Goal: Task Accomplishment & Management: Use online tool/utility

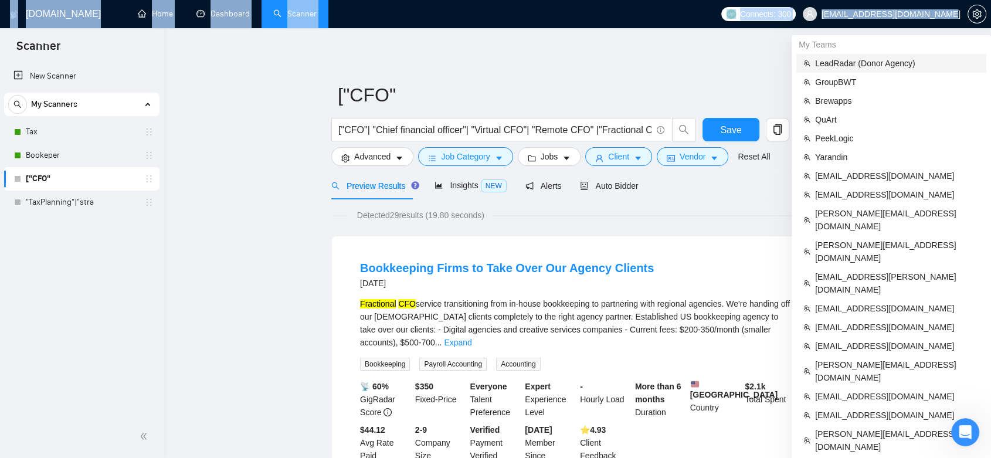
drag, startPoint x: 952, startPoint y: 17, endPoint x: 946, endPoint y: 68, distance: 51.4
click at [950, 65] on body "Scanner New Scanner My Scanners Tax Bookeper ["CFO" "TaxPlanning"|"stra [DOMAIN…" at bounding box center [495, 229] width 991 height 458
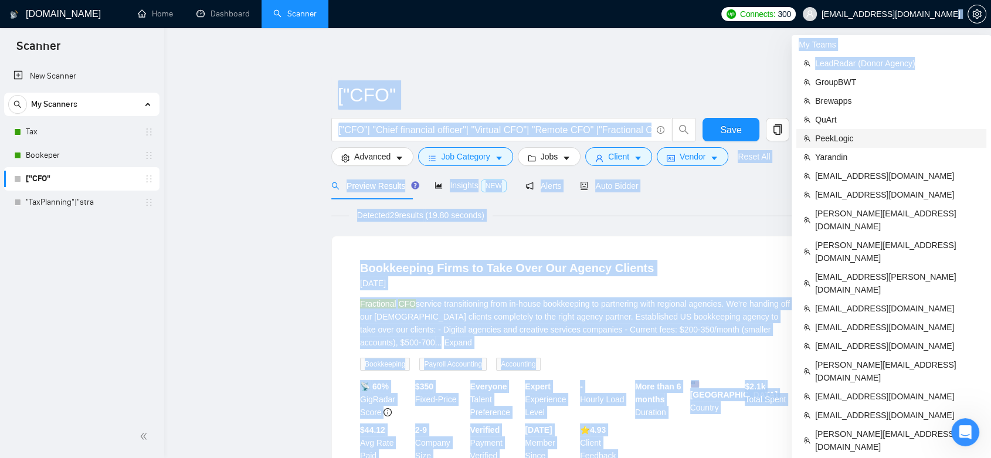
click at [862, 135] on span "PeekLogic" at bounding box center [897, 138] width 164 height 13
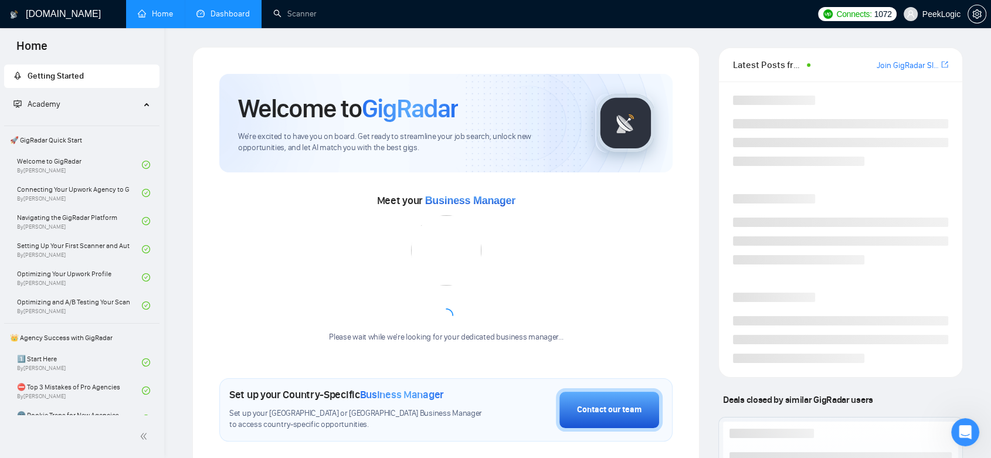
click at [221, 19] on link "Dashboard" at bounding box center [222, 14] width 53 height 10
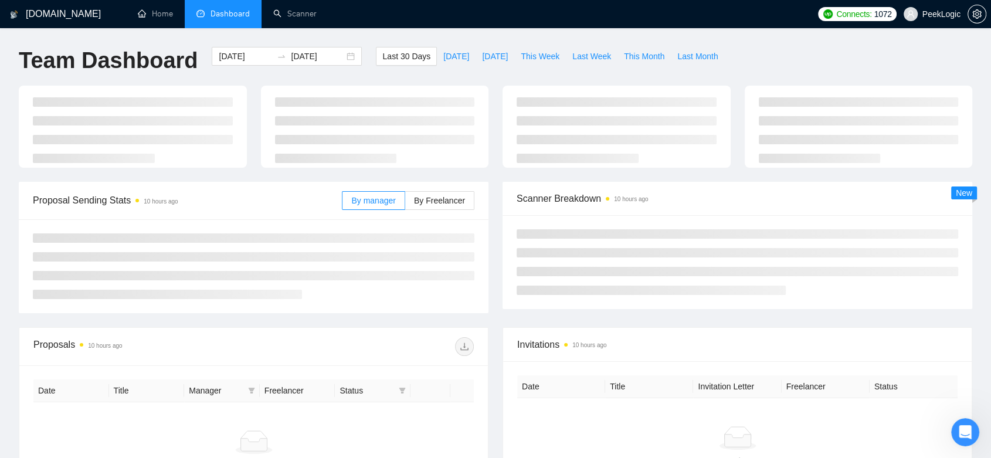
type input "[DATE]"
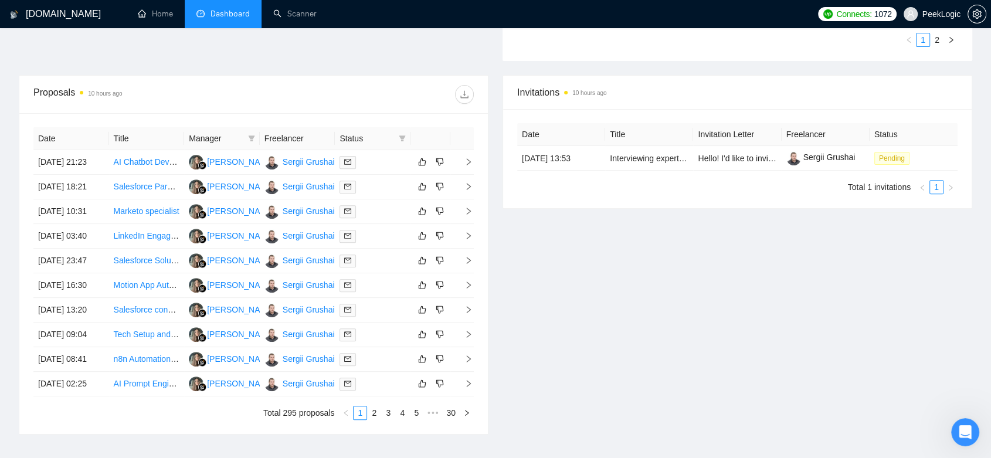
scroll to position [581, 0]
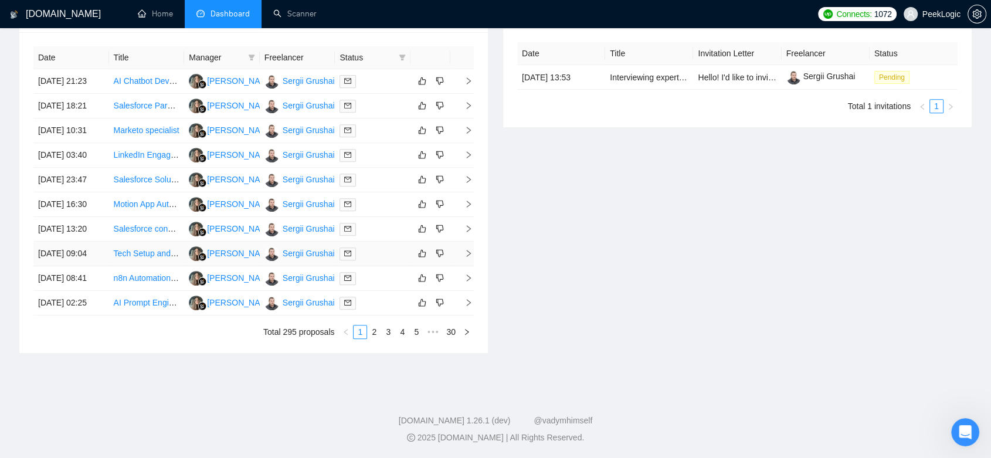
click at [375, 241] on td at bounding box center [373, 253] width 76 height 25
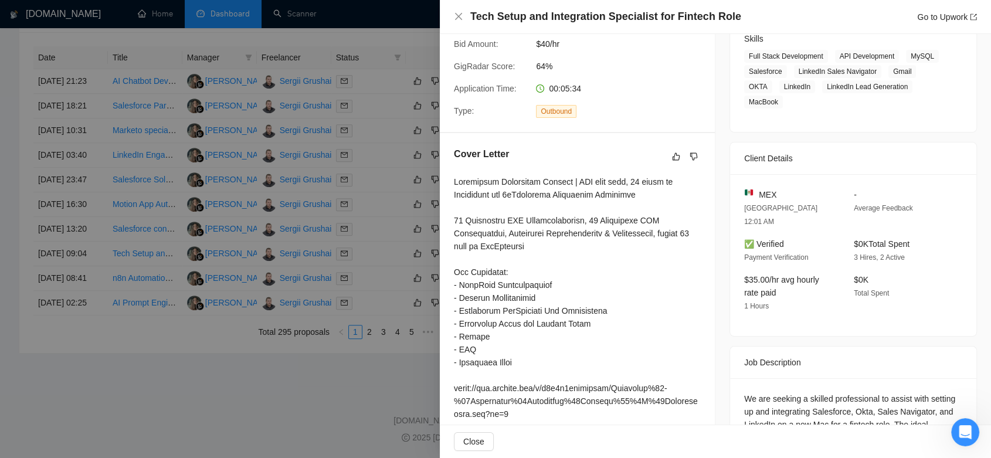
scroll to position [325, 0]
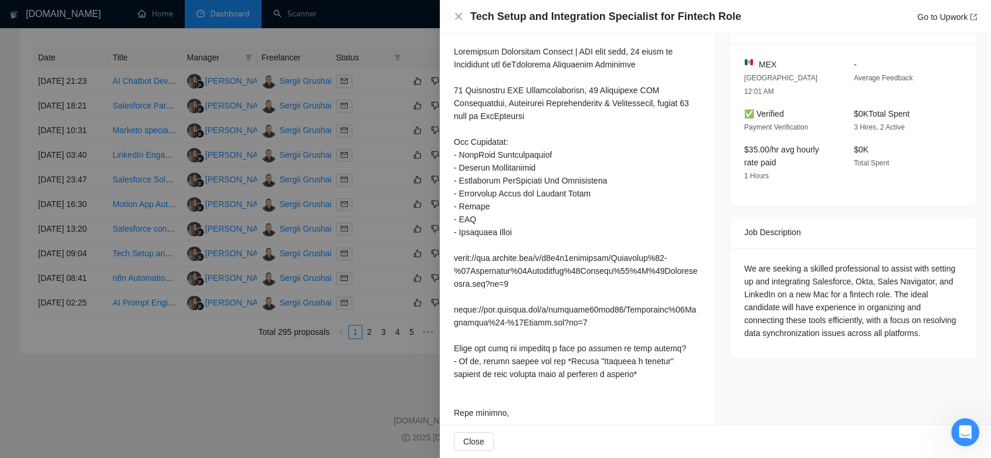
click at [247, 390] on div at bounding box center [495, 229] width 991 height 458
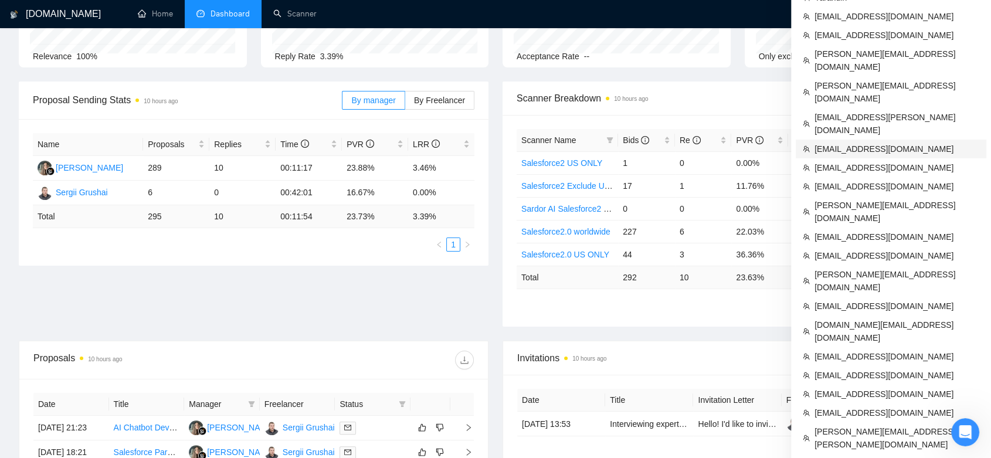
scroll to position [0, 0]
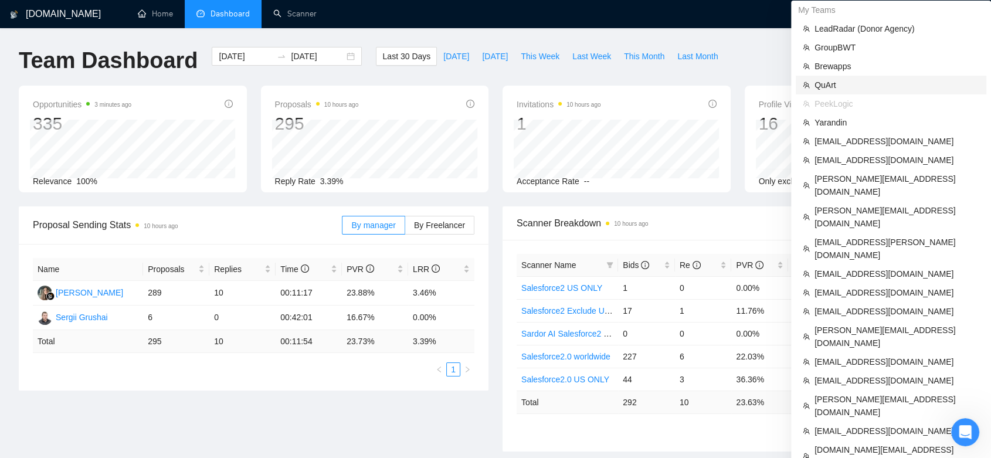
click at [866, 86] on span "QuArt" at bounding box center [896, 85] width 165 height 13
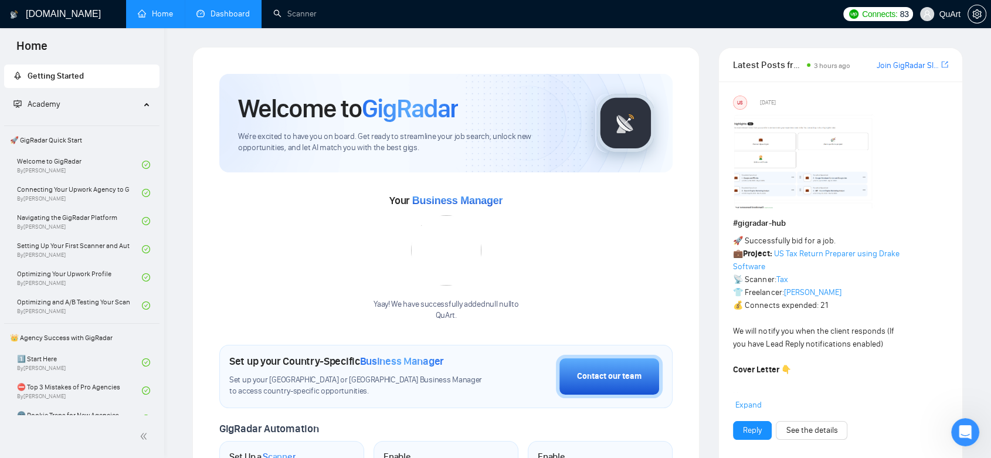
click at [232, 9] on link "Dashboard" at bounding box center [222, 14] width 53 height 10
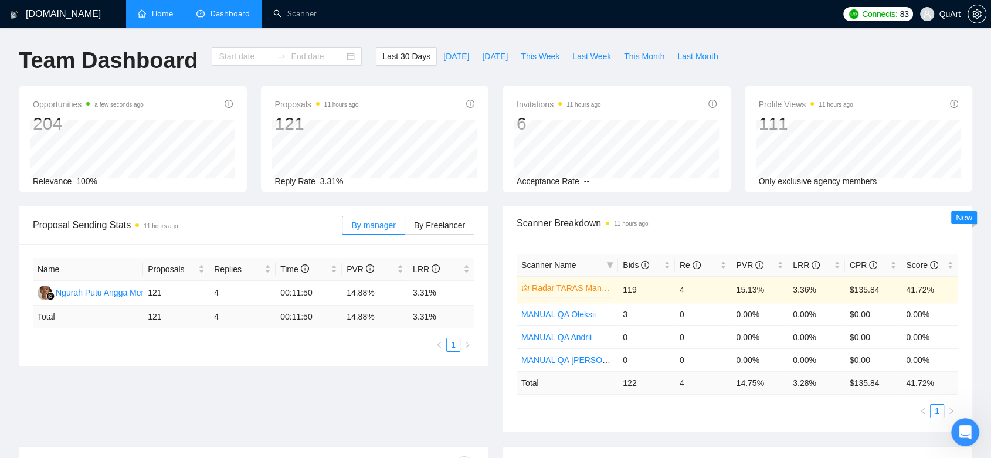
type input "[DATE]"
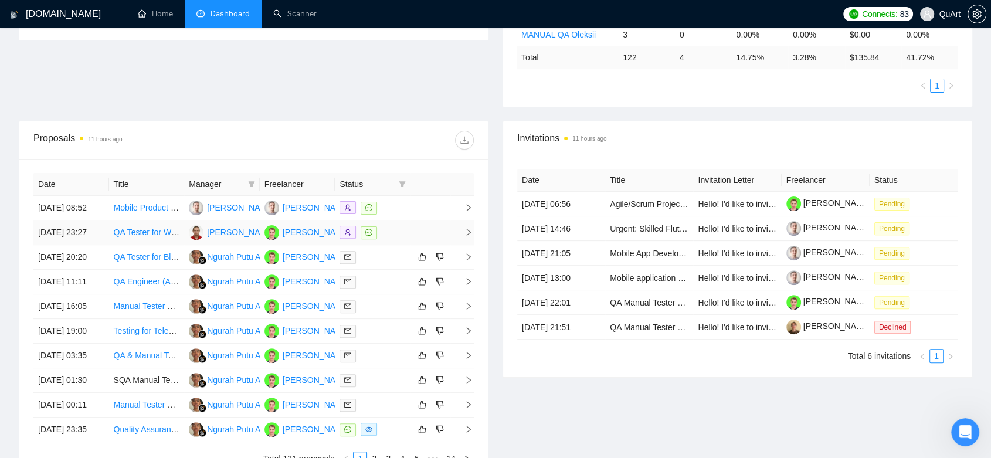
scroll to position [520, 0]
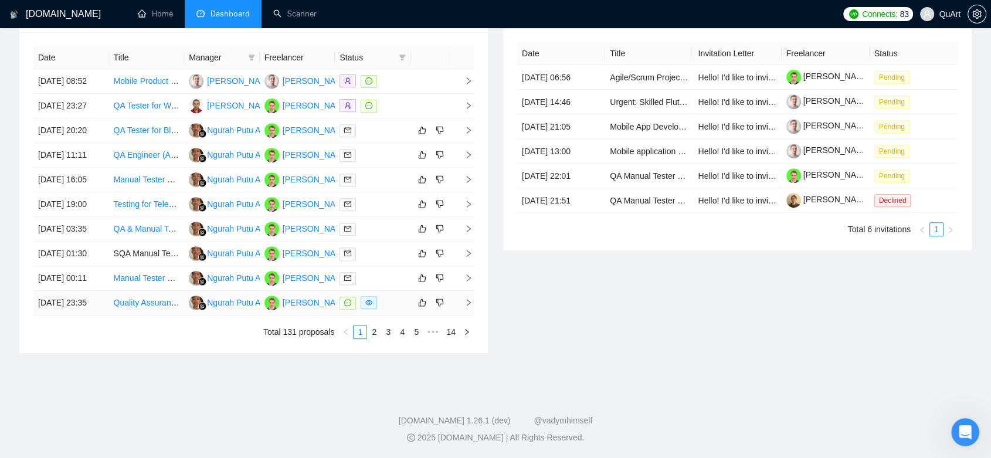
click at [380, 315] on td at bounding box center [373, 303] width 76 height 25
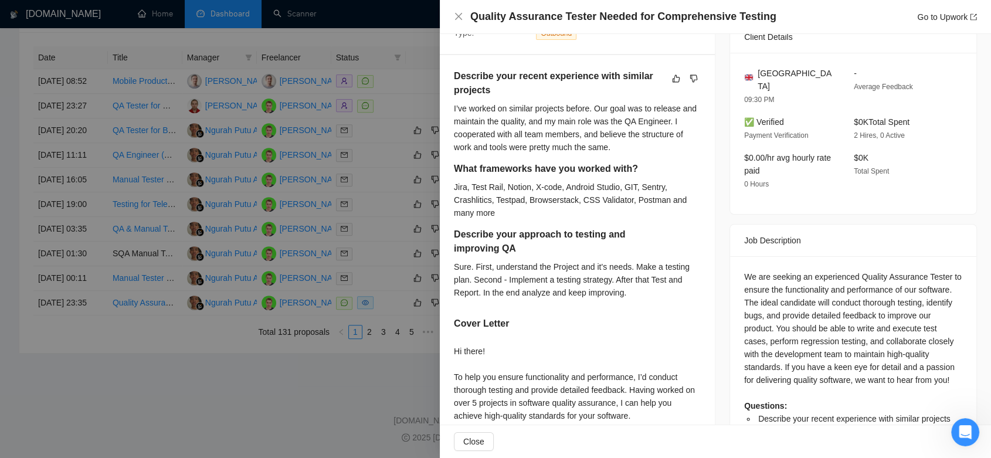
scroll to position [221, 0]
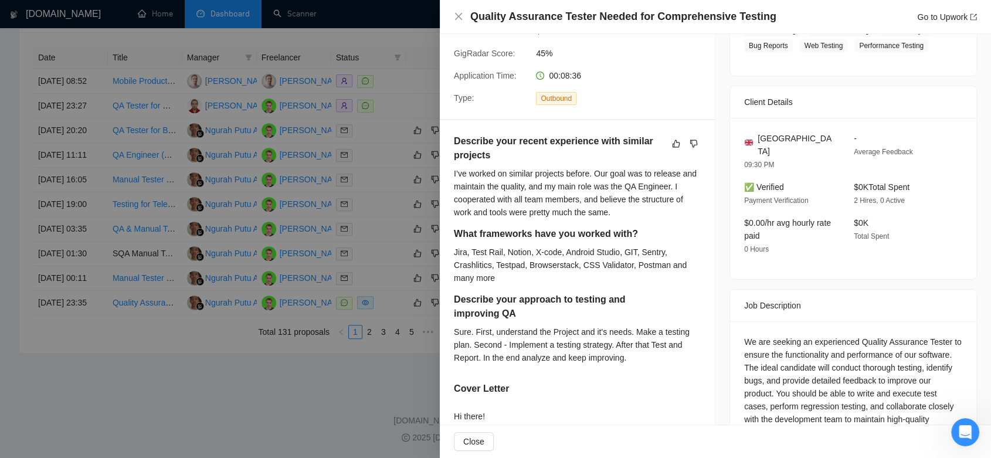
click at [268, 397] on div at bounding box center [495, 229] width 991 height 458
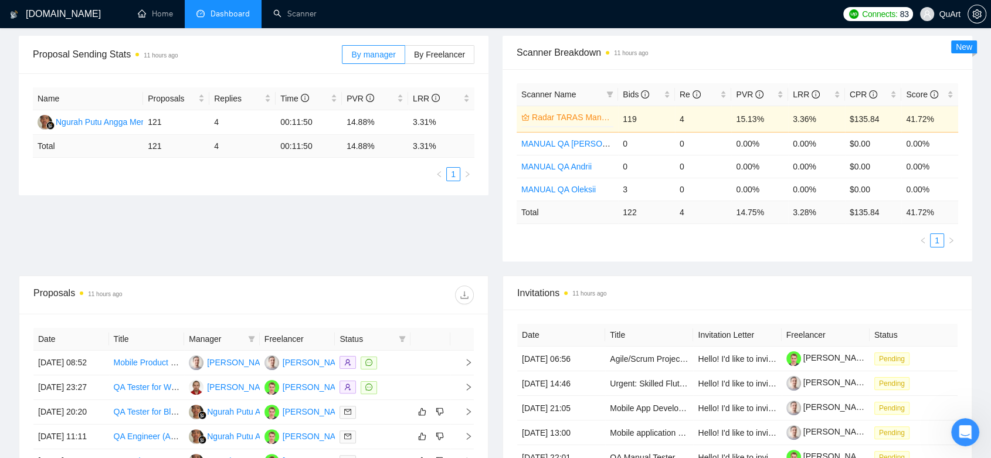
scroll to position [0, 0]
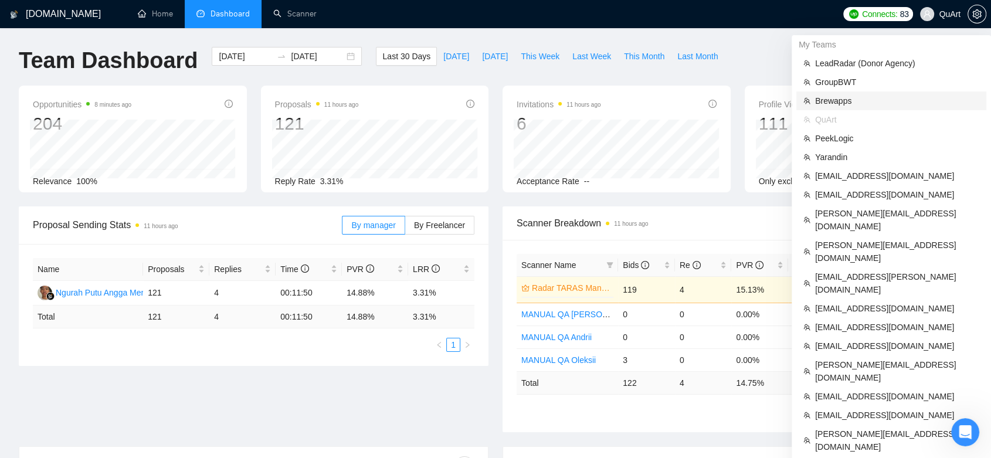
click at [911, 98] on span "Brewapps" at bounding box center [897, 100] width 164 height 13
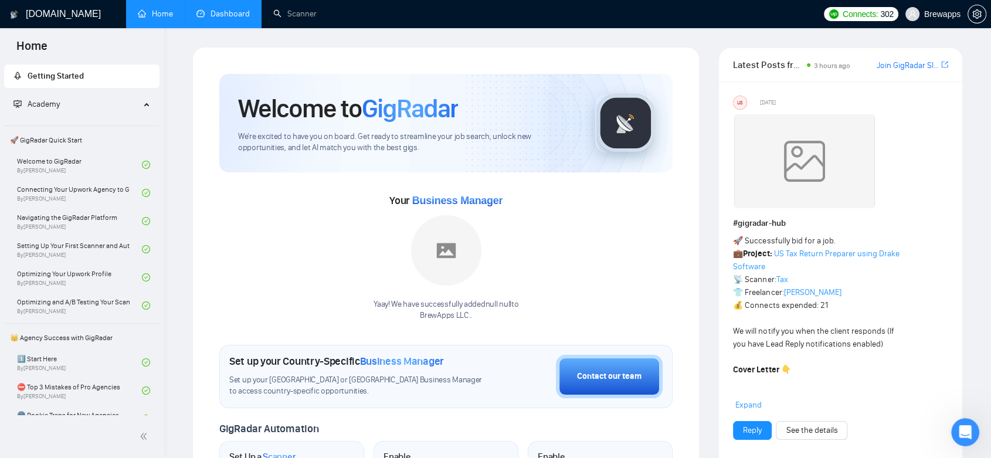
click at [243, 9] on link "Dashboard" at bounding box center [222, 14] width 53 height 10
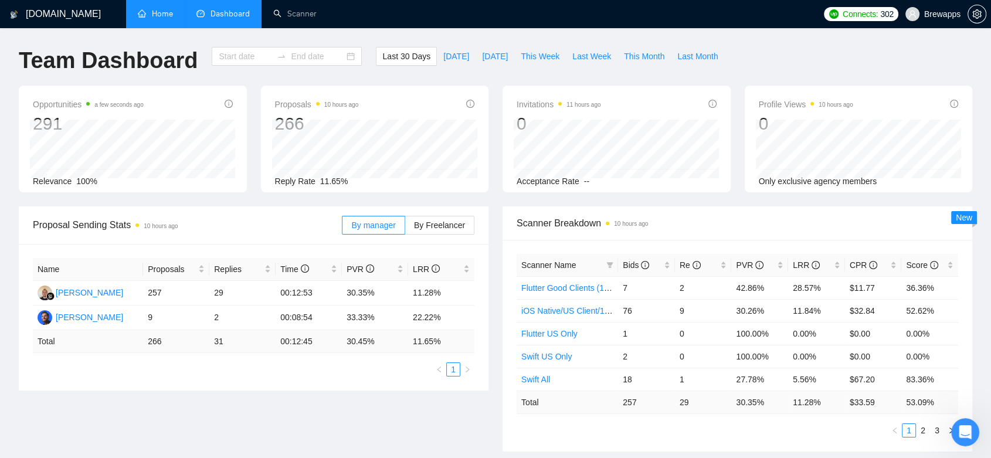
type input "[DATE]"
click at [296, 13] on link "Scanner" at bounding box center [294, 14] width 43 height 10
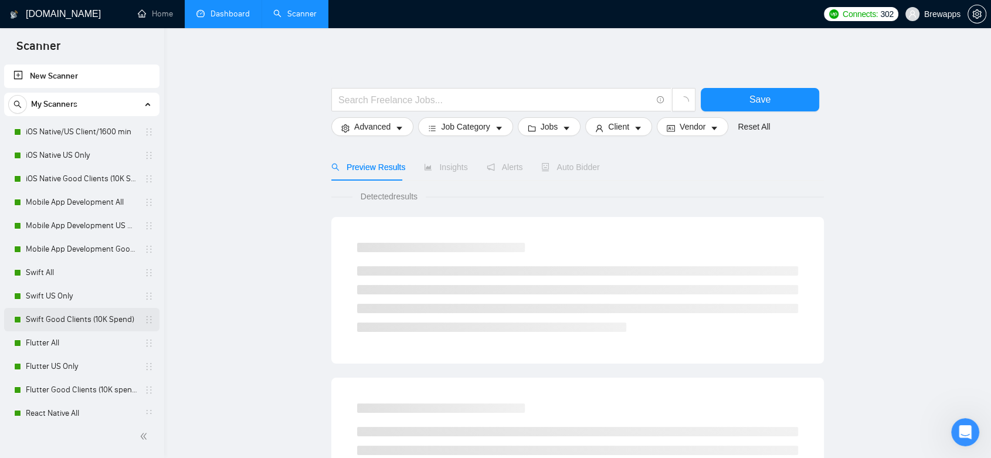
scroll to position [56, 0]
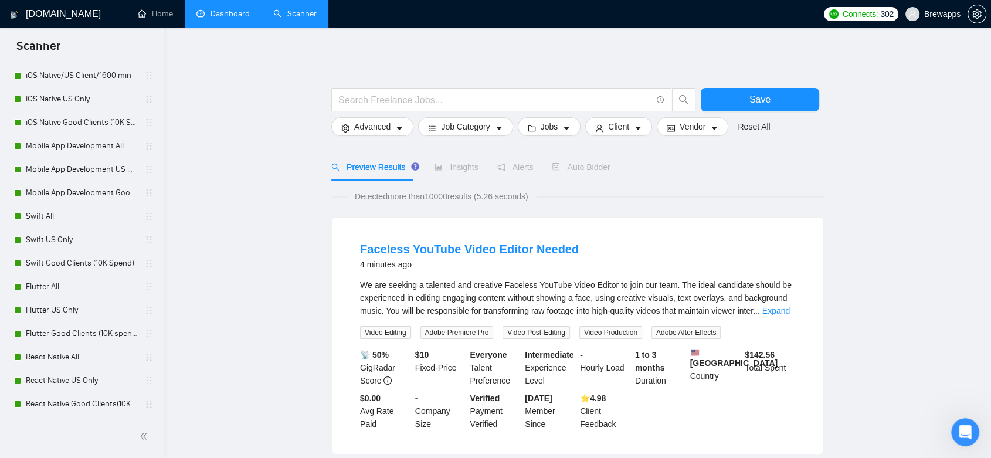
click at [216, 18] on link "Dashboard" at bounding box center [222, 14] width 53 height 10
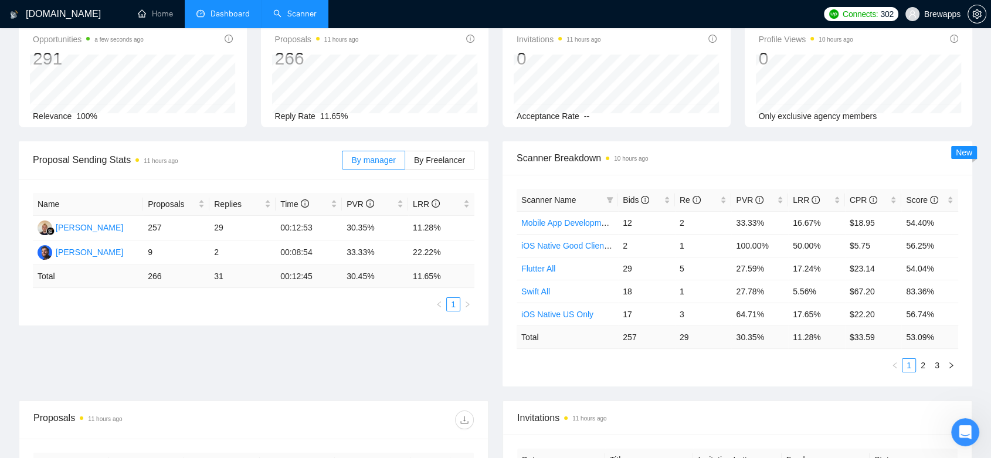
scroll to position [130, 0]
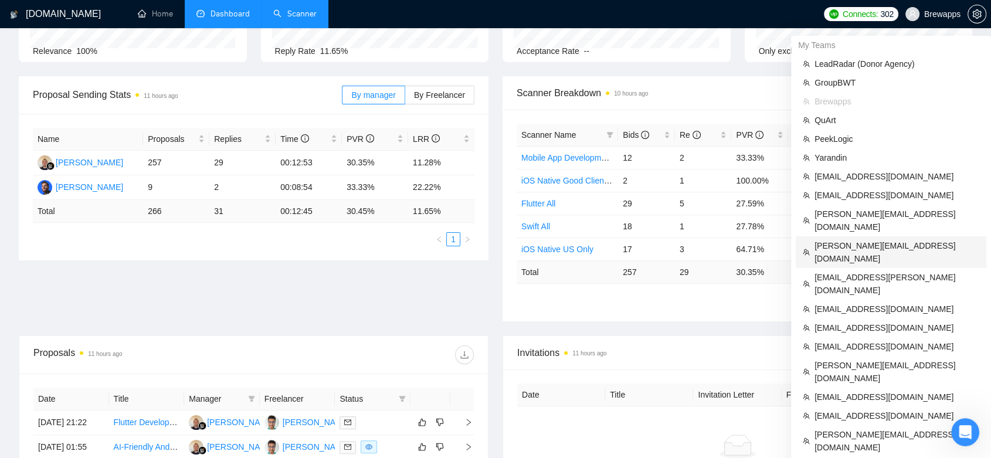
click at [896, 239] on span "[PERSON_NAME][EMAIL_ADDRESS][DOMAIN_NAME]" at bounding box center [896, 252] width 165 height 26
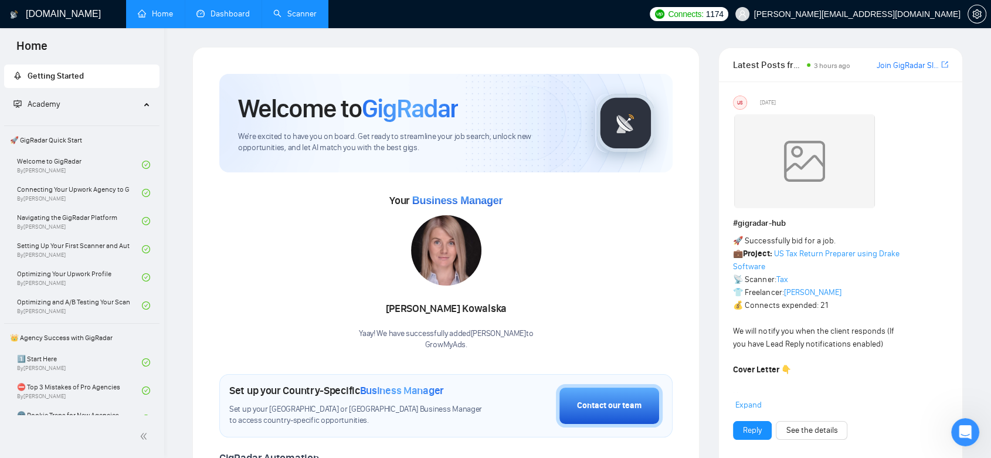
click at [226, 11] on link "Dashboard" at bounding box center [222, 14] width 53 height 10
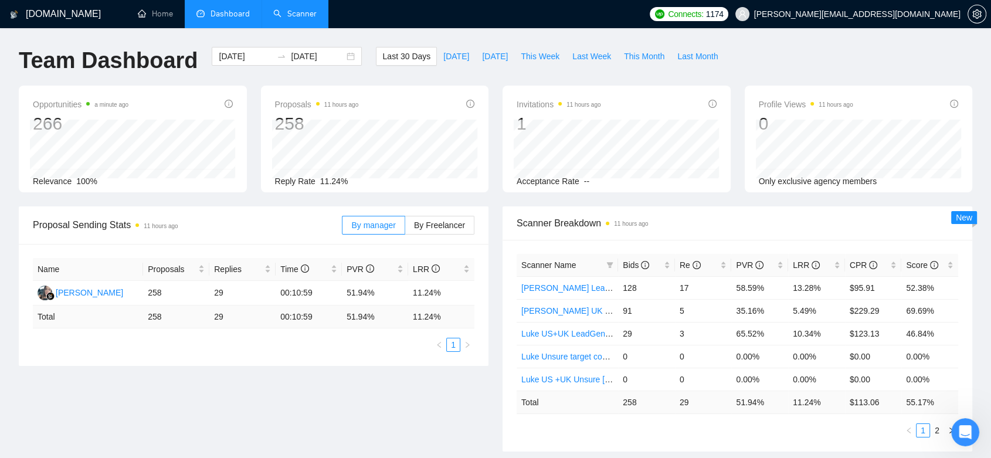
click at [288, 19] on link "Scanner" at bounding box center [294, 14] width 43 height 10
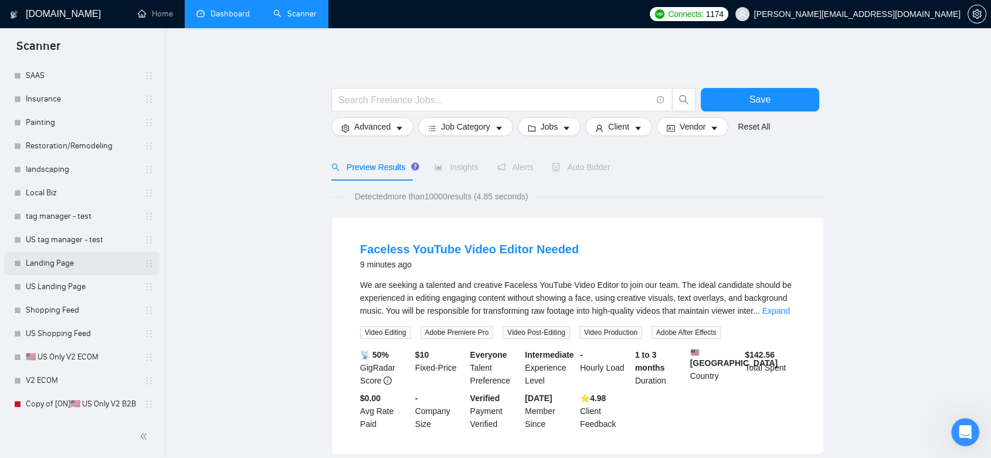
scroll to position [223, 0]
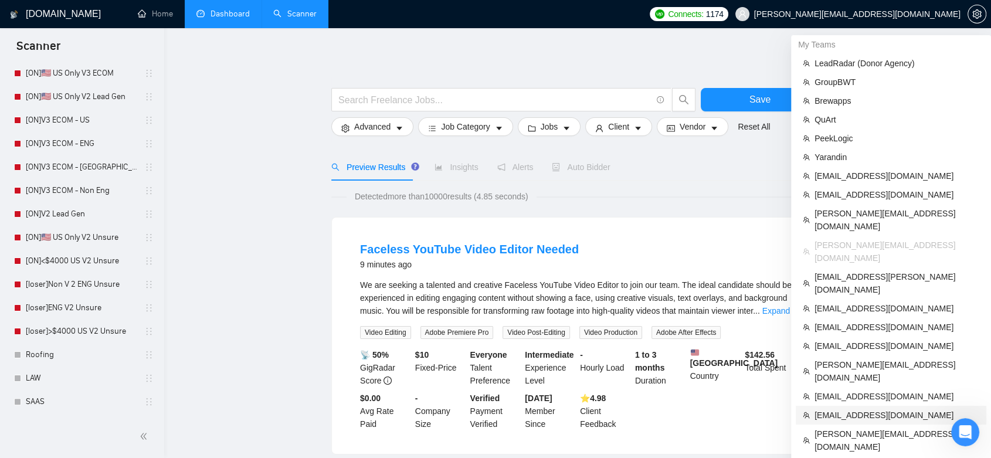
click at [877, 409] on span "[EMAIL_ADDRESS][DOMAIN_NAME]" at bounding box center [896, 415] width 165 height 13
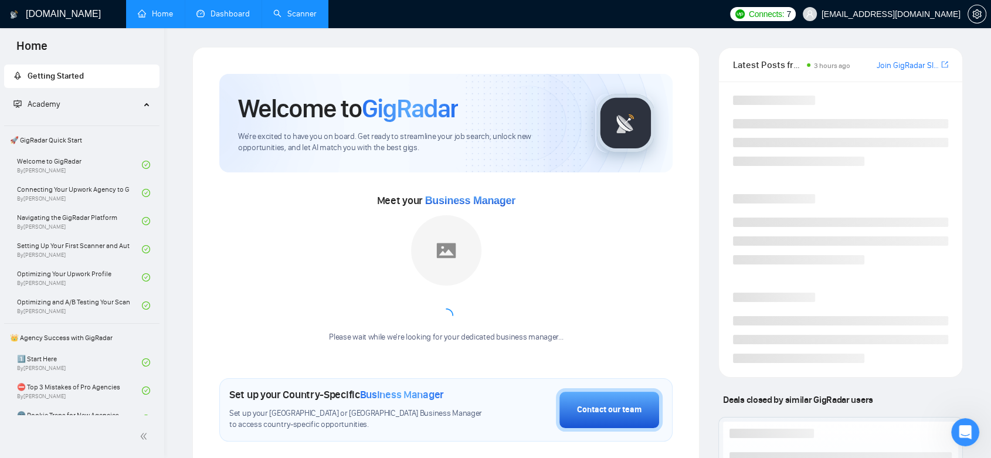
click at [224, 14] on link "Dashboard" at bounding box center [222, 14] width 53 height 10
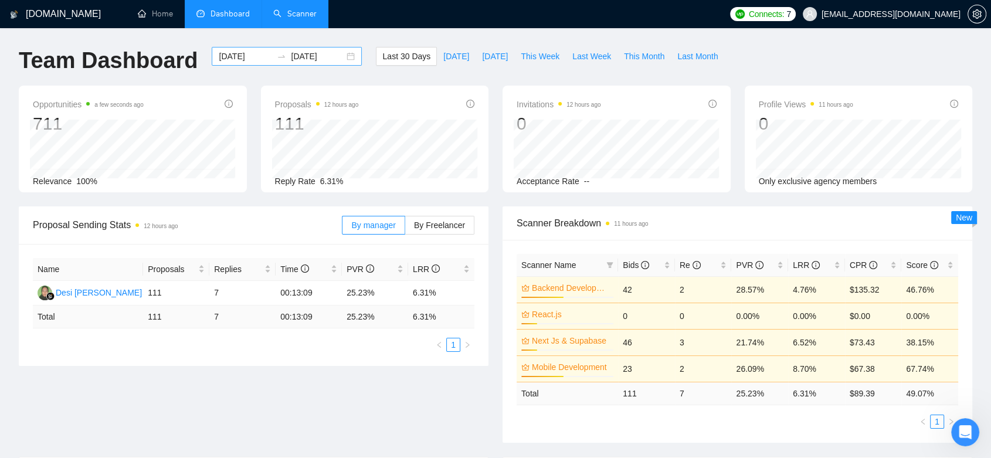
click at [248, 55] on input "[DATE]" at bounding box center [245, 56] width 53 height 13
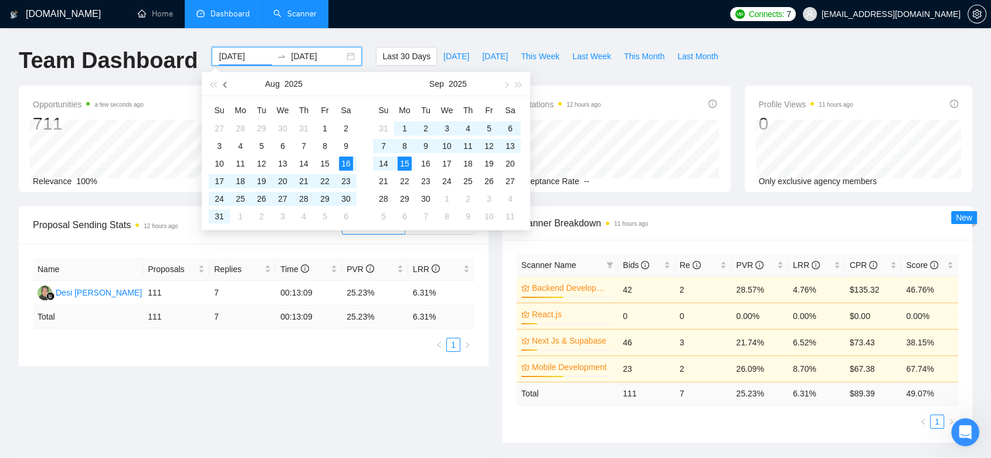
click at [229, 82] on button "button" at bounding box center [225, 83] width 13 height 23
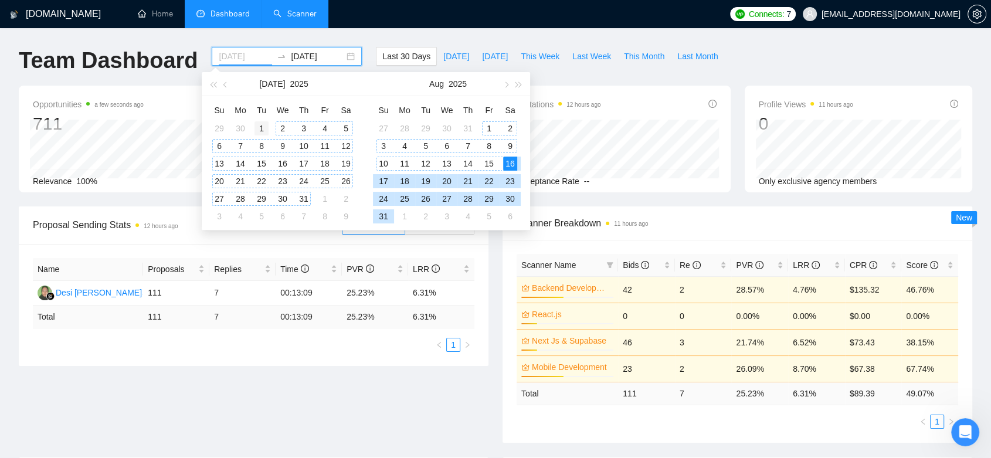
type input "[DATE]"
click at [263, 126] on div "1" at bounding box center [261, 128] width 14 height 14
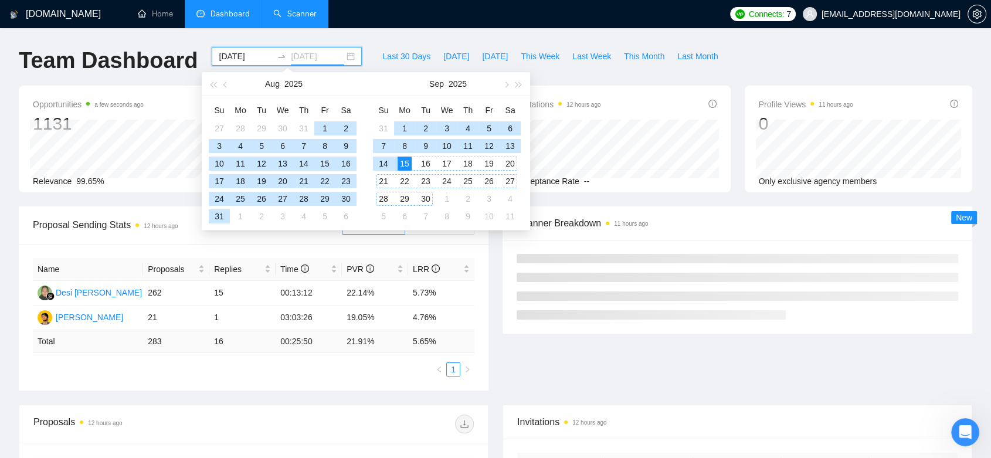
type input "[DATE]"
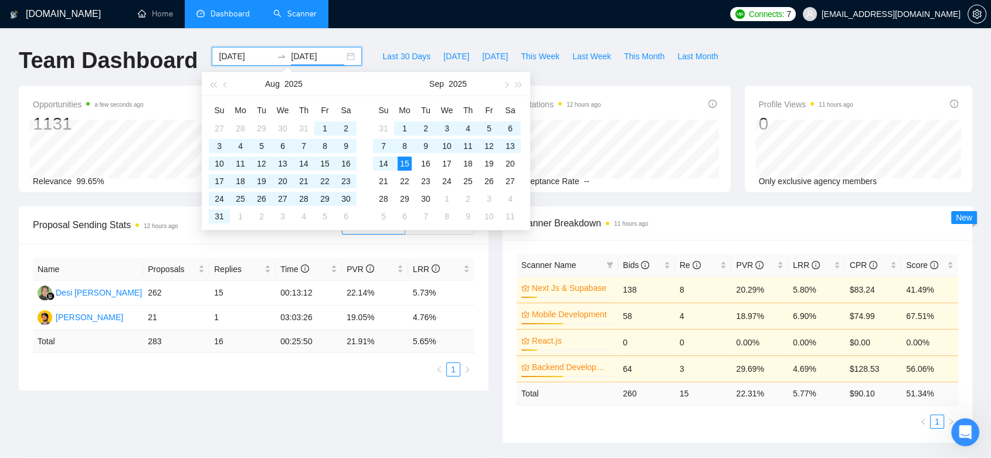
click at [495, 418] on div "Scanner Breakdown 11 hours ago Scanner Name Bids Re PVR LRR CPR Score Next Js &…" at bounding box center [737, 324] width 484 height 236
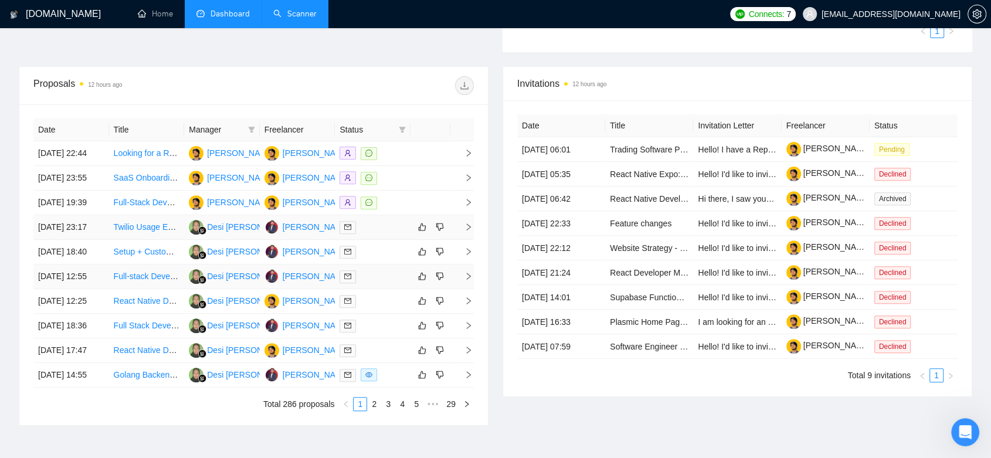
scroll to position [455, 0]
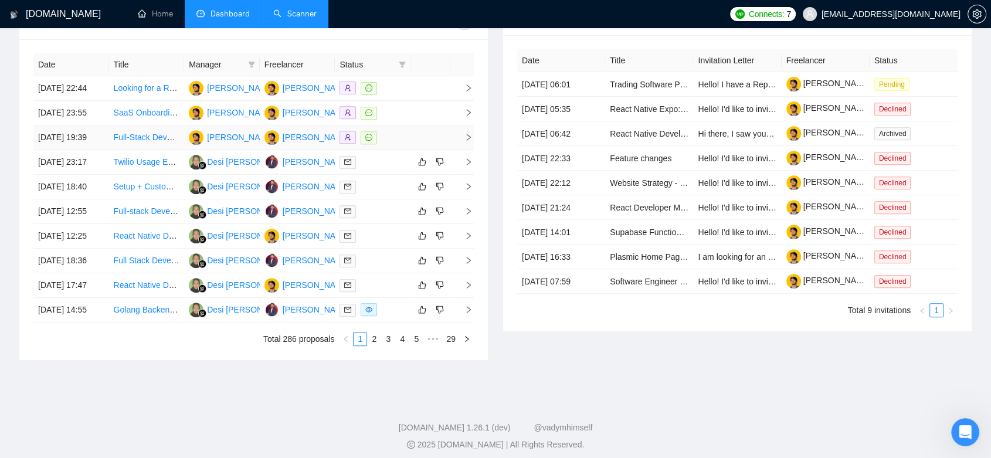
click at [251, 150] on td "[PERSON_NAME]" at bounding box center [222, 137] width 76 height 25
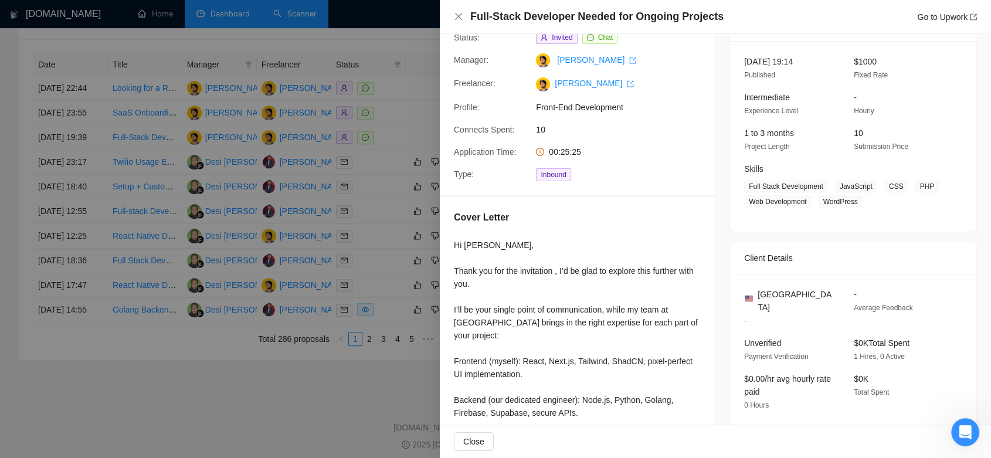
scroll to position [130, 0]
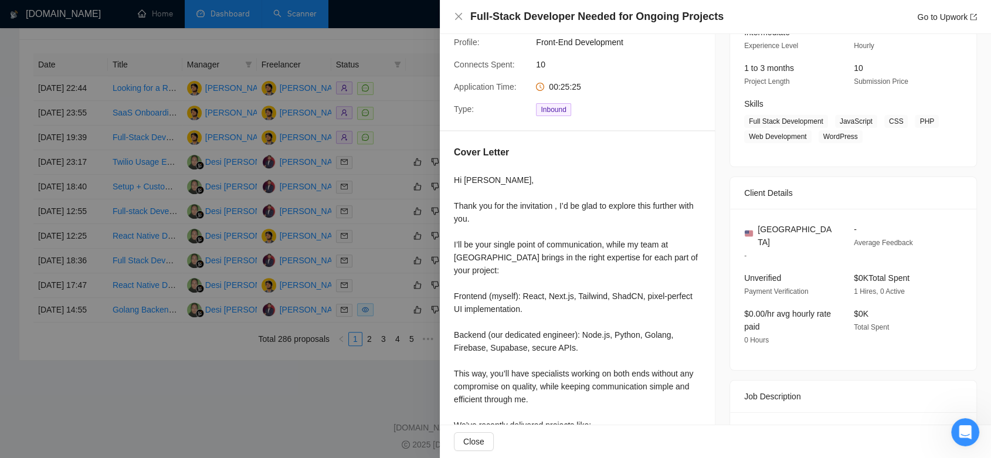
click at [383, 212] on div at bounding box center [495, 229] width 991 height 458
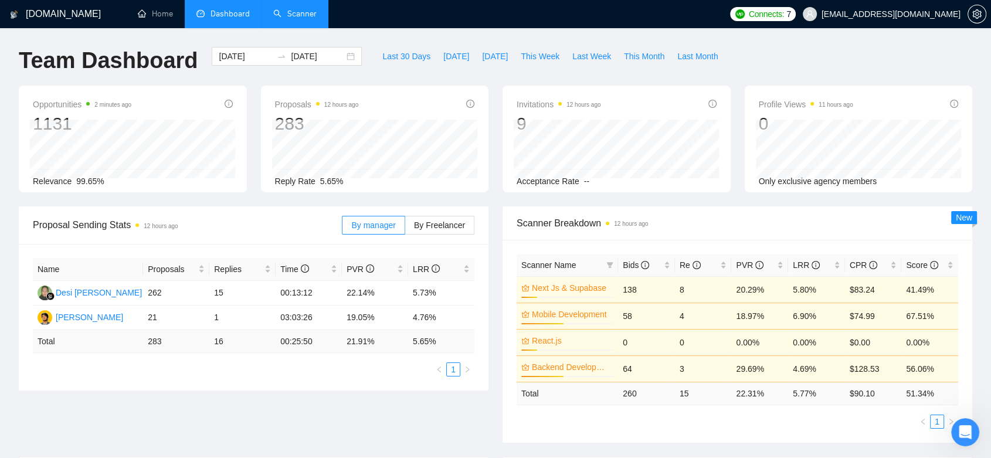
scroll to position [390, 0]
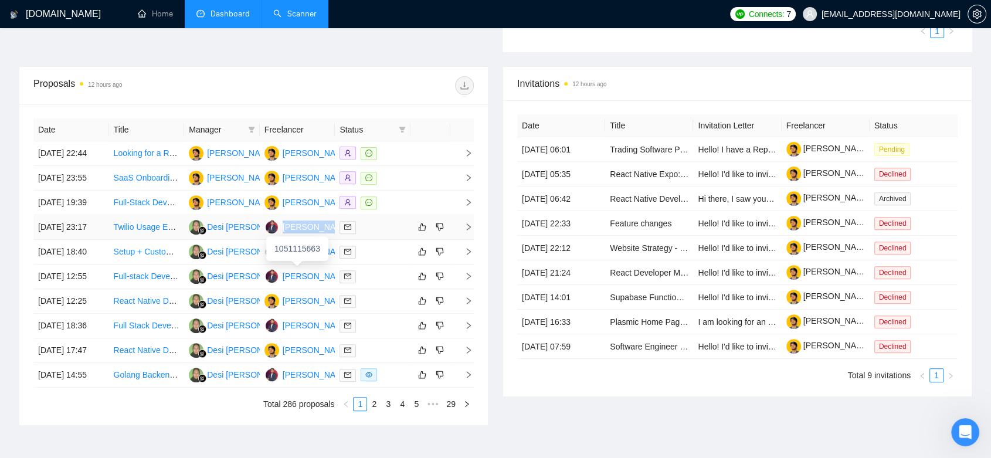
copy tr "[PERSON_NAME]"
drag, startPoint x: 336, startPoint y: 267, endPoint x: 284, endPoint y: 266, distance: 52.2
click at [284, 240] on tr "[DATE] 23:17 Twilio Usage Expert Desi [PERSON_NAME] [PERSON_NAME]" at bounding box center [253, 227] width 440 height 25
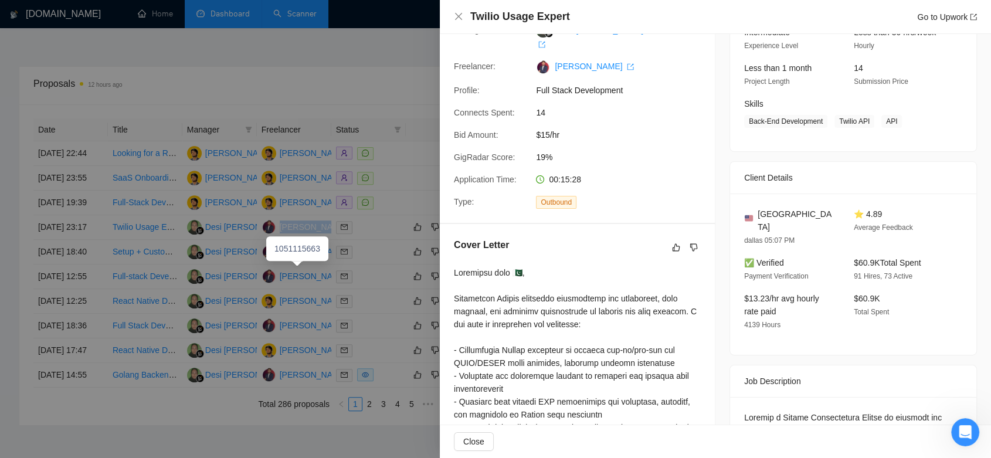
scroll to position [125, 0]
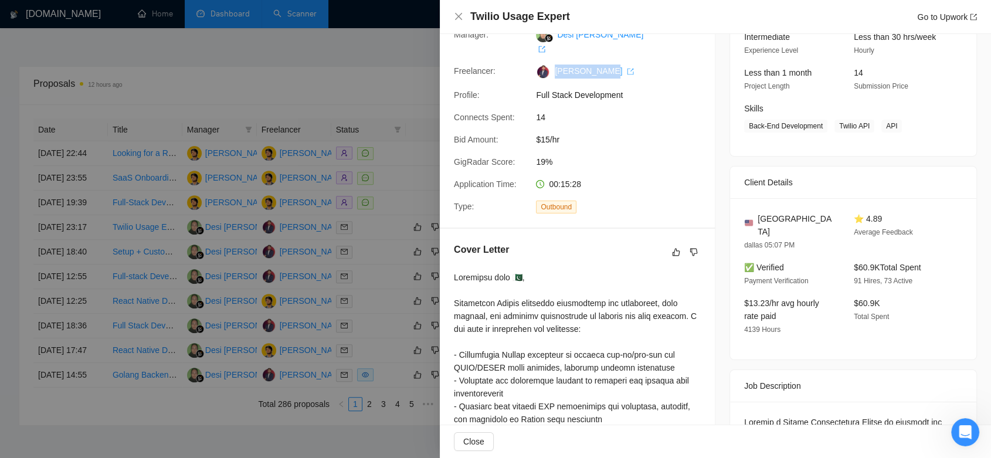
drag, startPoint x: 551, startPoint y: 62, endPoint x: 599, endPoint y: 57, distance: 48.4
click at [599, 66] on span "[PERSON_NAME]" at bounding box center [592, 70] width 84 height 9
copy link "[PERSON_NAME]"
click at [373, 74] on div at bounding box center [495, 229] width 991 height 458
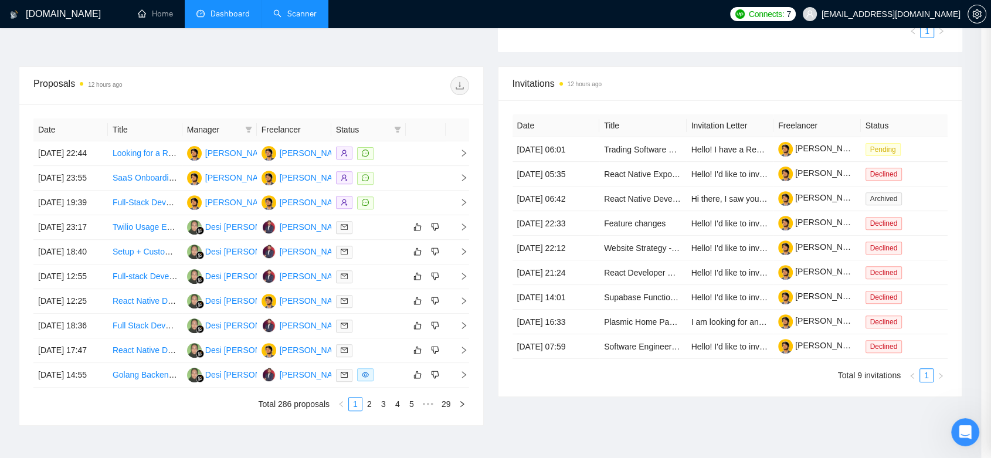
scroll to position [0, 0]
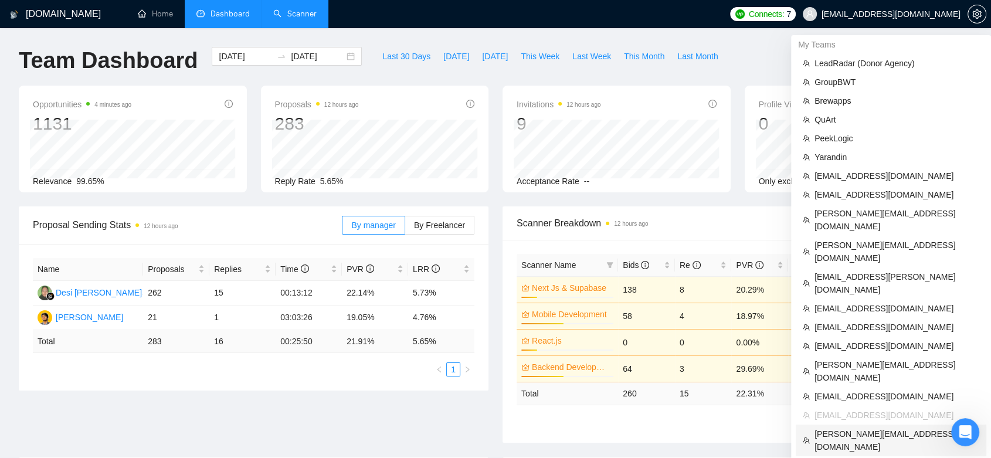
click at [891, 424] on li "[PERSON_NAME][EMAIL_ADDRESS][DOMAIN_NAME]" at bounding box center [890, 440] width 190 height 32
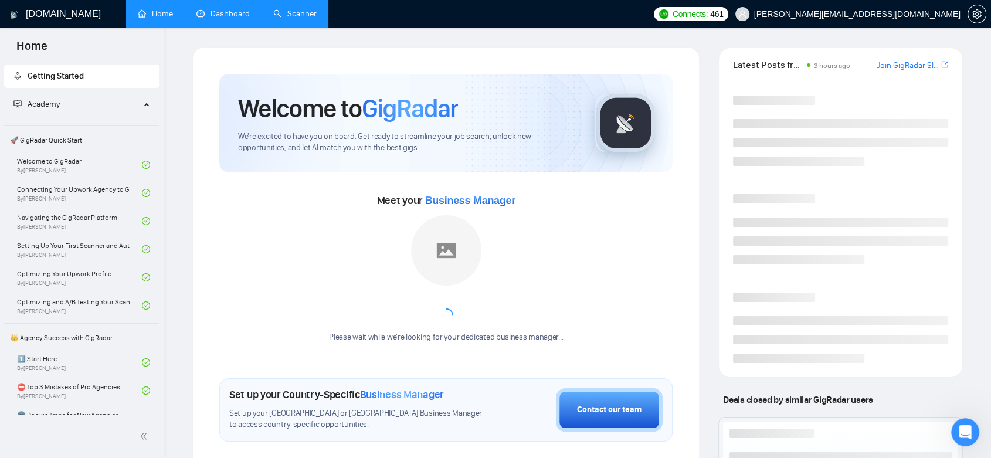
click at [222, 11] on link "Dashboard" at bounding box center [222, 14] width 53 height 10
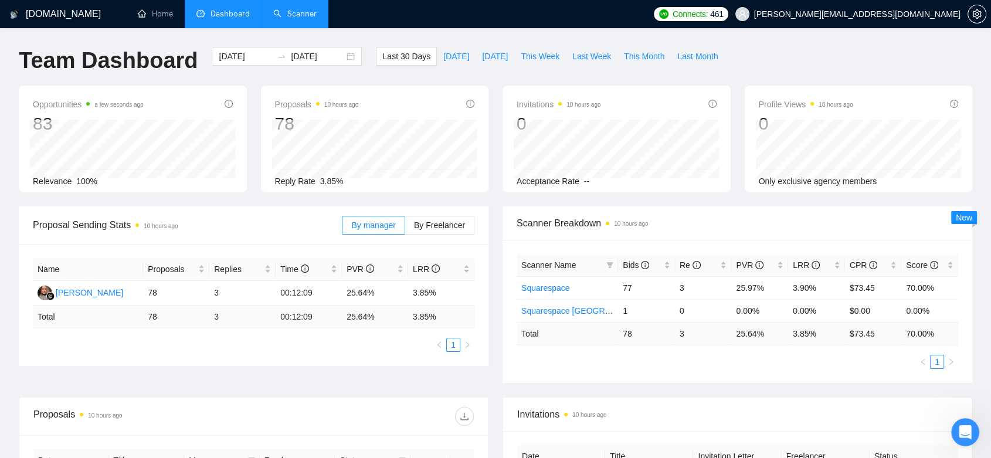
click at [281, 14] on link "Scanner" at bounding box center [294, 14] width 43 height 10
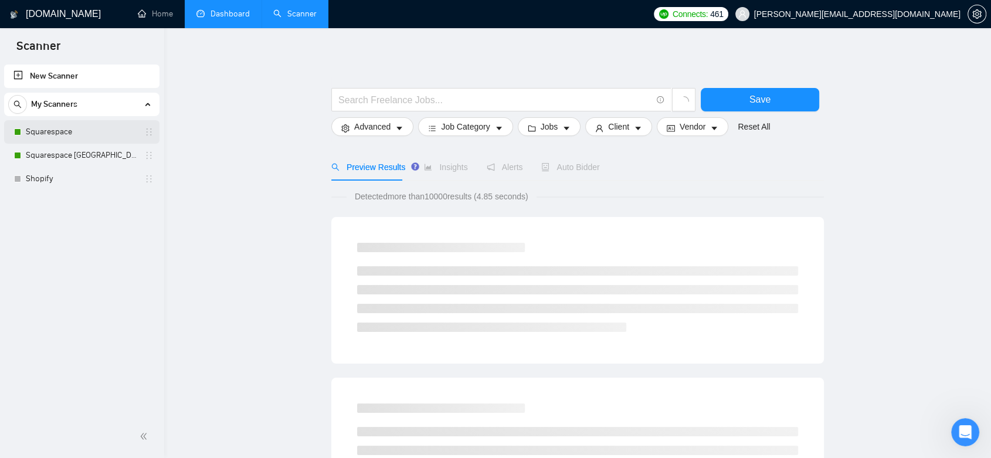
click at [73, 135] on link "Squarespace" at bounding box center [81, 131] width 111 height 23
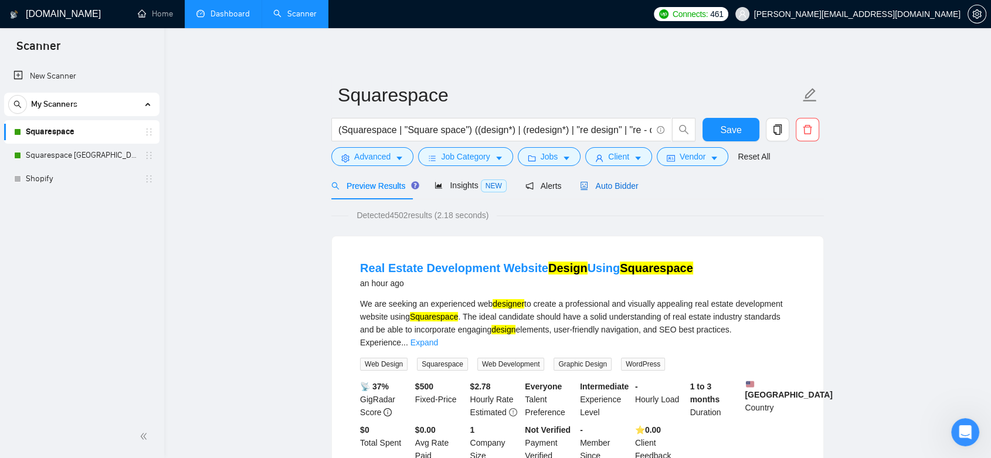
click at [591, 186] on span "Auto Bidder" at bounding box center [609, 185] width 58 height 9
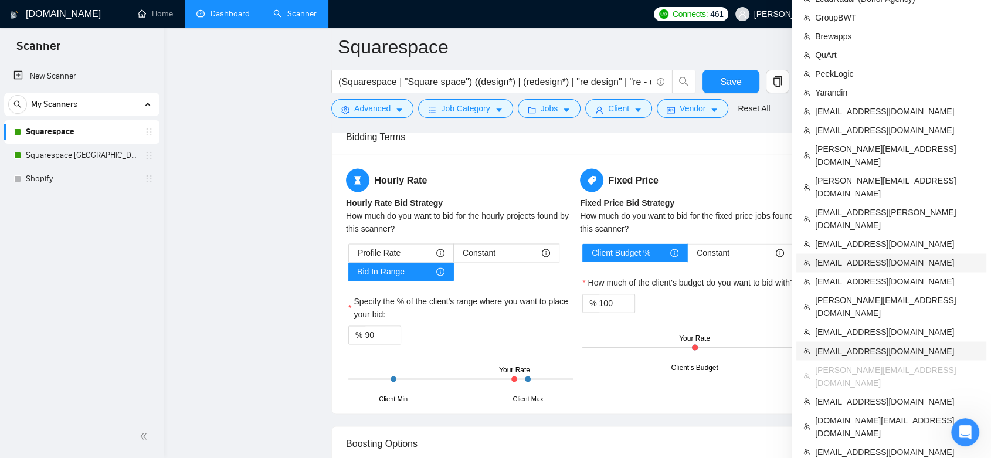
scroll to position [1954, 0]
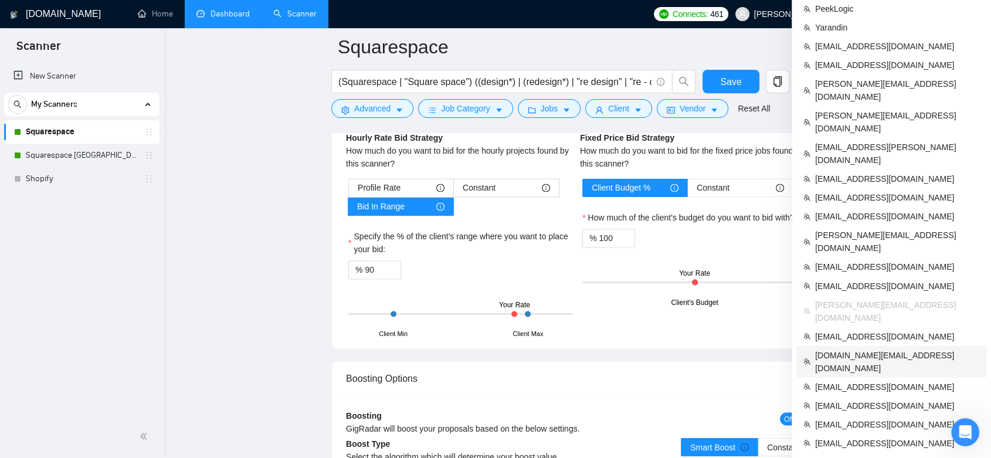
click at [865, 348] on span "[DOMAIN_NAME][EMAIL_ADDRESS][DOMAIN_NAME]" at bounding box center [897, 361] width 164 height 26
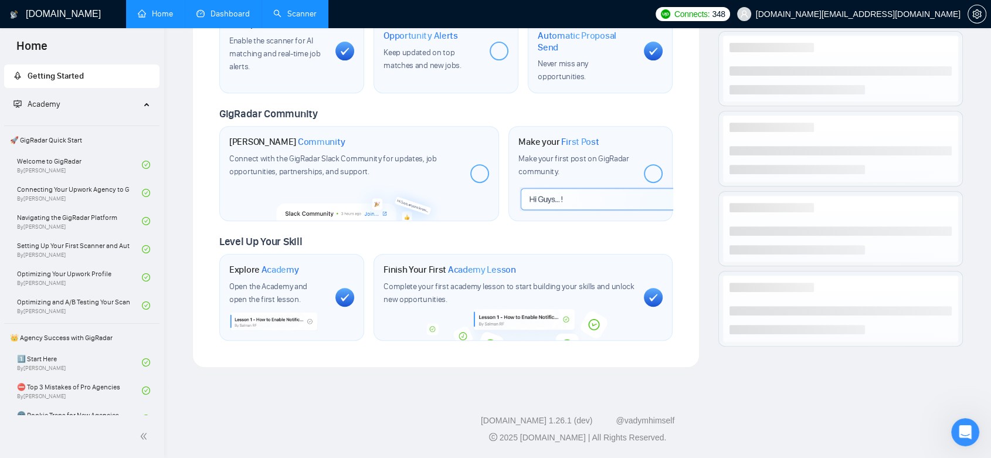
scroll to position [440, 0]
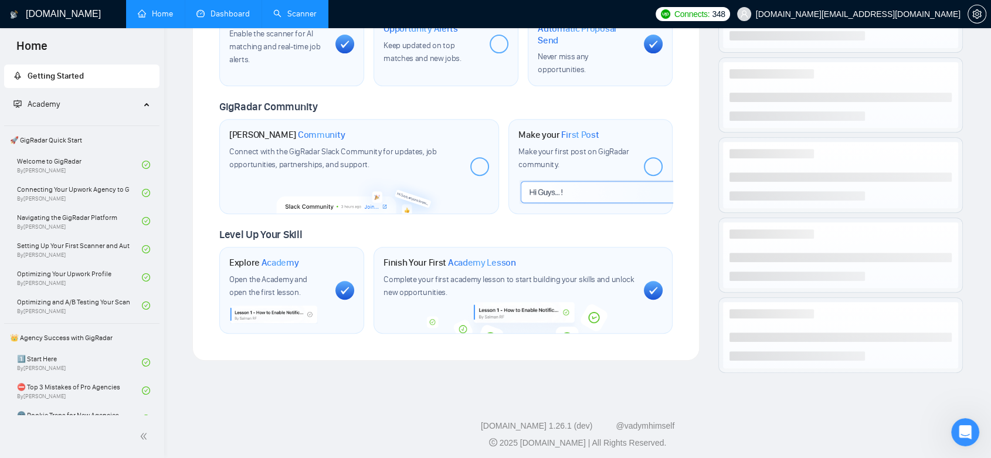
click at [222, 11] on link "Dashboard" at bounding box center [222, 14] width 53 height 10
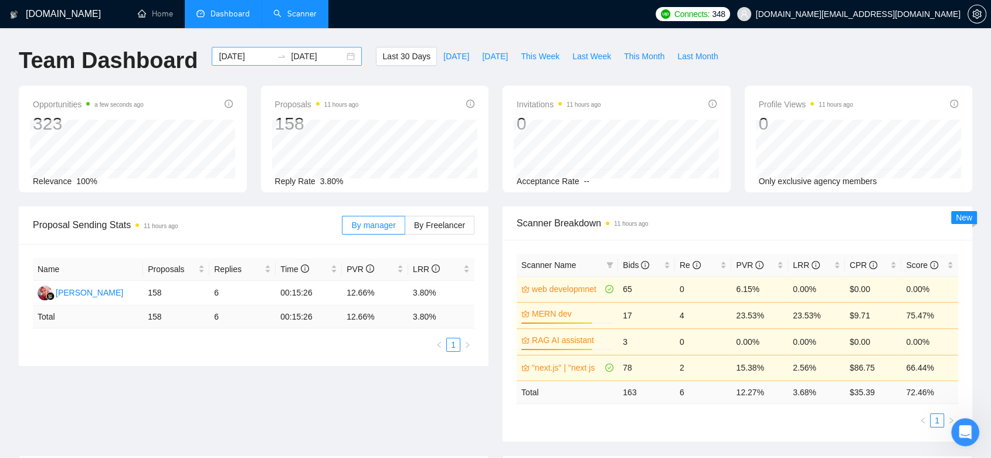
click at [341, 55] on div "[DATE] [DATE]" at bounding box center [287, 56] width 150 height 19
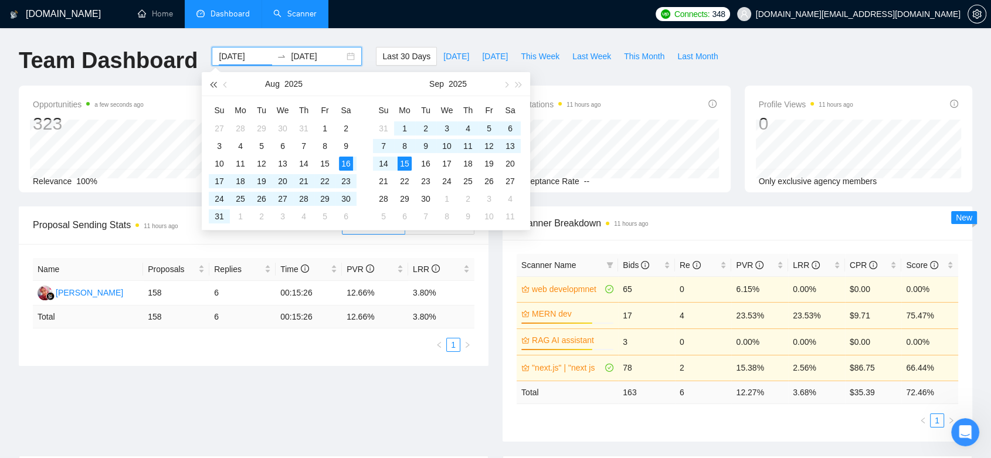
click at [219, 82] on button "button" at bounding box center [212, 83] width 13 height 23
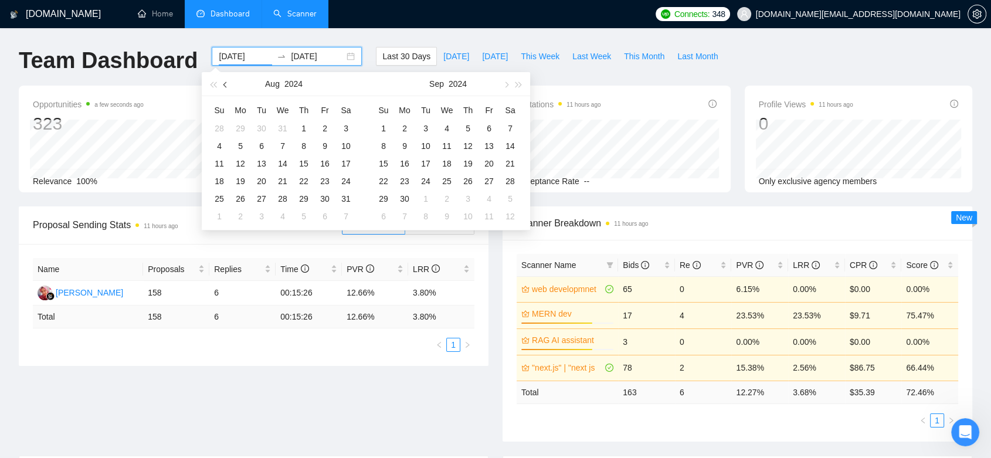
click at [225, 87] on span "button" at bounding box center [226, 84] width 6 height 6
type input "[DATE]"
click at [241, 127] on div "1" at bounding box center [240, 128] width 14 height 14
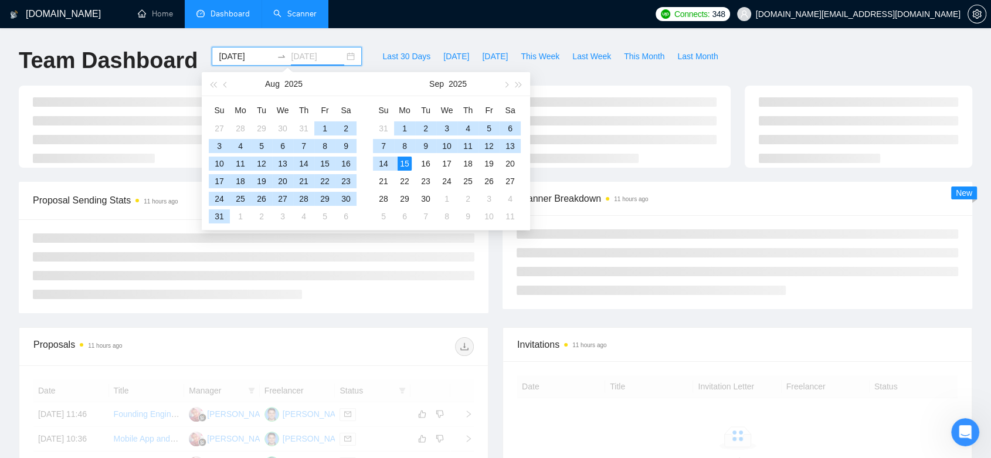
type input "[DATE]"
click at [403, 165] on div "15" at bounding box center [404, 163] width 14 height 14
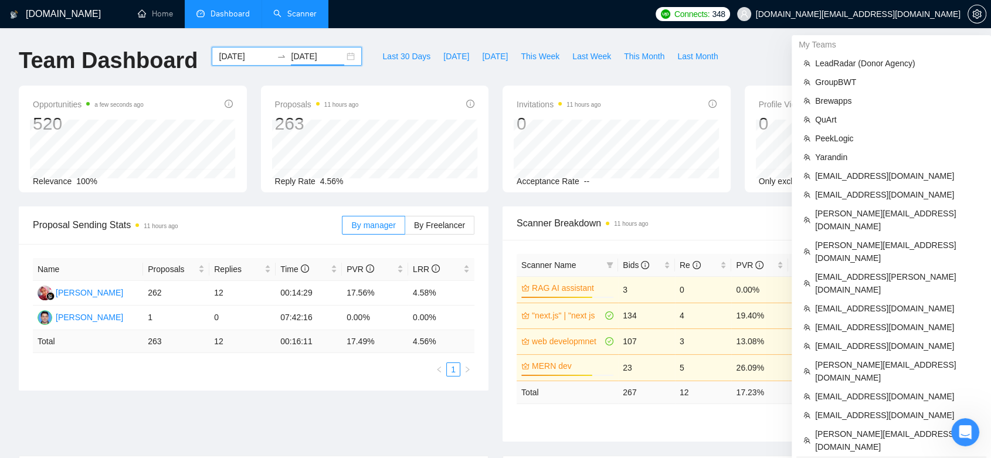
scroll to position [195, 0]
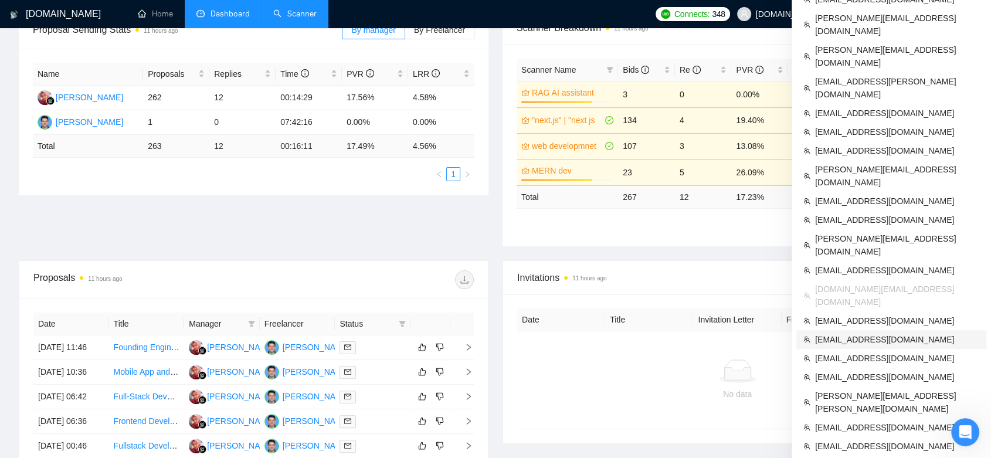
click at [872, 333] on span "[EMAIL_ADDRESS][DOMAIN_NAME]" at bounding box center [897, 339] width 164 height 13
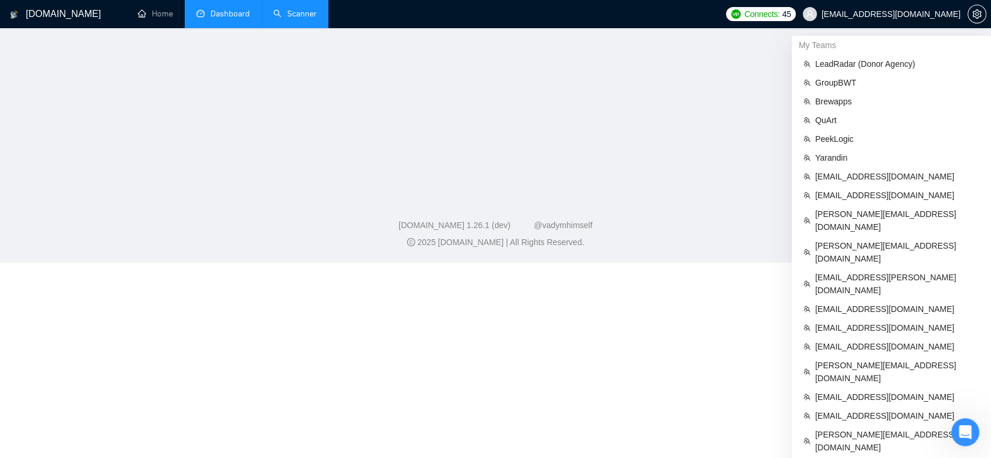
scroll to position [359, 0]
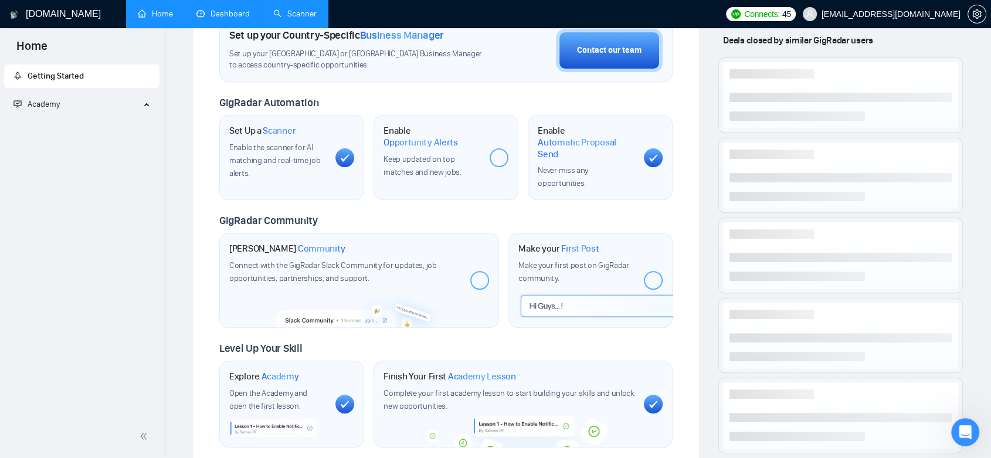
click at [312, 16] on link "Scanner" at bounding box center [294, 14] width 43 height 10
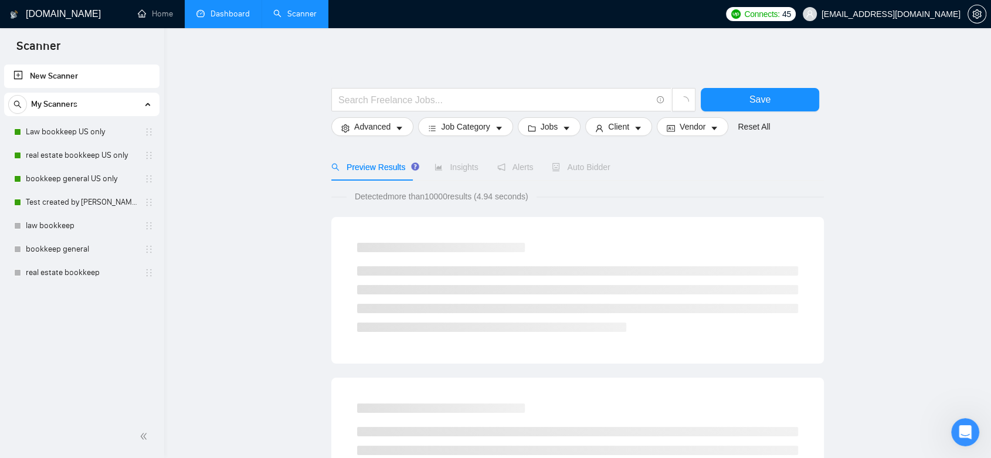
click at [241, 13] on link "Dashboard" at bounding box center [222, 14] width 53 height 10
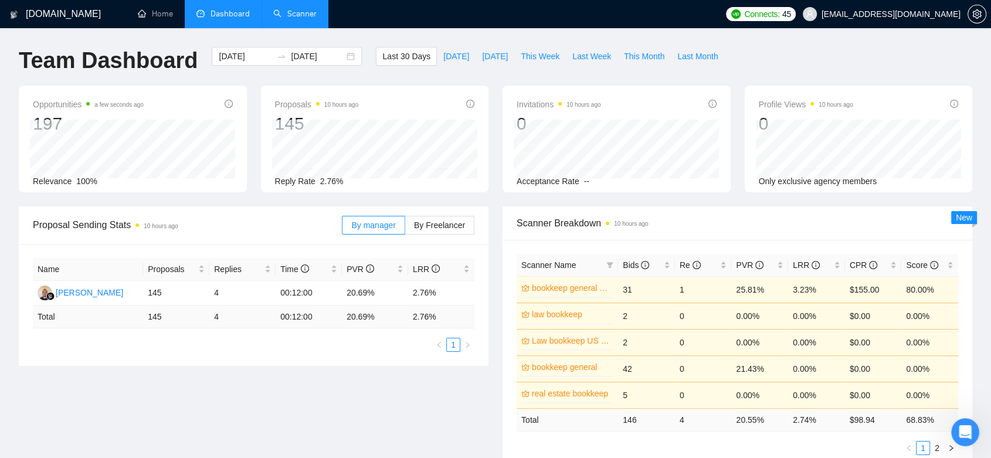
click at [295, 14] on link "Scanner" at bounding box center [294, 14] width 43 height 10
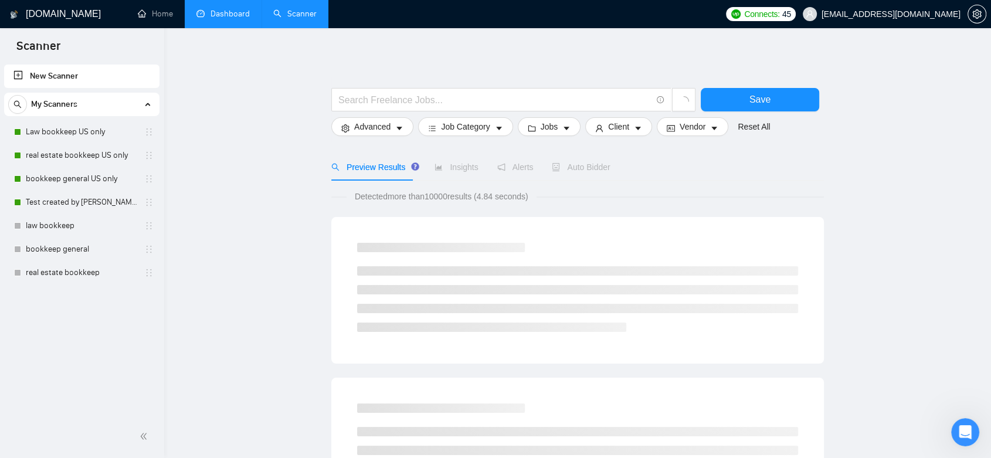
click at [242, 13] on link "Dashboard" at bounding box center [222, 14] width 53 height 10
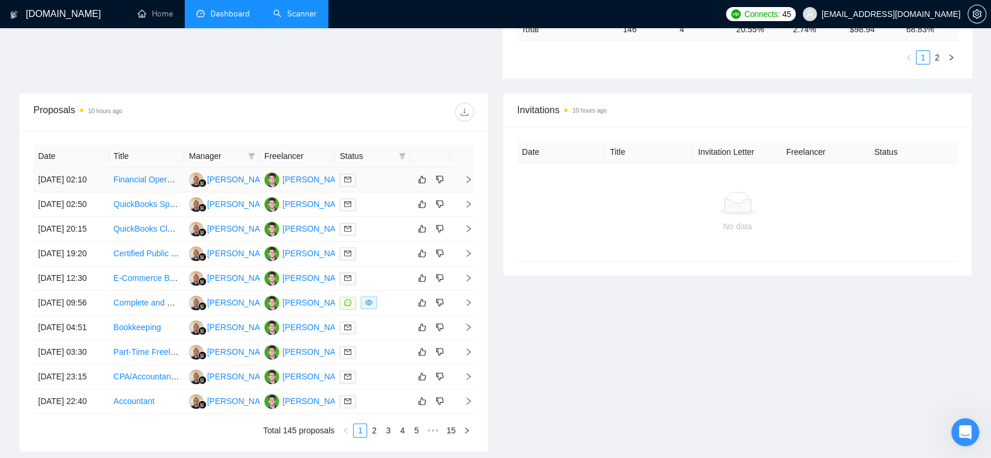
scroll to position [586, 0]
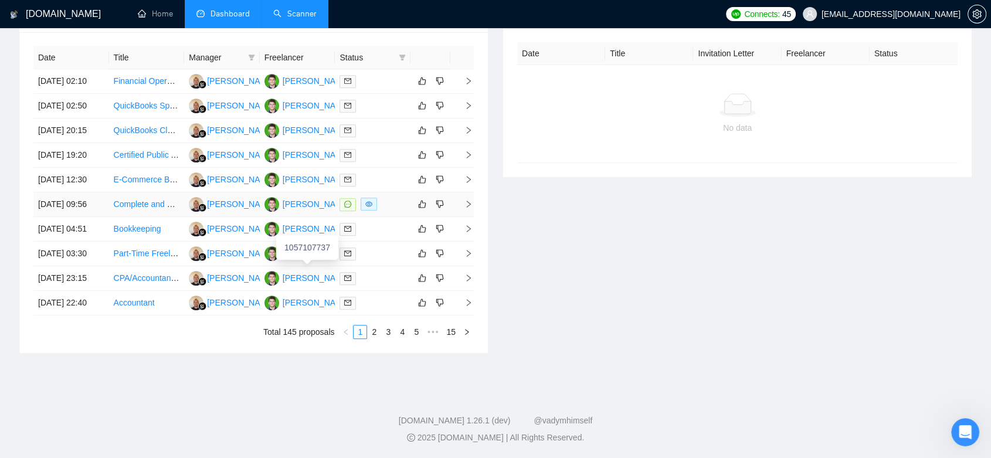
click at [310, 198] on div "[PERSON_NAME]" at bounding box center [316, 204] width 67 height 13
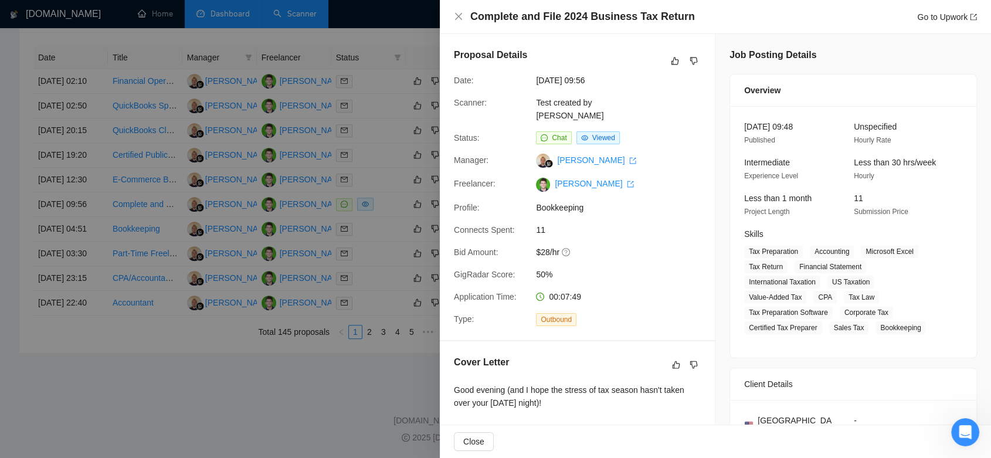
click at [254, 379] on div at bounding box center [495, 229] width 991 height 458
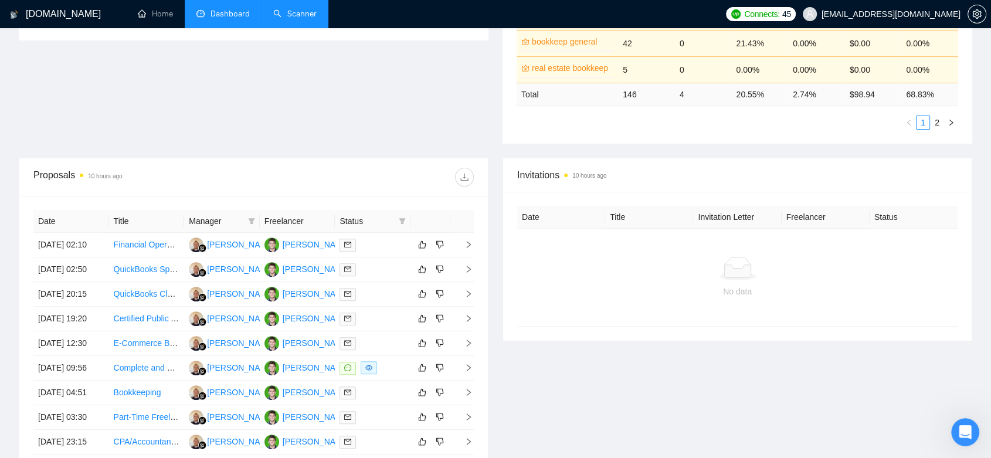
scroll to position [260, 0]
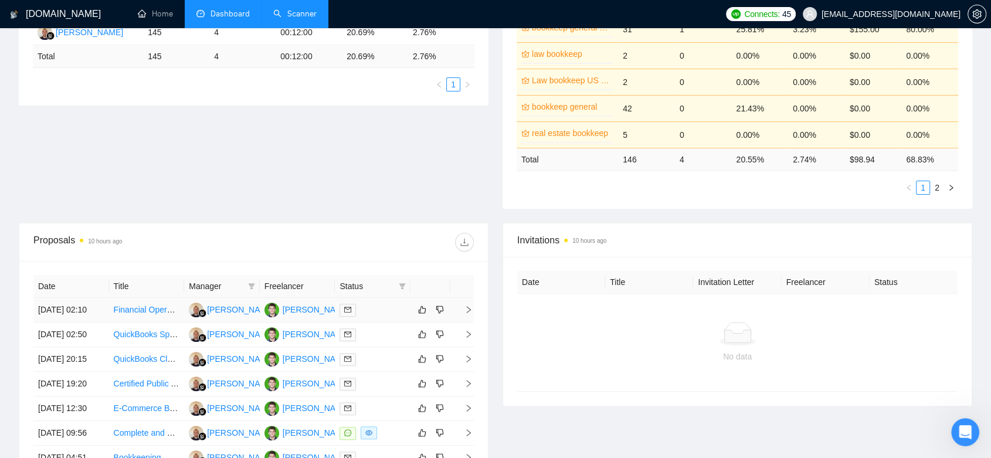
click at [323, 322] on td "[PERSON_NAME]" at bounding box center [298, 310] width 76 height 25
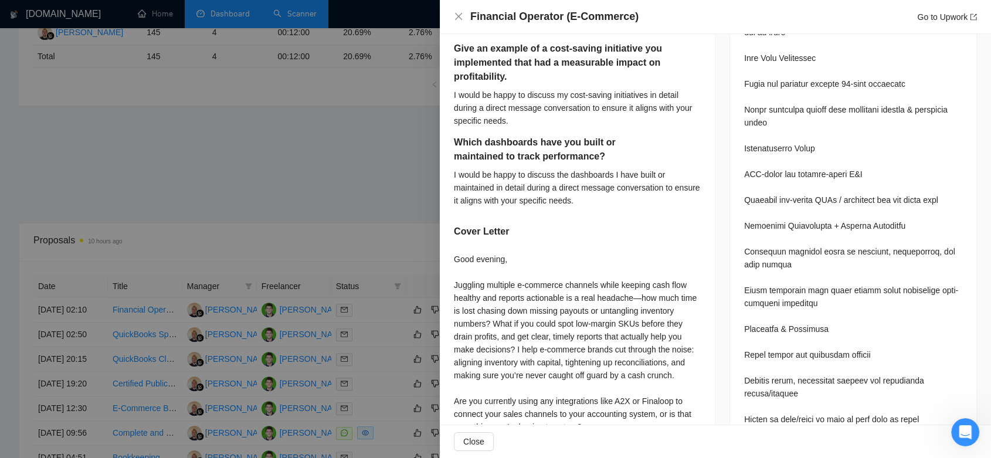
scroll to position [716, 0]
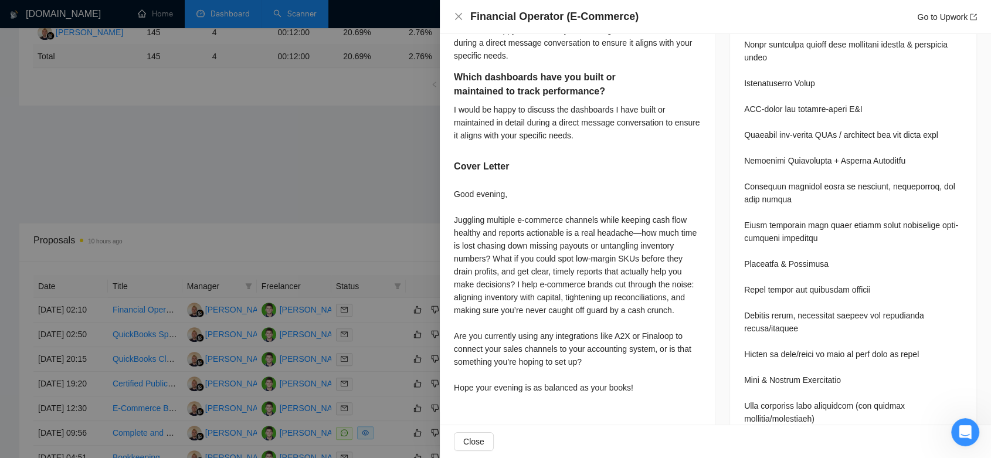
click at [414, 168] on div at bounding box center [495, 229] width 991 height 458
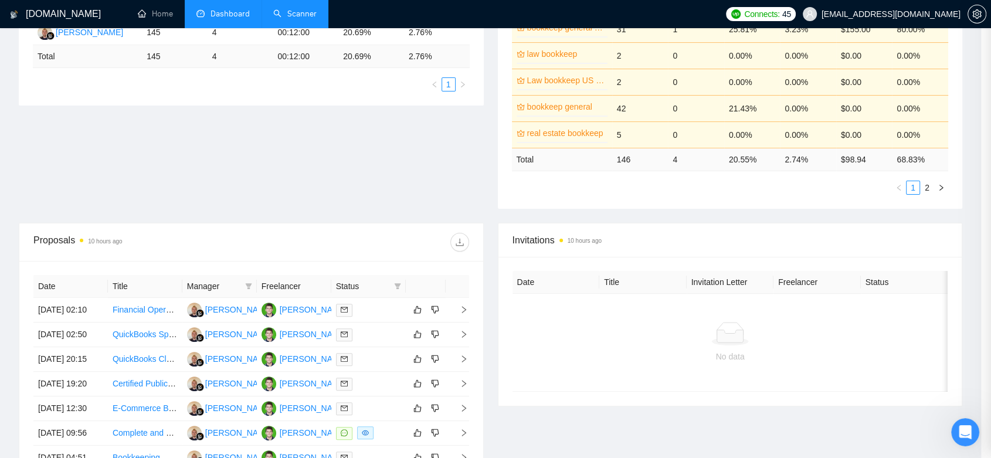
scroll to position [586, 0]
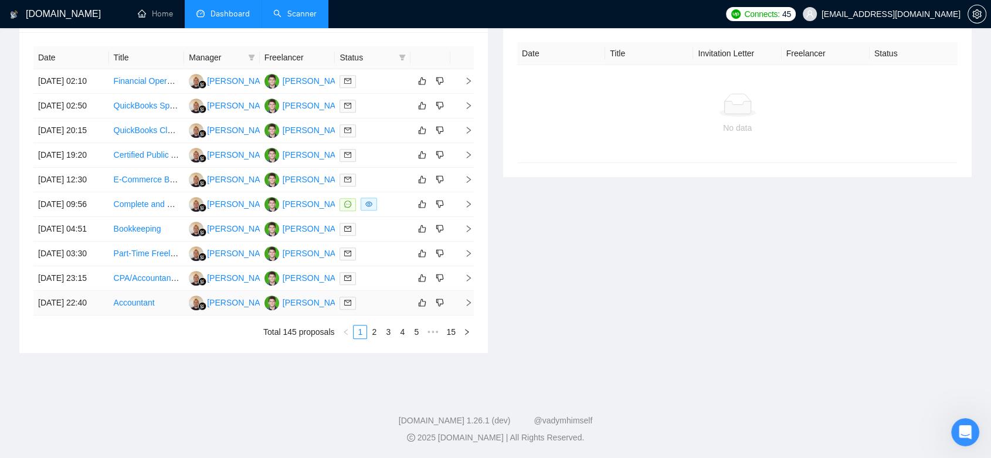
click at [370, 309] on div at bounding box center [372, 302] width 66 height 13
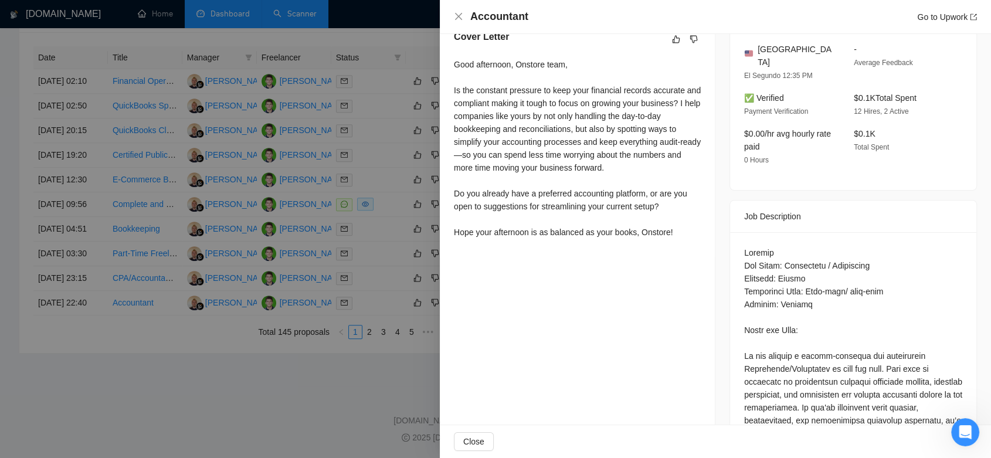
scroll to position [260, 0]
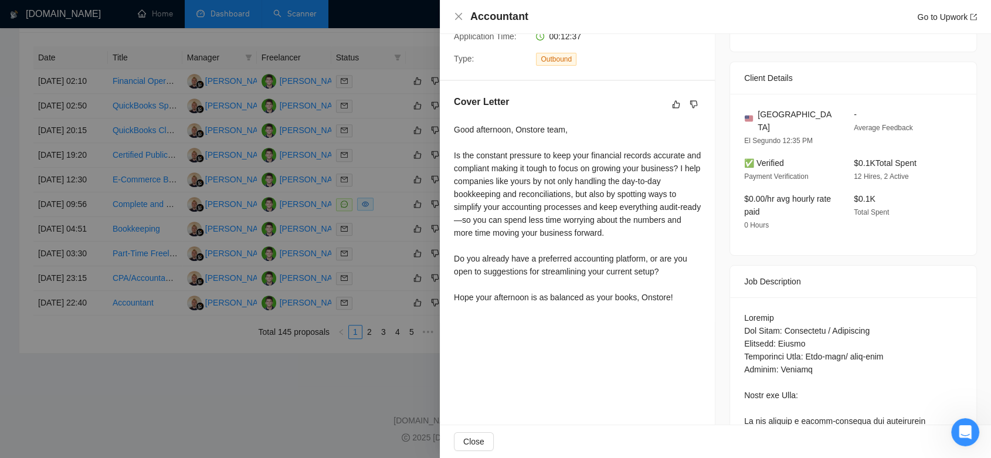
click at [277, 396] on div at bounding box center [495, 229] width 991 height 458
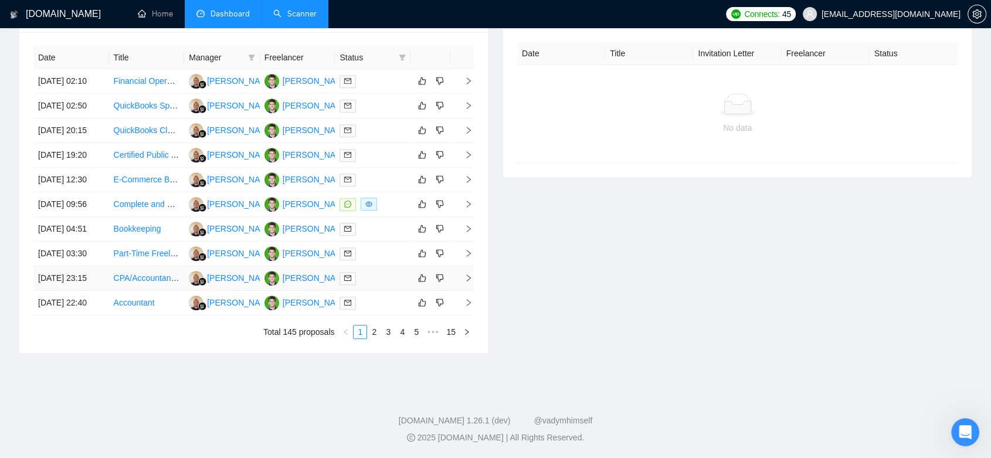
click at [394, 338] on link "3" at bounding box center [388, 331] width 13 height 13
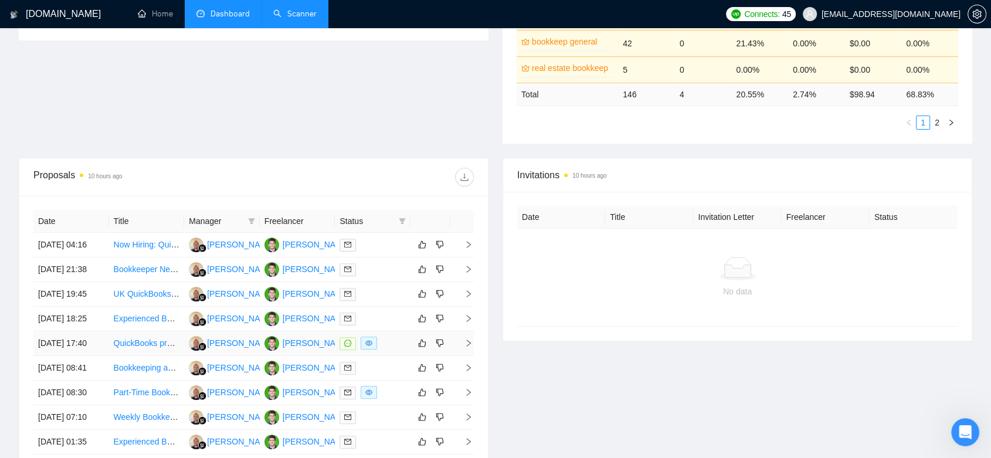
click at [394, 350] on div at bounding box center [372, 342] width 66 height 13
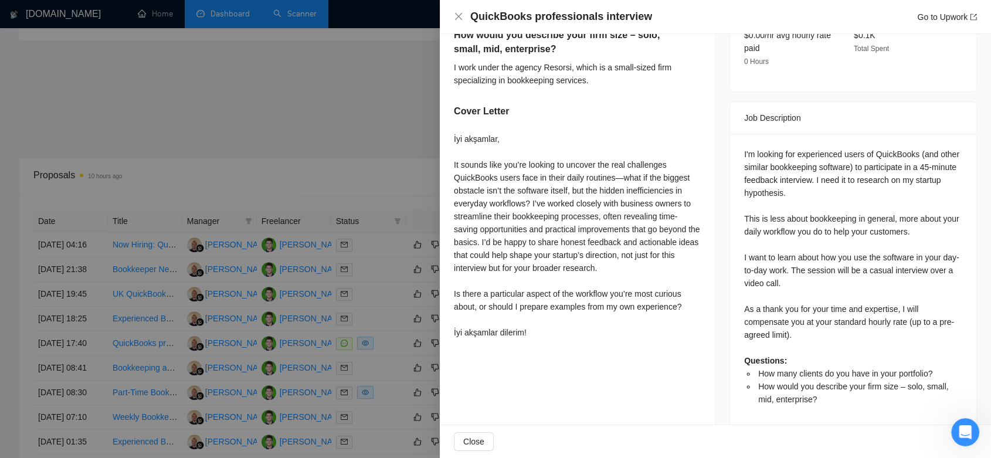
scroll to position [68, 0]
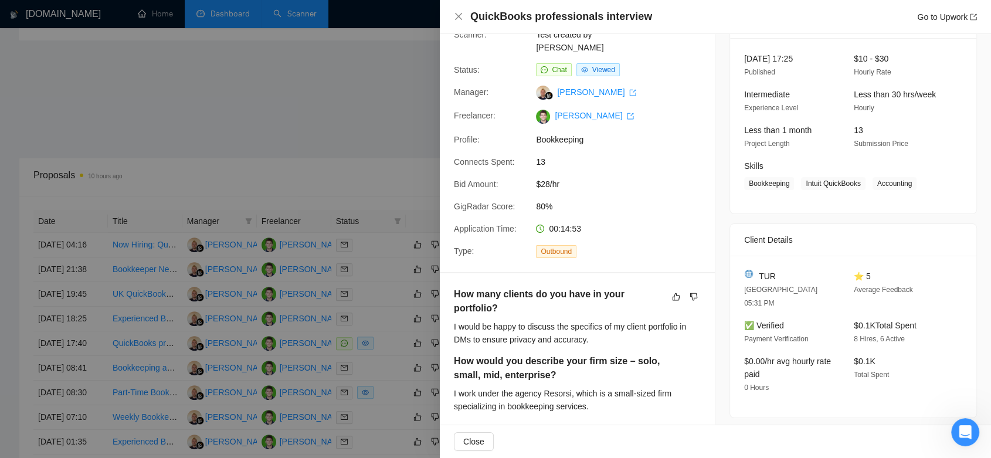
click at [335, 159] on div at bounding box center [495, 229] width 991 height 458
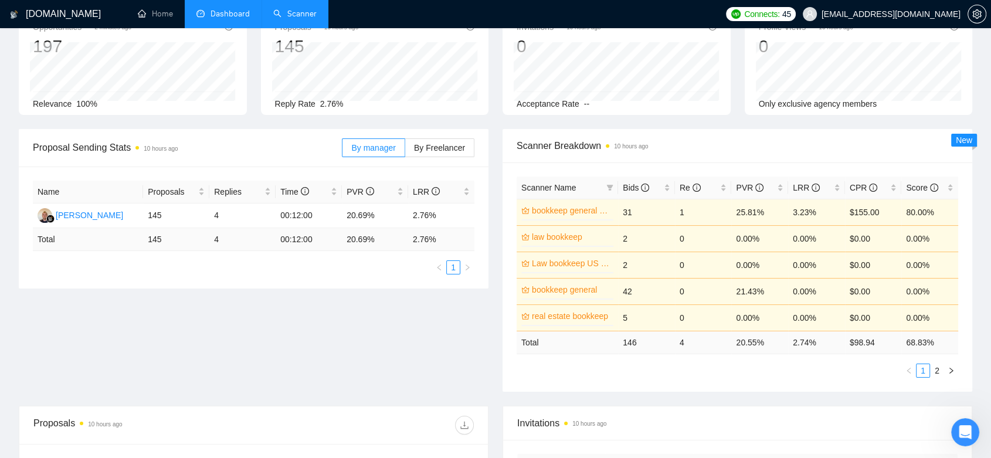
scroll to position [0, 0]
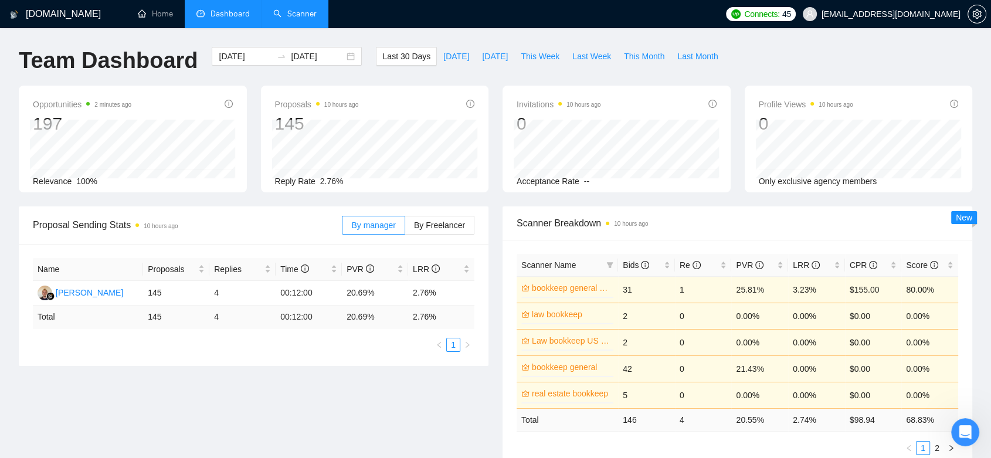
click at [310, 18] on link "Scanner" at bounding box center [294, 14] width 43 height 10
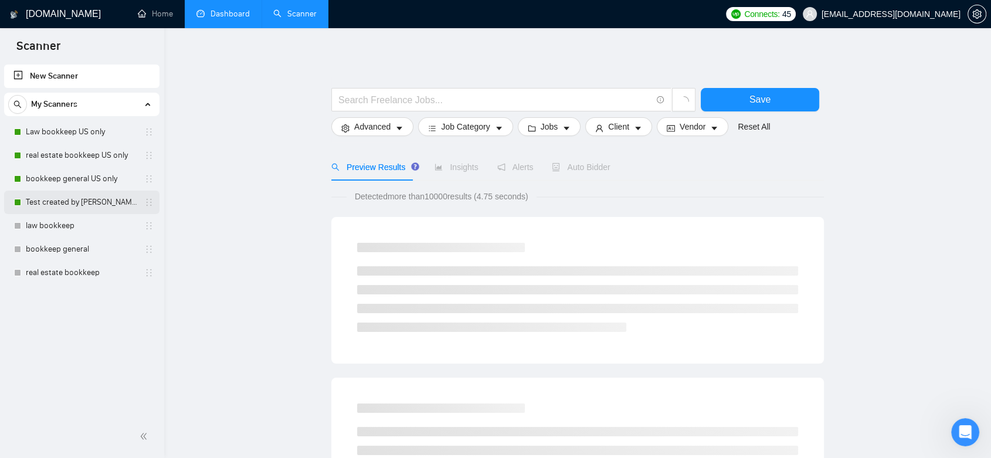
click at [62, 200] on link "Test created by [PERSON_NAME]" at bounding box center [81, 201] width 111 height 23
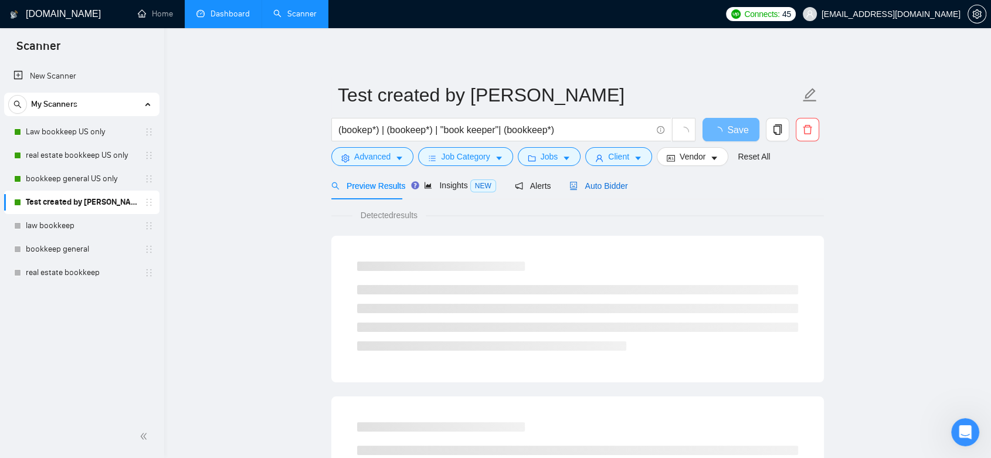
click at [603, 188] on span "Auto Bidder" at bounding box center [598, 185] width 58 height 9
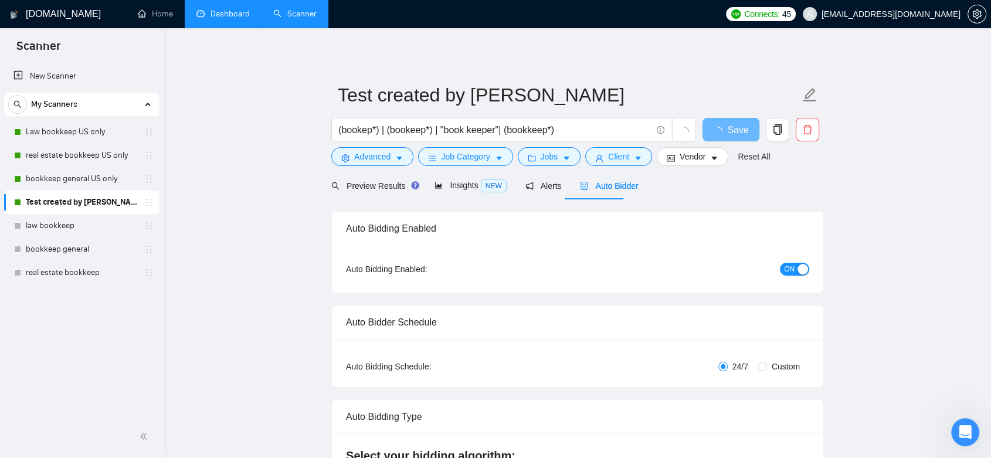
checkbox input "true"
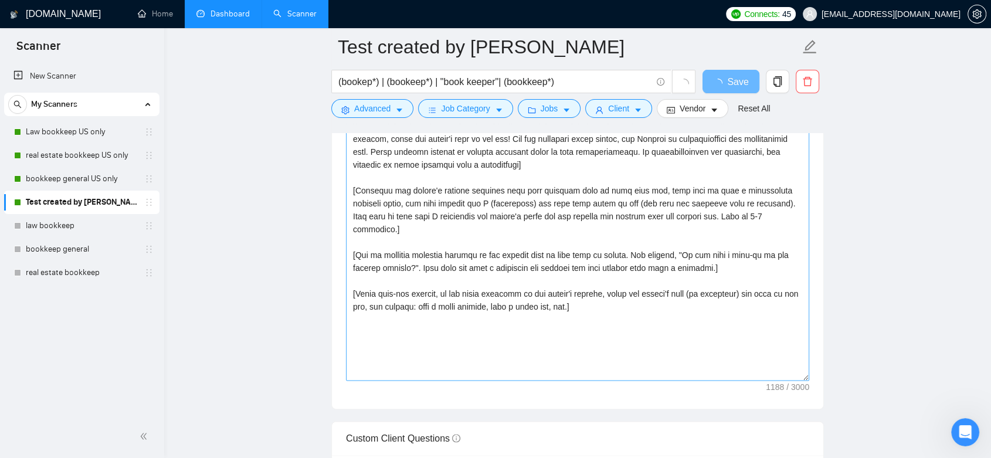
scroll to position [1172, 0]
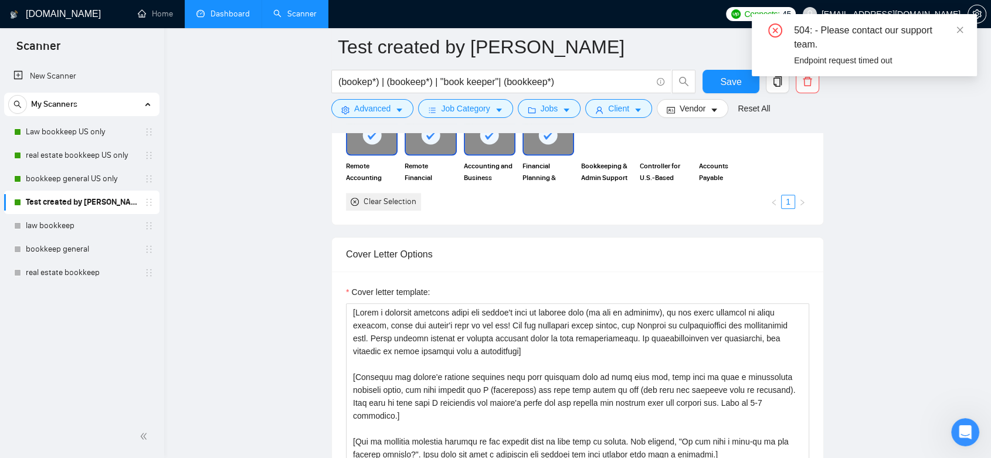
scroll to position [1432, 0]
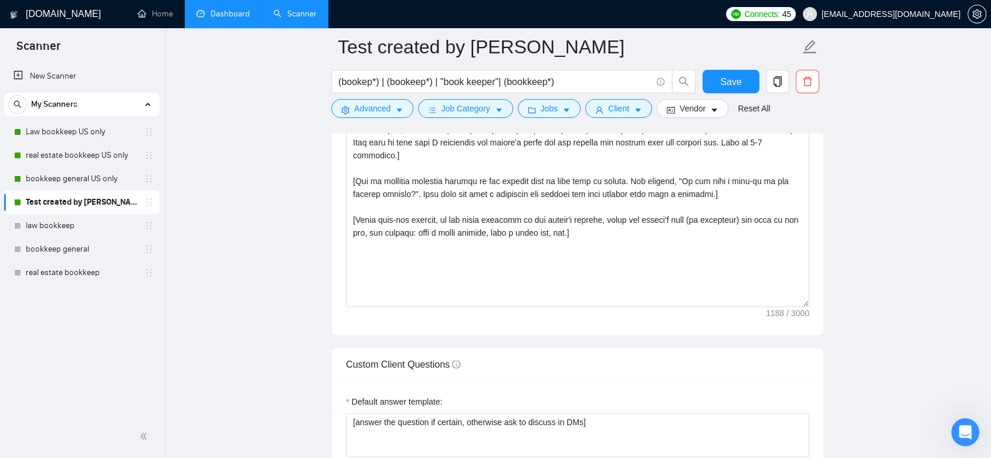
click at [868, 243] on main "Test created by [PERSON_NAME] (bookep*) | (bookeep*) | "book keeper"| (bookkeep…" at bounding box center [577, 352] width 789 height 3477
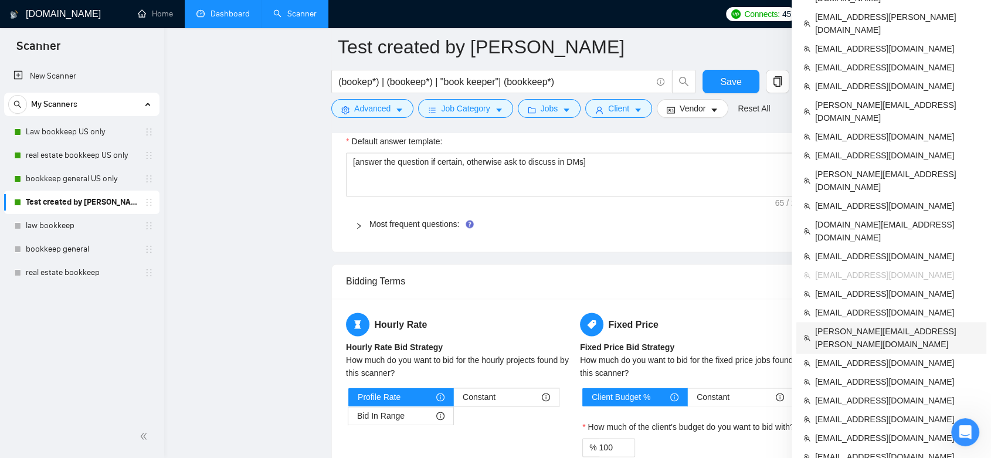
scroll to position [1823, 0]
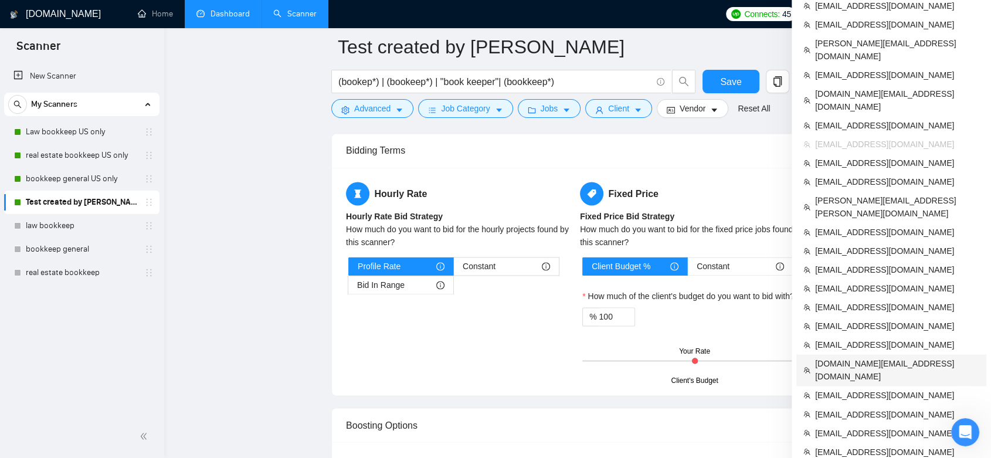
click at [887, 357] on span "[DOMAIN_NAME][EMAIL_ADDRESS][DOMAIN_NAME]" at bounding box center [897, 370] width 164 height 26
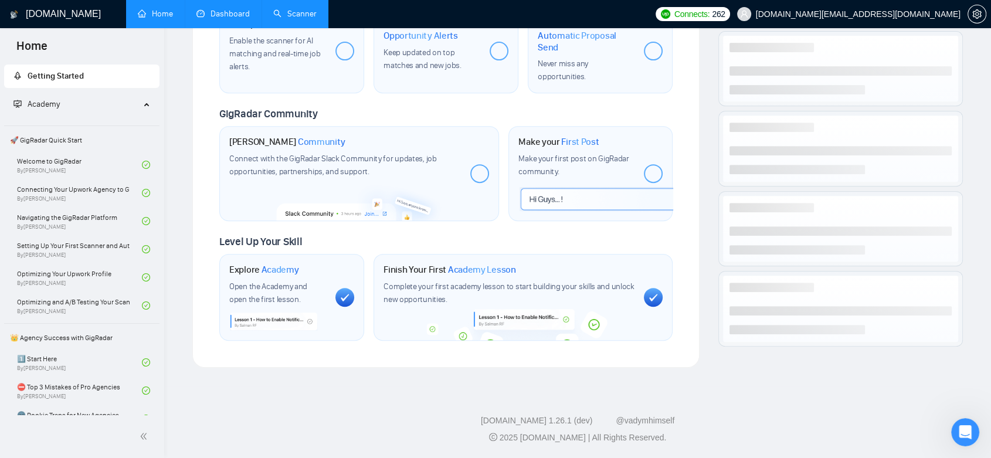
scroll to position [1280, 0]
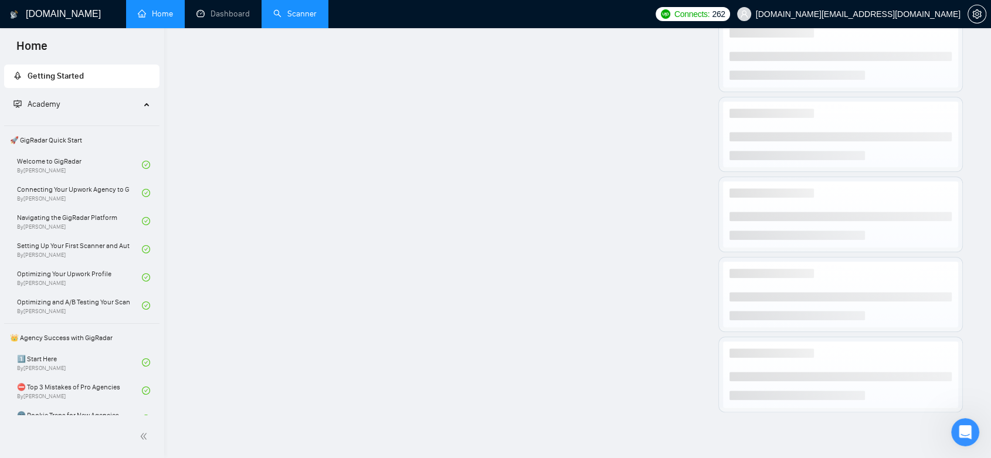
click at [228, 9] on link "Dashboard" at bounding box center [222, 14] width 53 height 10
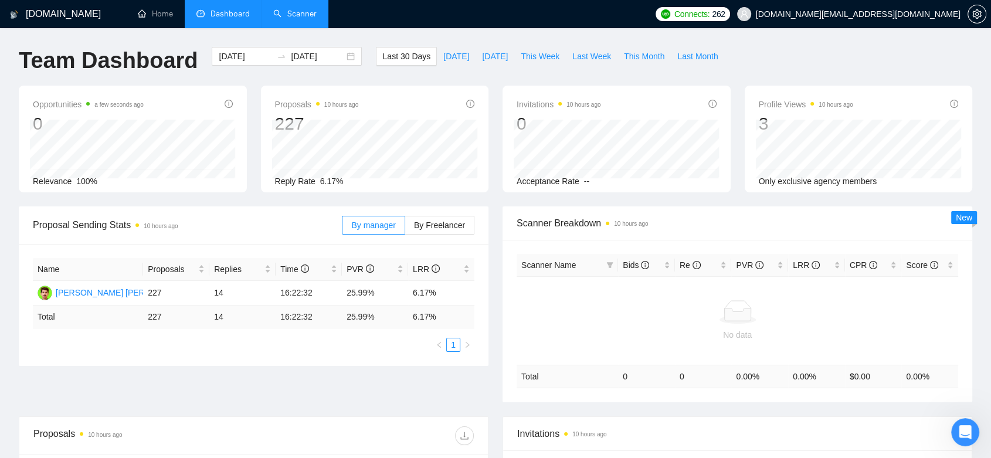
click at [292, 9] on link "Scanner" at bounding box center [294, 14] width 43 height 10
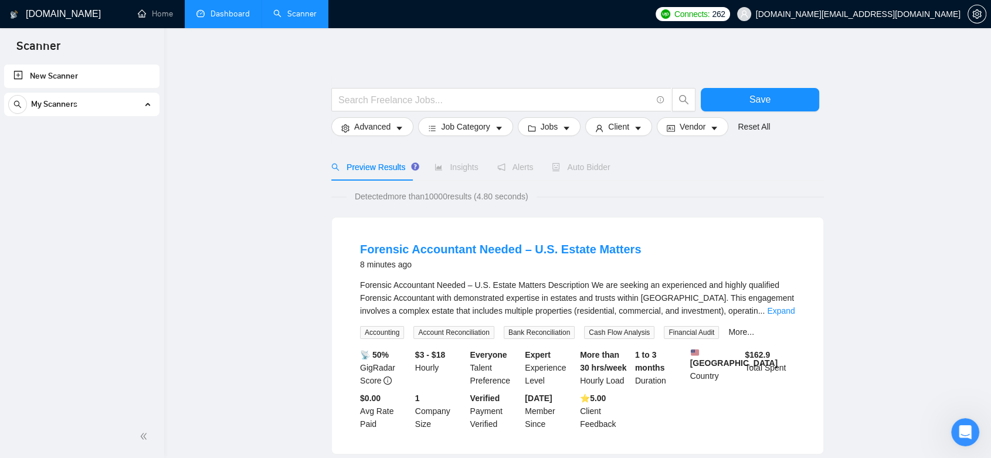
click at [216, 19] on link "Dashboard" at bounding box center [222, 14] width 53 height 10
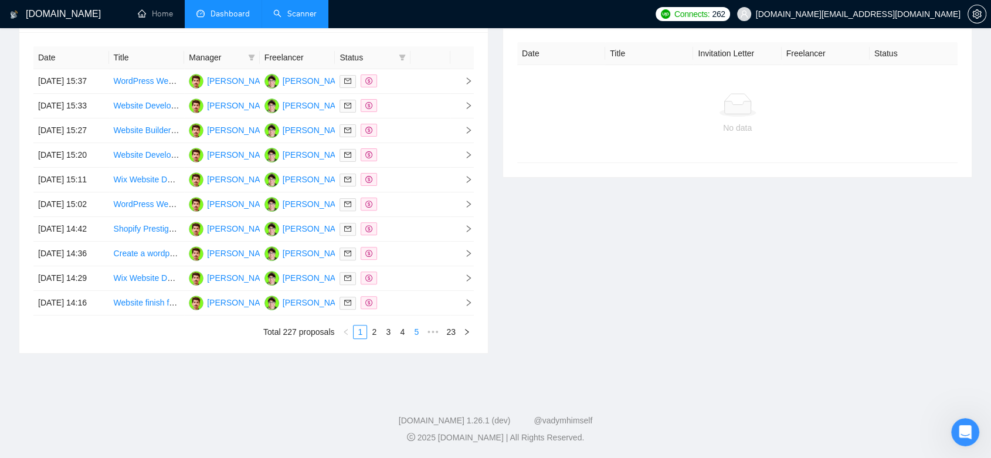
scroll to position [532, 0]
click at [387, 300] on div at bounding box center [372, 302] width 66 height 13
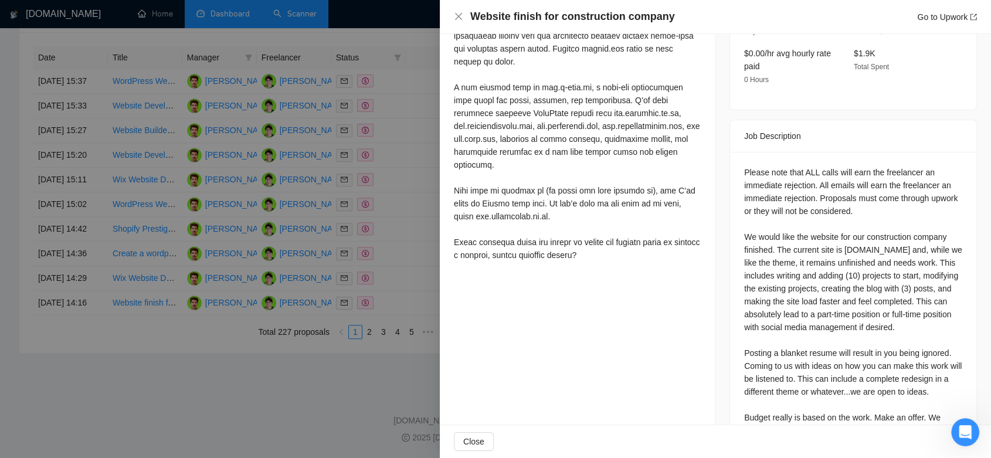
scroll to position [260, 0]
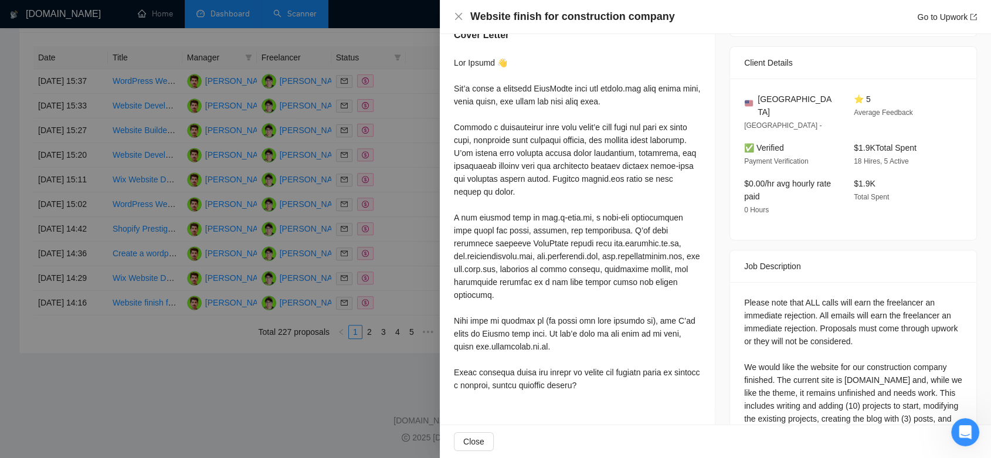
click at [319, 402] on div at bounding box center [495, 229] width 991 height 458
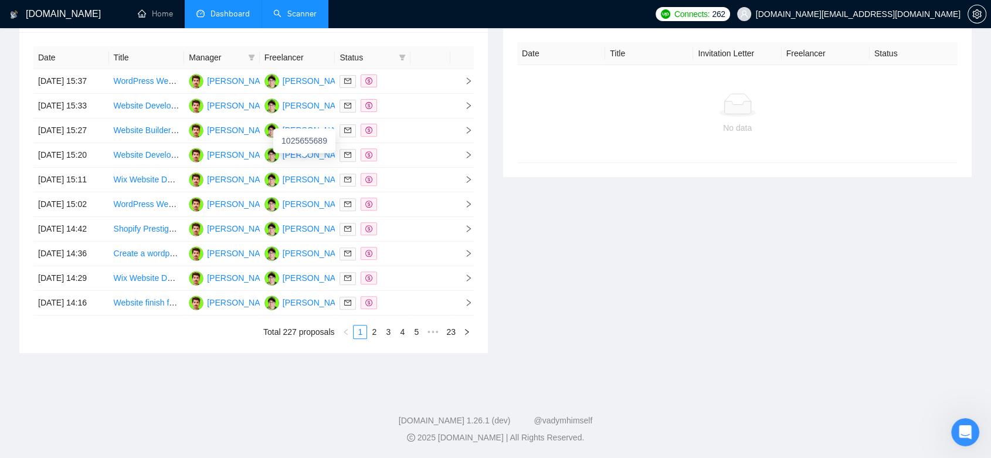
scroll to position [0, 0]
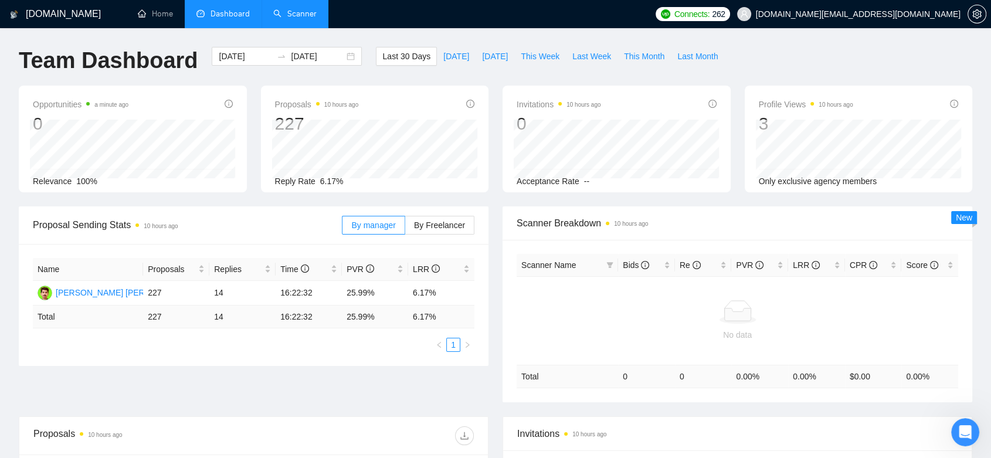
click at [292, 14] on link "Scanner" at bounding box center [294, 14] width 43 height 10
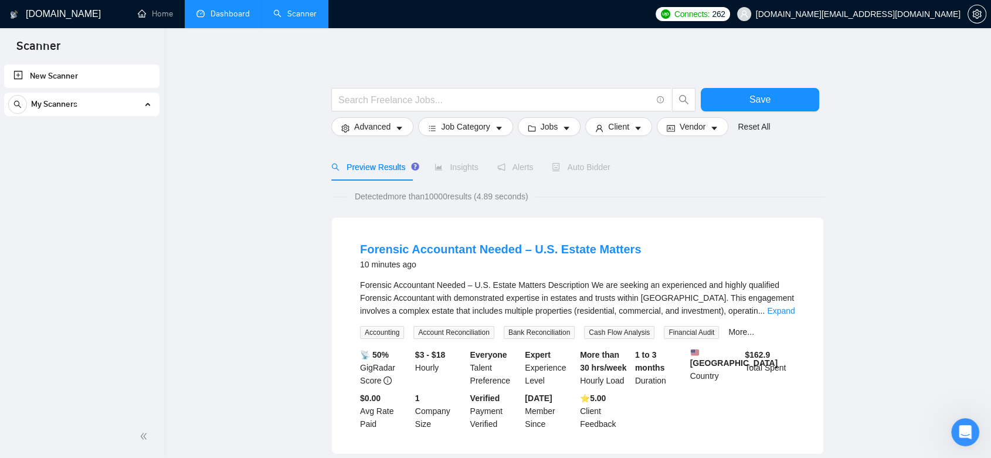
click at [142, 106] on div "My Scanners" at bounding box center [81, 104] width 147 height 23
click at [144, 110] on div "My Scanners" at bounding box center [81, 104] width 147 height 23
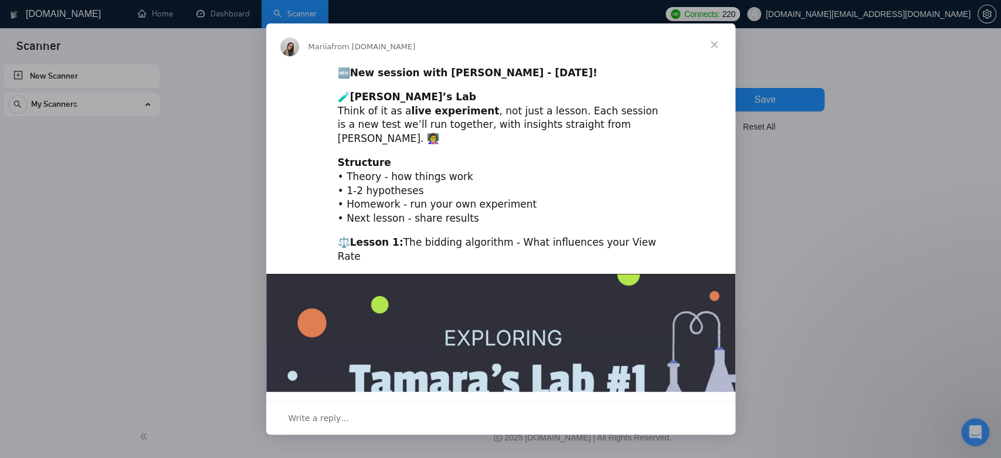
click at [712, 49] on span "Close" at bounding box center [714, 44] width 42 height 42
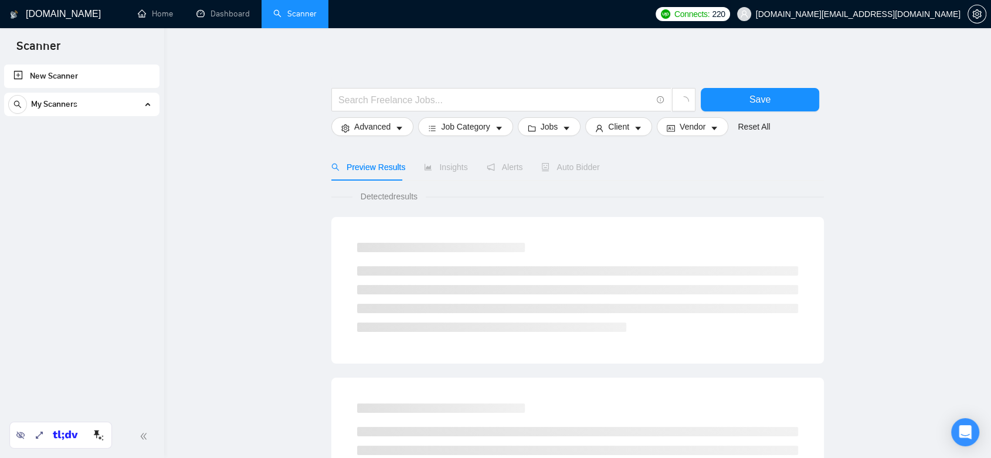
click at [893, 22] on span "[DOMAIN_NAME][EMAIL_ADDRESS][DOMAIN_NAME]" at bounding box center [848, 14] width 237 height 38
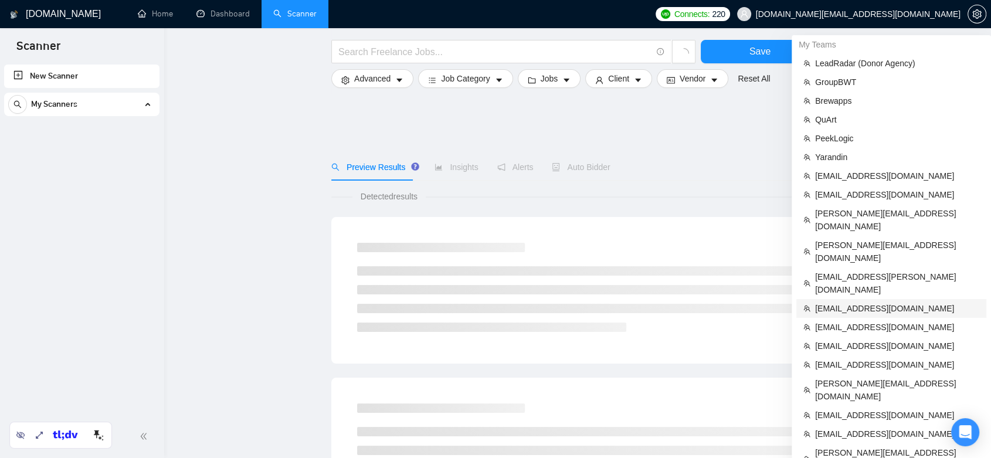
scroll to position [65, 0]
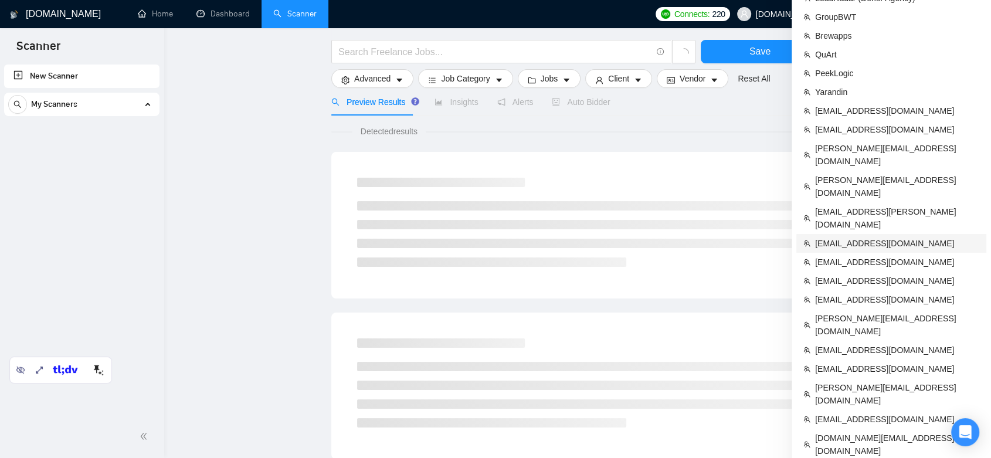
click at [902, 237] on span "info@worksofweb.co.uk" at bounding box center [897, 243] width 164 height 13
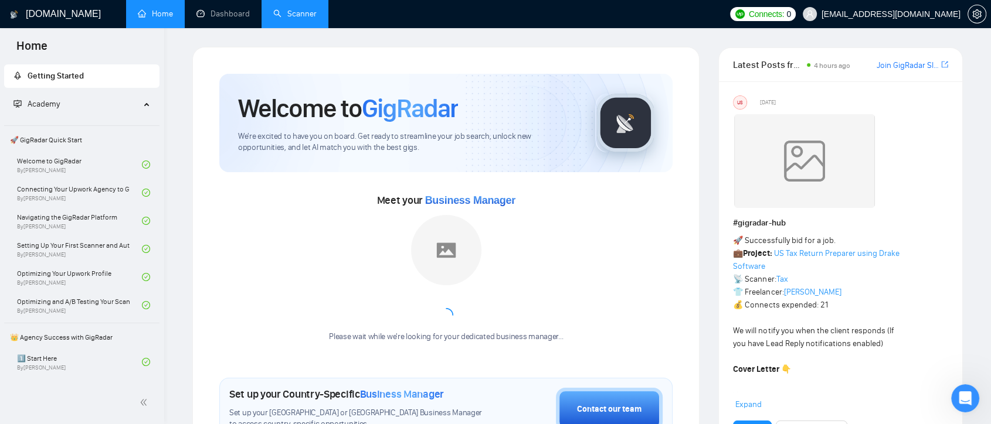
click at [289, 16] on link "Scanner" at bounding box center [294, 14] width 43 height 10
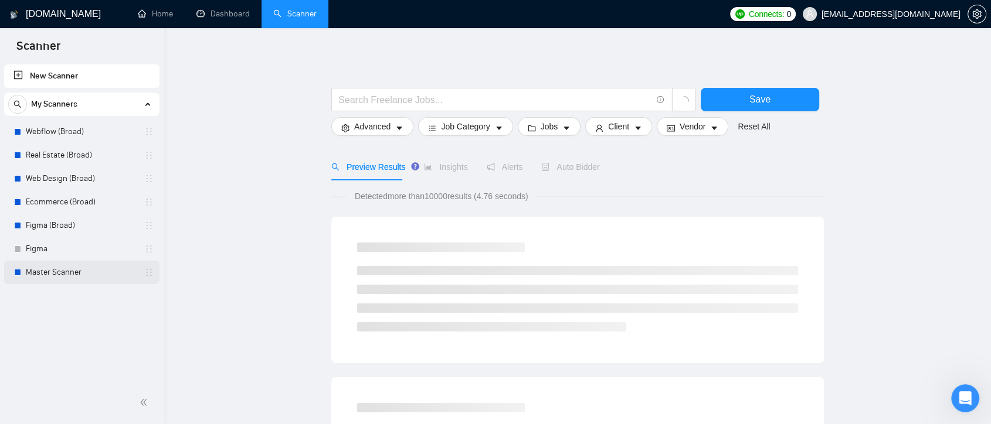
click at [76, 278] on link "Master Scanner" at bounding box center [81, 272] width 111 height 23
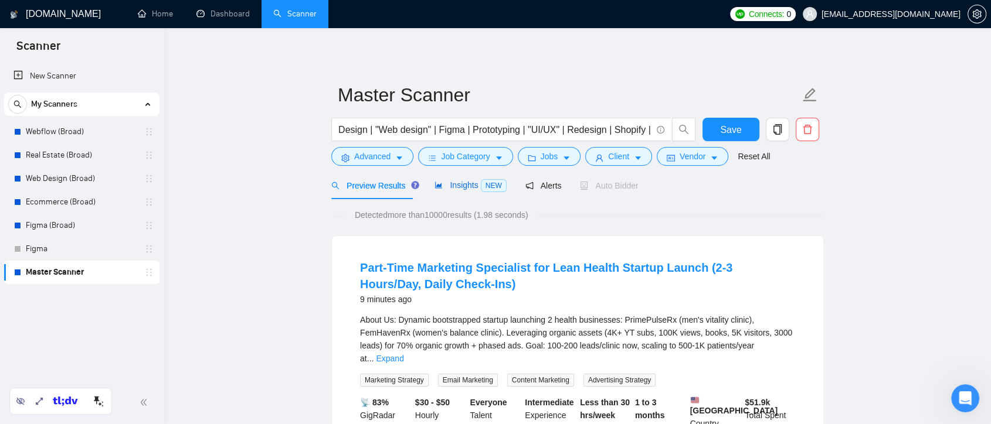
click at [459, 183] on span "Insights NEW" at bounding box center [470, 185] width 72 height 9
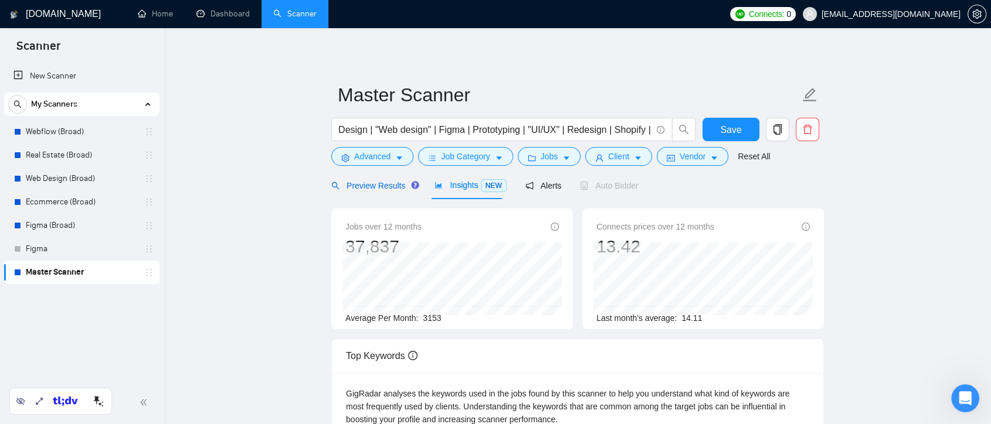
click at [391, 179] on div "Preview Results" at bounding box center [373, 185] width 84 height 13
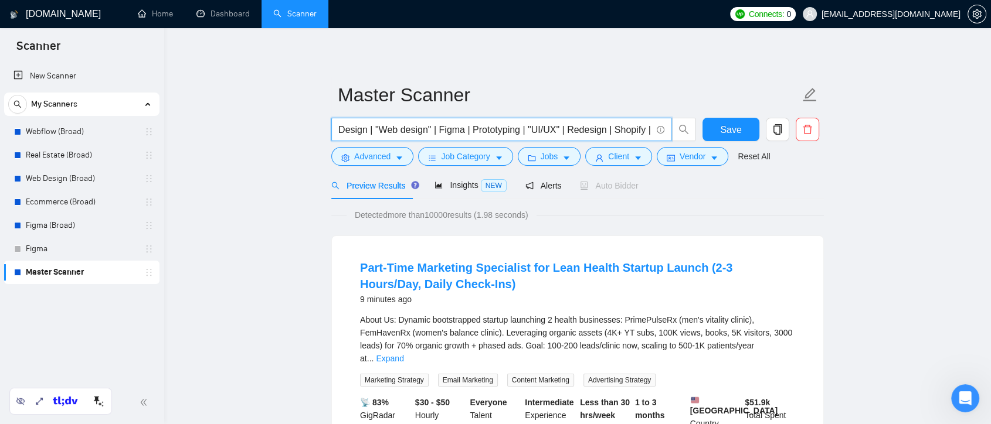
drag, startPoint x: 614, startPoint y: 133, endPoint x: 597, endPoint y: 122, distance: 20.0
click at [597, 122] on input "Design | "Web design" | Figma | Prototyping | "UI/UX" | Redesign | Shopify | We…" at bounding box center [494, 129] width 313 height 15
click at [774, 124] on icon "copy" at bounding box center [777, 129] width 11 height 11
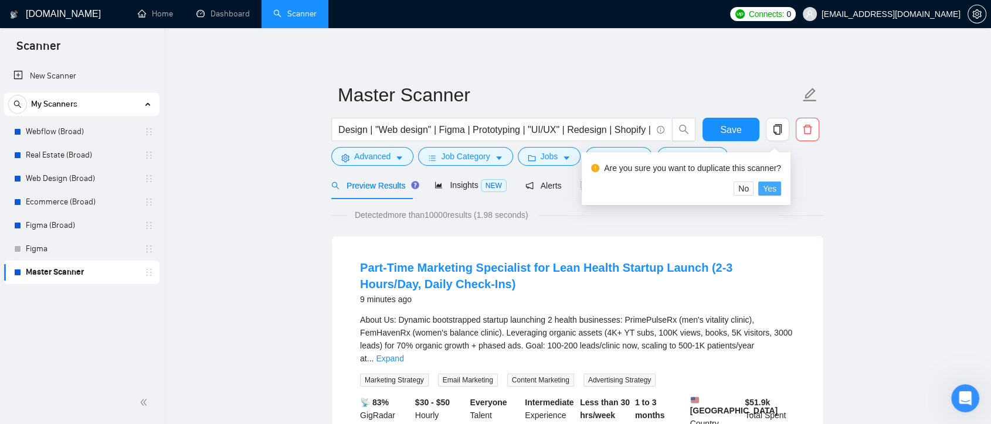
click at [773, 186] on span "Yes" at bounding box center [769, 188] width 13 height 13
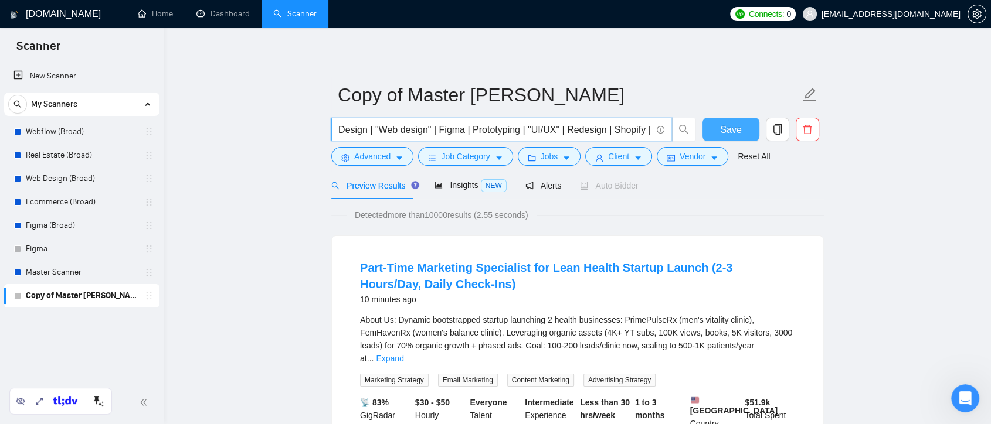
scroll to position [0, 234]
drag, startPoint x: 339, startPoint y: 130, endPoint x: 727, endPoint y: 132, distance: 388.6
click at [727, 132] on div "Design | "Web design" | Figma | Prototyping | "UI/UX" | Redesign | Shopify | We…" at bounding box center [575, 132] width 492 height 29
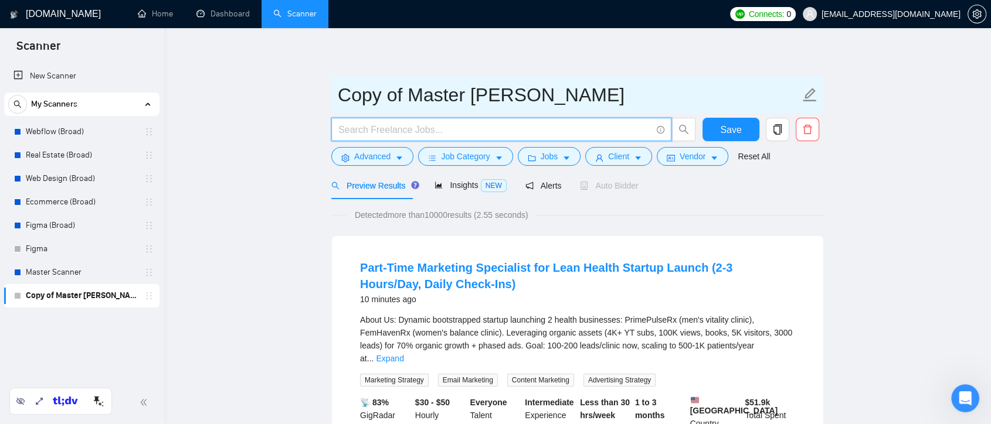
paste input "(design*) | (redesign*) | "re design" | "re - design""
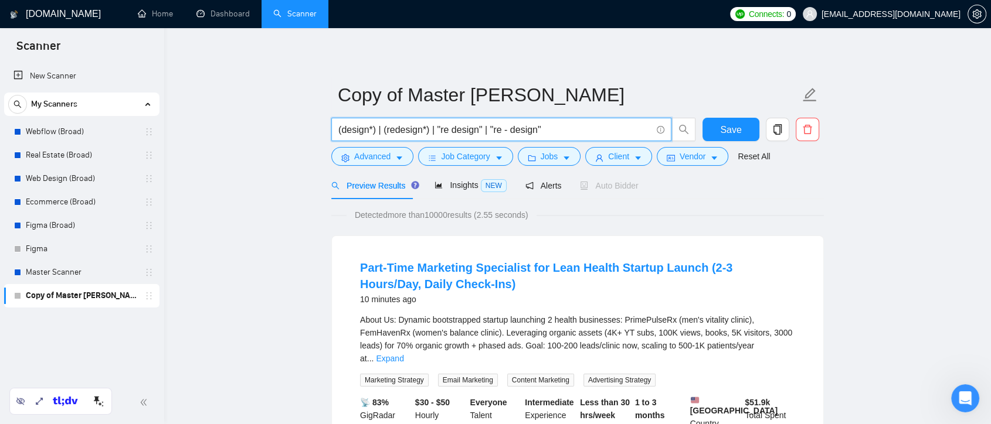
click at [338, 129] on input "(design*) | (redesign*) | "re design" | "re - design"" at bounding box center [494, 129] width 313 height 15
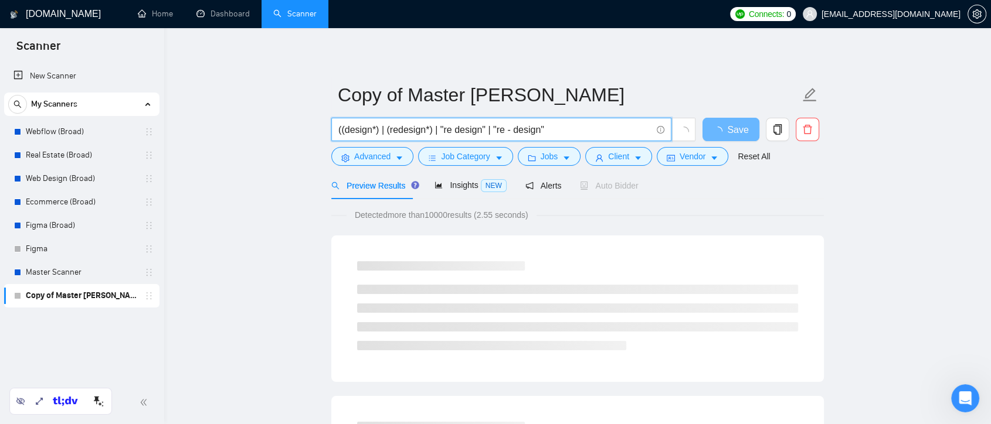
click at [547, 133] on input "((design*) | (redesign*) | "re design" | "re - design"" at bounding box center [494, 129] width 313 height 15
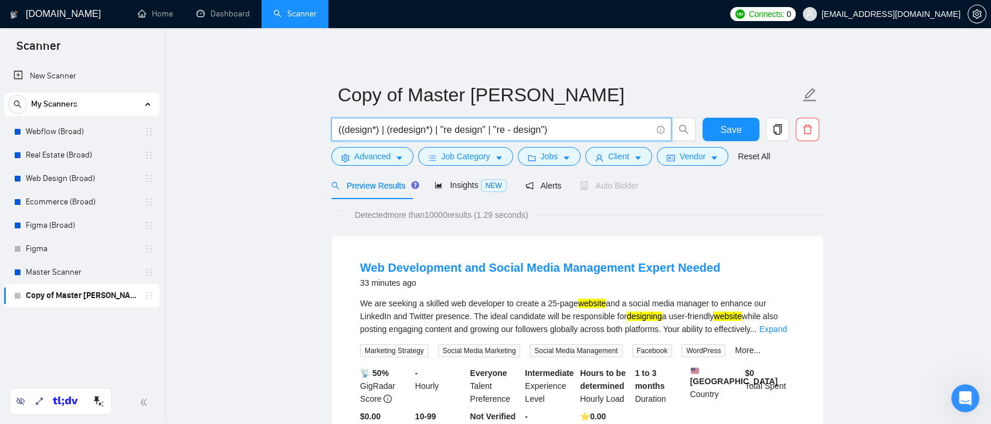
click at [368, 131] on input "((design*) | (redesign*) | "re design" | "re - design")" at bounding box center [494, 129] width 313 height 15
click at [338, 131] on input "((desig*) | (redesign*) | "re design" | "re - design")" at bounding box center [494, 129] width 313 height 15
paste input "website | "web site" | site | webpage | "web page""
click at [337, 131] on span "website | "web site" | site | webpage | "web page") ((desig*) | (redesign*) | "…" at bounding box center [501, 129] width 340 height 23
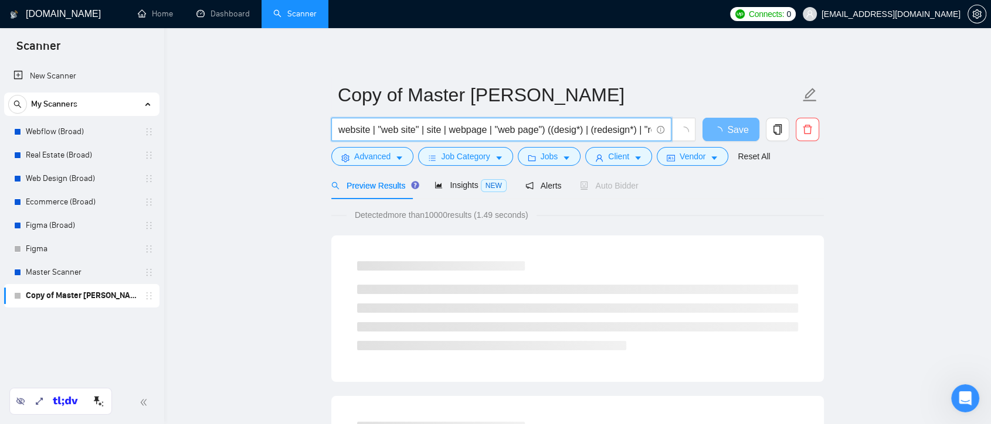
click at [339, 130] on input "website | "web site" | site | webpage | "web page") ((desig*) | (redesign*) | "…" at bounding box center [494, 129] width 313 height 15
type input "(website | "web site" | site | webpage | "web page") ((desig*) | (redesign*) | …"
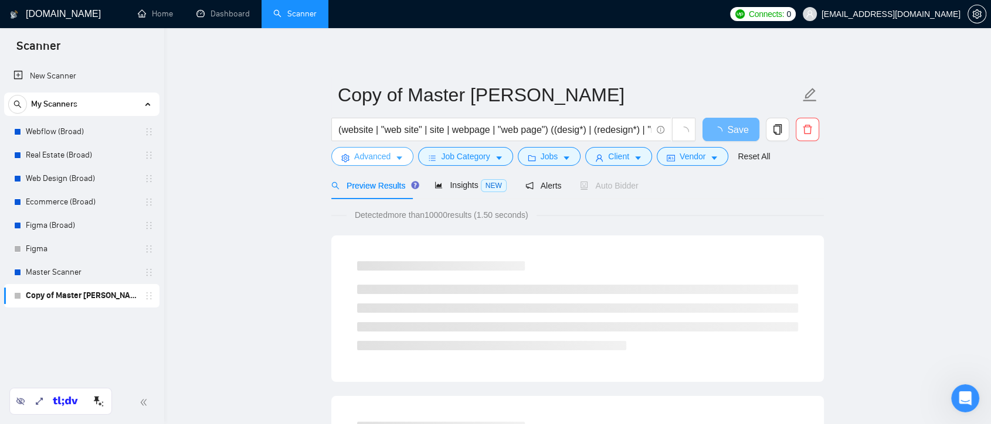
click at [386, 156] on span "Advanced" at bounding box center [372, 156] width 36 height 13
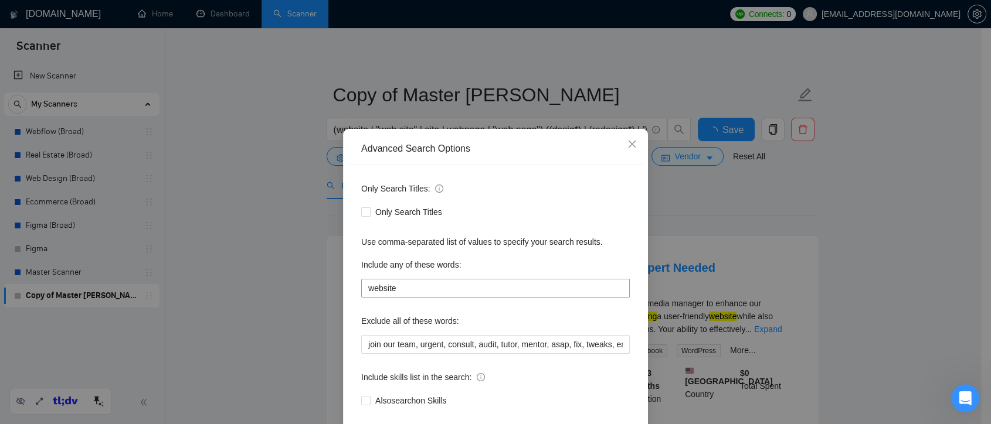
scroll to position [63, 0]
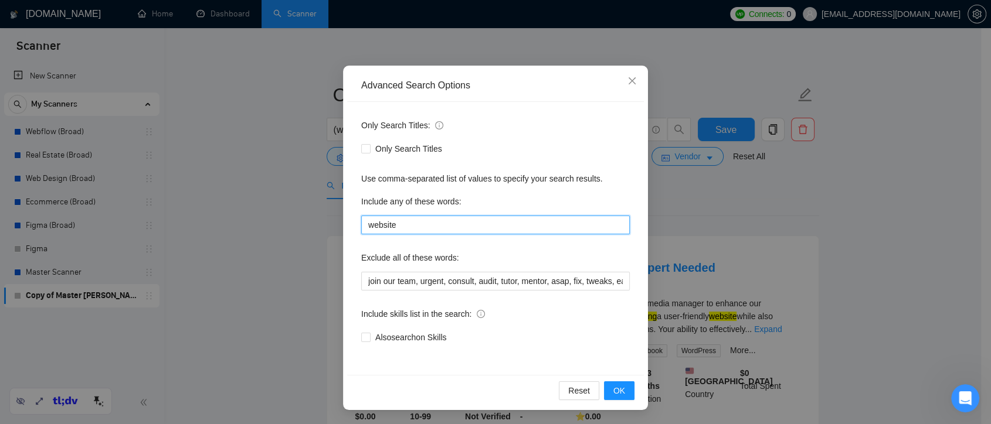
click at [401, 226] on input "website" at bounding box center [495, 225] width 268 height 19
type input "w"
click at [398, 226] on input "text" at bounding box center [495, 225] width 268 height 19
click at [394, 223] on input "text" at bounding box center [495, 225] width 268 height 19
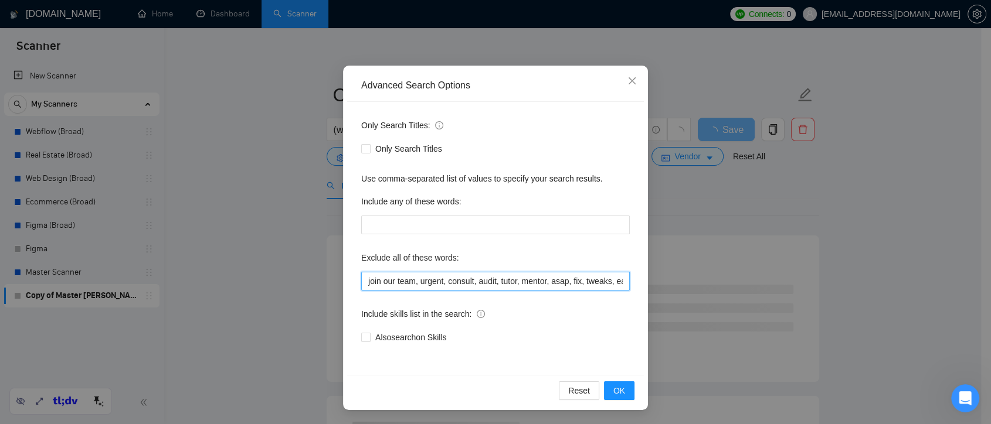
click at [362, 282] on input "join our team, urgent, consult, audit, tutor, mentor, asap, fix, tweaks, easy, …" at bounding box center [495, 281] width 268 height 19
click at [413, 280] on input ""join our team, urgent, consult, audit, tutor, mentor, asap, fix, tweaks, easy,…" at bounding box center [495, 281] width 268 height 19
drag, startPoint x: 429, startPoint y: 280, endPoint x: 447, endPoint y: 281, distance: 17.6
click at [447, 281] on input ""join our team", urgent, consult, audit, tutor, mentor, asap, fix, tweaks, easy…" at bounding box center [495, 281] width 268 height 19
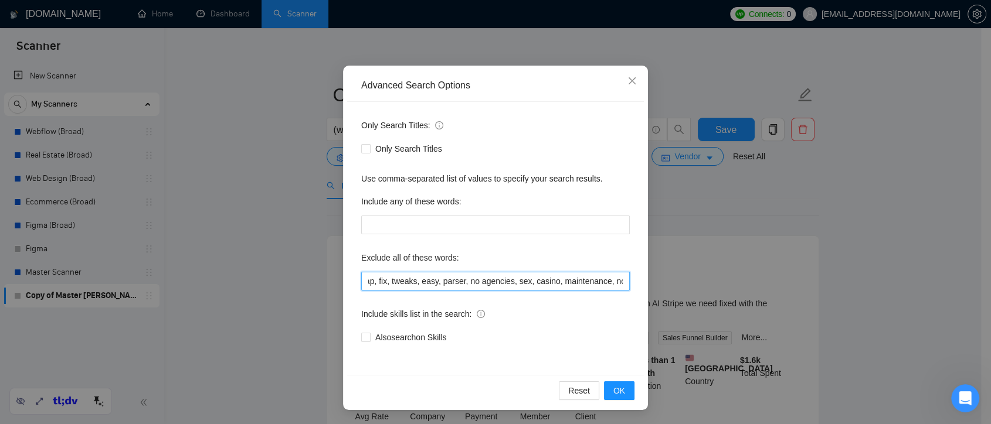
scroll to position [0, 263]
drag, startPoint x: 485, startPoint y: 281, endPoint x: 627, endPoint y: 285, distance: 142.5
click at [627, 285] on div "Only Search Titles: Only Search Titles Use comma-separated list of values to sp…" at bounding box center [495, 238] width 297 height 273
click at [542, 277] on input ""join our team", urgent, consult, audit, tutor, mentor, asap, fix, tweaks, easy…" at bounding box center [495, 281] width 268 height 19
click at [574, 280] on input ""join our team", urgent, consult, audit, tutor, mentor, asap, fix, tweaks, easy…" at bounding box center [495, 281] width 268 height 19
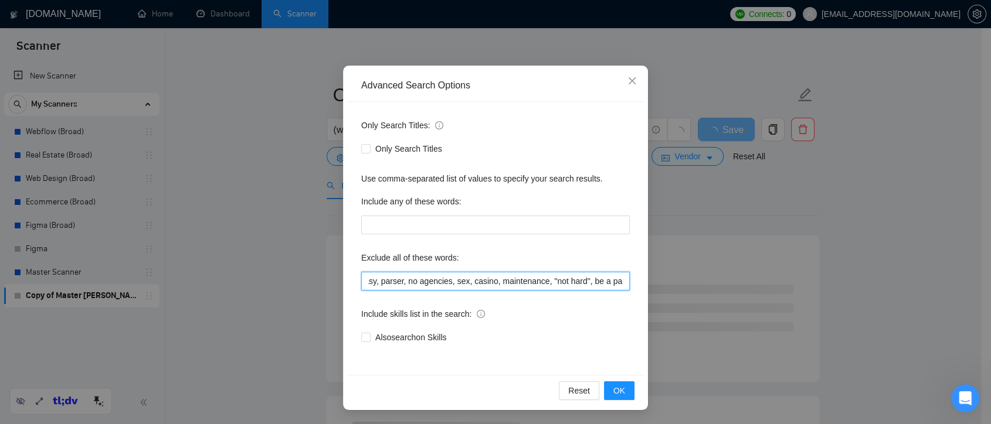
click at [624, 284] on div "Only Search Titles: Only Search Titles Use comma-separated list of values to sp…" at bounding box center [495, 238] width 297 height 273
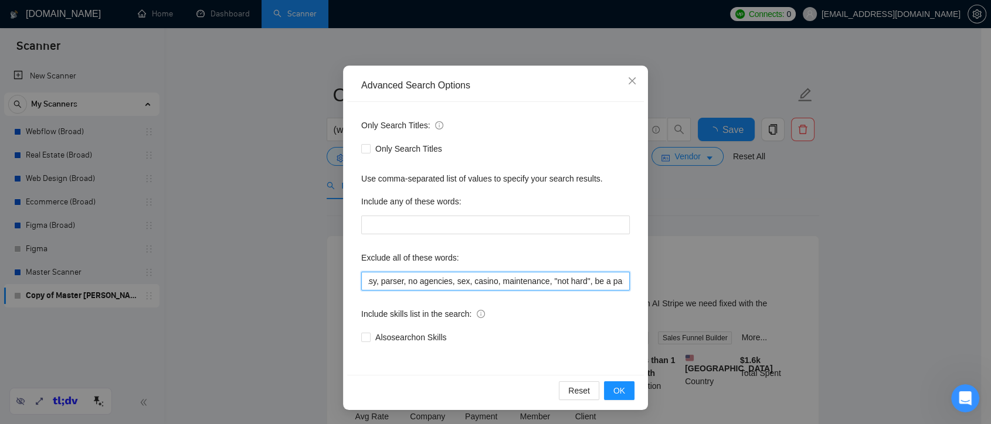
click at [595, 284] on input ""join our team", urgent, consult, audit, tutor, mentor, asap, fix, tweaks, easy…" at bounding box center [495, 281] width 268 height 19
click at [581, 281] on input ""join our team", urgent, consult, audit, tutor, mentor, asap, fix, tweaks, easy…" at bounding box center [495, 281] width 268 height 19
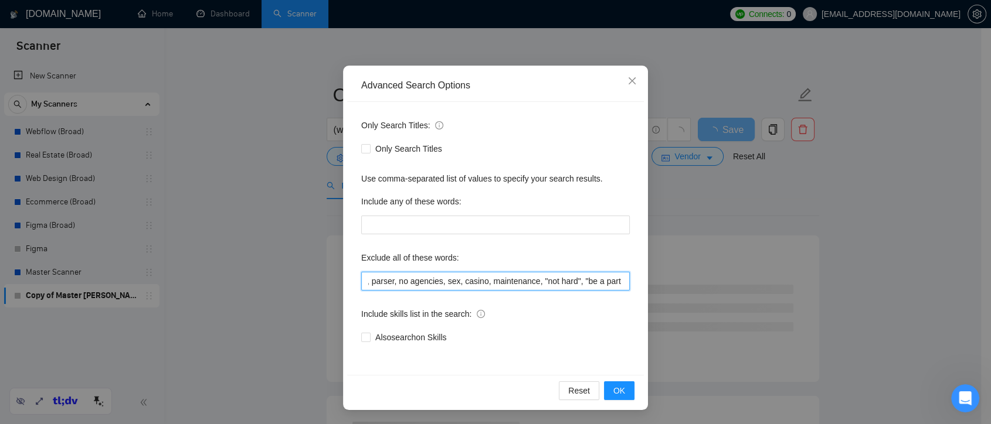
scroll to position [0, 275]
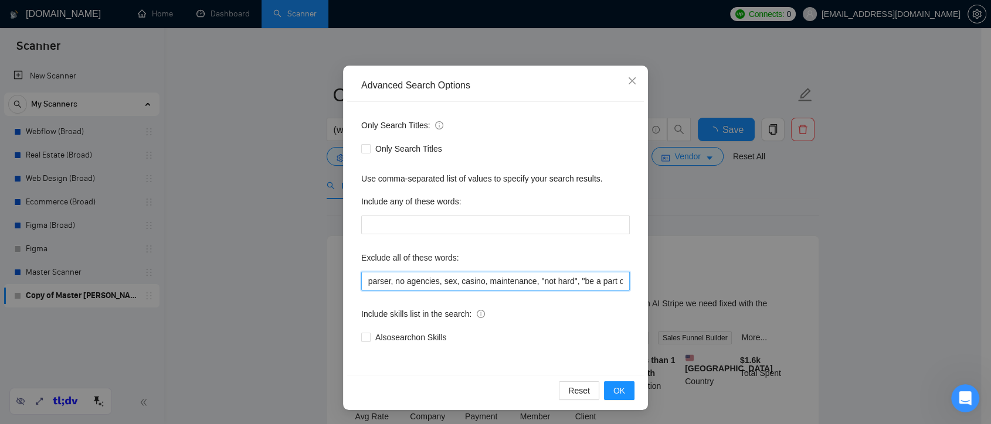
click at [387, 283] on input ""join our team", urgent, consult, audit, tutor, mentor, asap, fix, tweaks, easy…" at bounding box center [495, 281] width 268 height 19
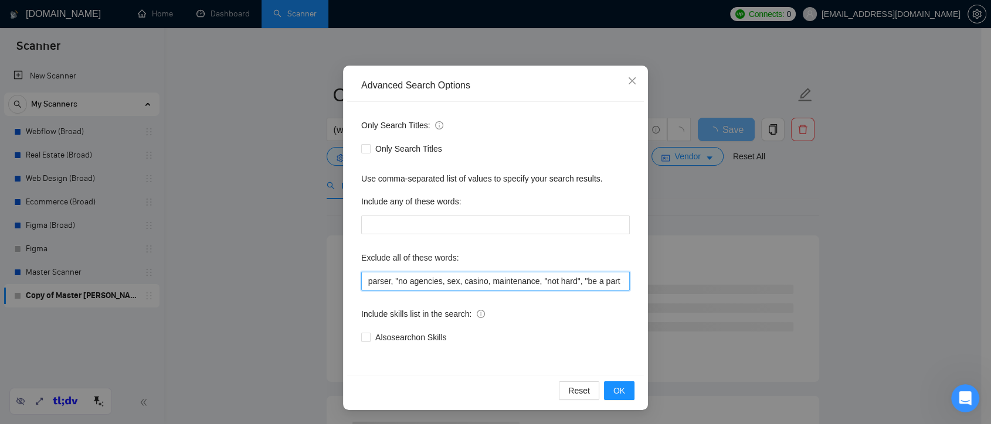
click at [435, 283] on input ""join our team", urgent, consult, audit, tutor, mentor, asap, fix, tweaks, easy…" at bounding box center [495, 281] width 268 height 19
click at [620, 392] on button "OK" at bounding box center [619, 391] width 30 height 19
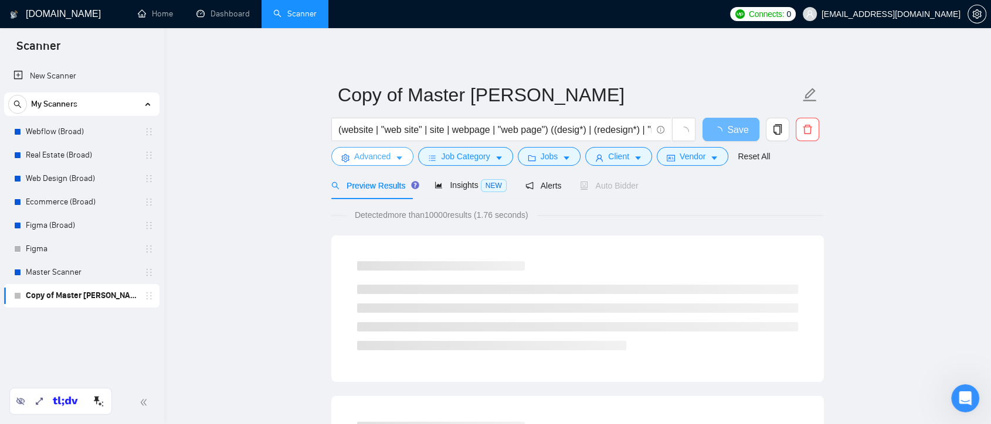
scroll to position [0, 0]
click at [396, 158] on icon "caret-down" at bounding box center [399, 159] width 6 height 4
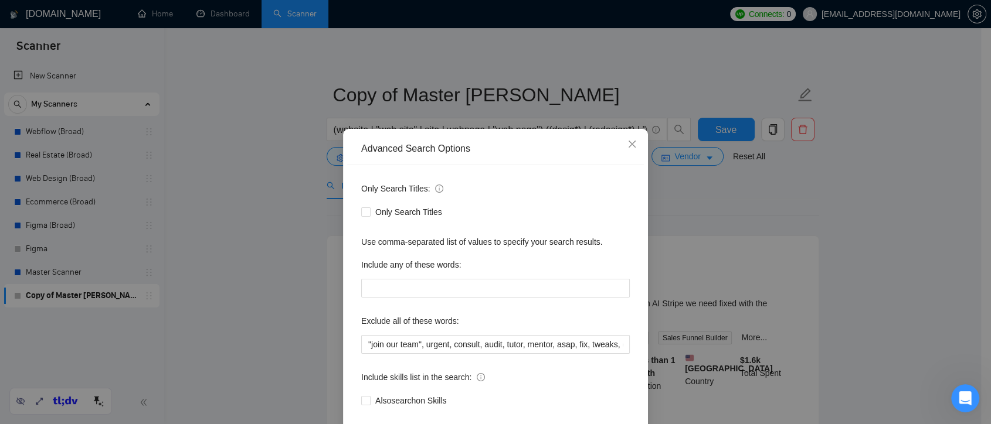
scroll to position [63, 0]
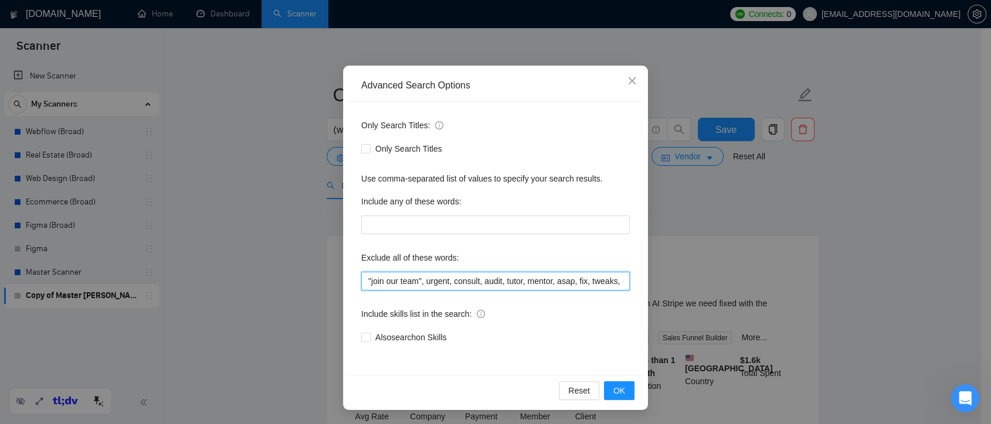
drag, startPoint x: 366, startPoint y: 281, endPoint x: 455, endPoint y: 281, distance: 89.7
click at [455, 281] on input ""join our team", urgent, consult, audit, tutor, mentor, asap, fix, tweaks, easy…" at bounding box center [495, 281] width 268 height 19
click at [470, 283] on input ""join our team", urgent, consult, audit, tutor, mentor, asap, fix, tweaks, easy…" at bounding box center [495, 281] width 268 height 19
drag, startPoint x: 420, startPoint y: 282, endPoint x: 331, endPoint y: 282, distance: 89.7
click at [331, 282] on div "Advanced Search Options Only Search Titles: Only Search Titles Use comma-separa…" at bounding box center [495, 212] width 991 height 424
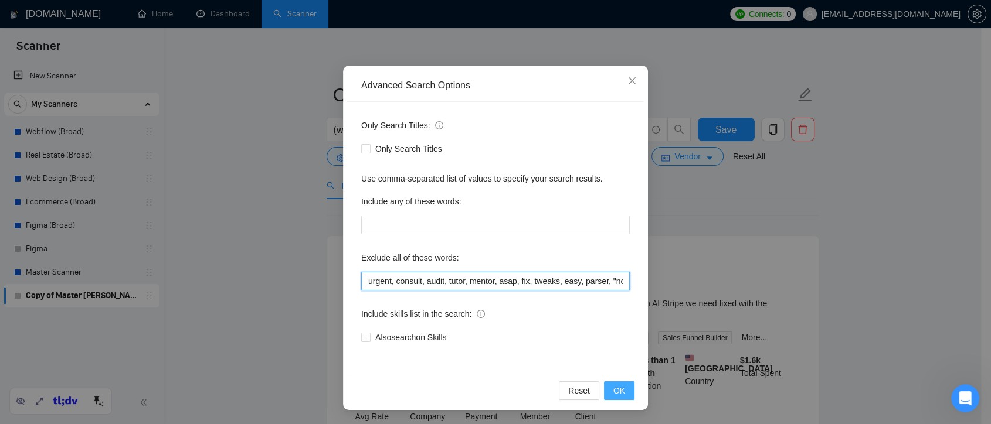
type input "urgent, consult, audit, tutor, mentor, asap, fix, tweaks, easy, parser, "no age…"
click at [617, 385] on span "OK" at bounding box center [619, 390] width 12 height 13
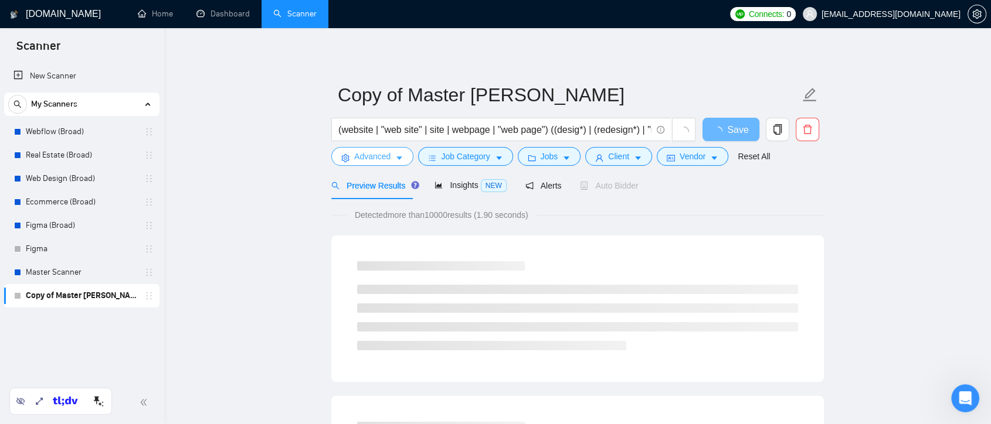
scroll to position [0, 0]
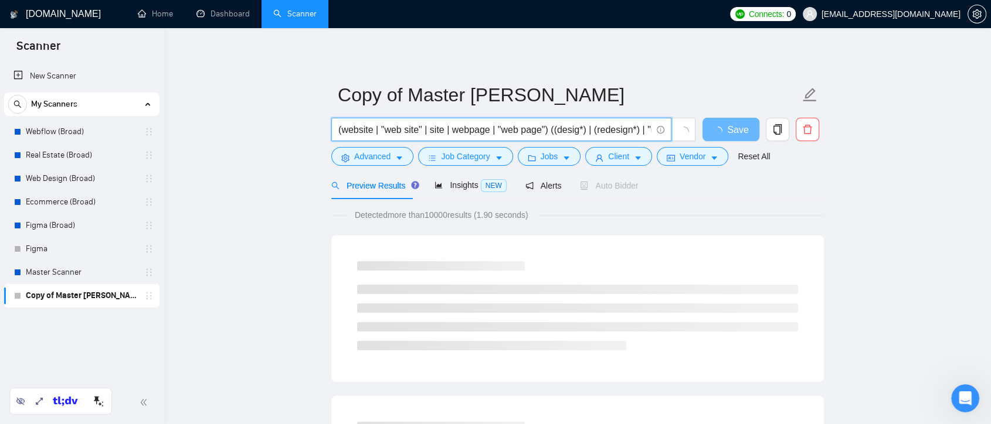
click at [372, 130] on input "(website | "web site" | site | webpage | "web page") ((desig*) | (redesign*) | …" at bounding box center [494, 129] width 313 height 15
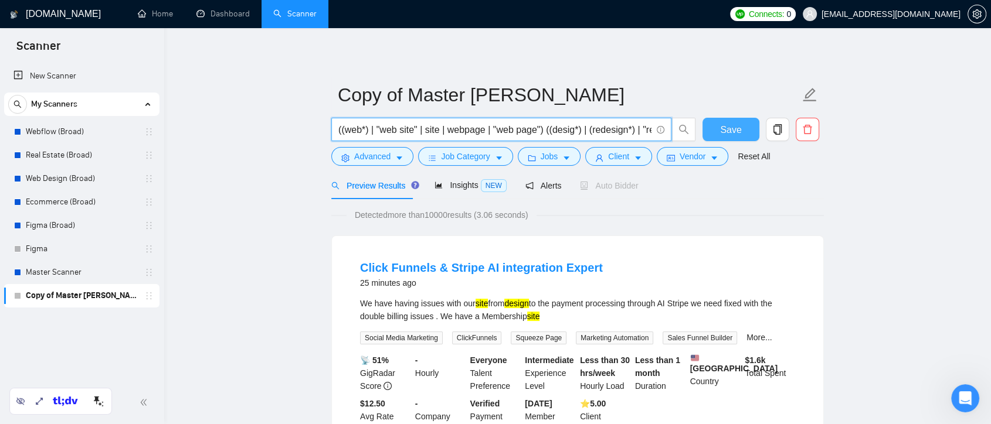
type input "((web*) | "web site" | site | webpage | "web page") ((desig*) | (redesign*) | "…"
click at [727, 128] on span "Save" at bounding box center [730, 129] width 21 height 15
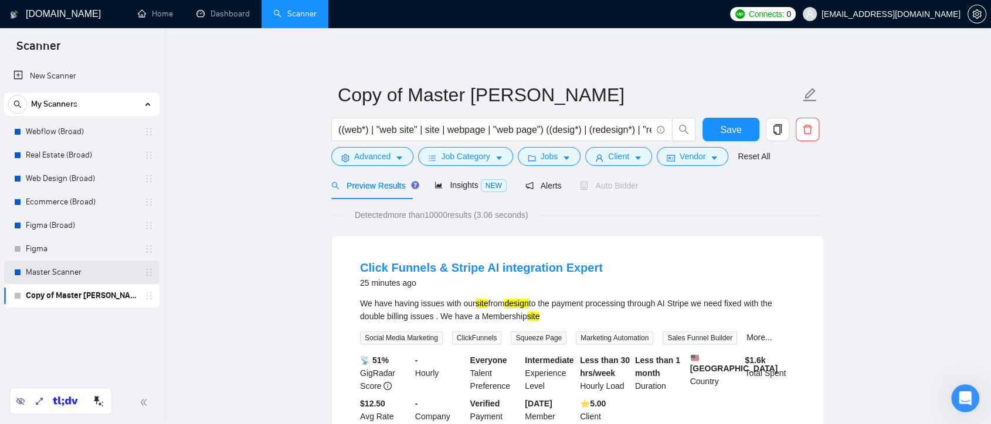
click at [94, 276] on link "Master Scanner" at bounding box center [81, 272] width 111 height 23
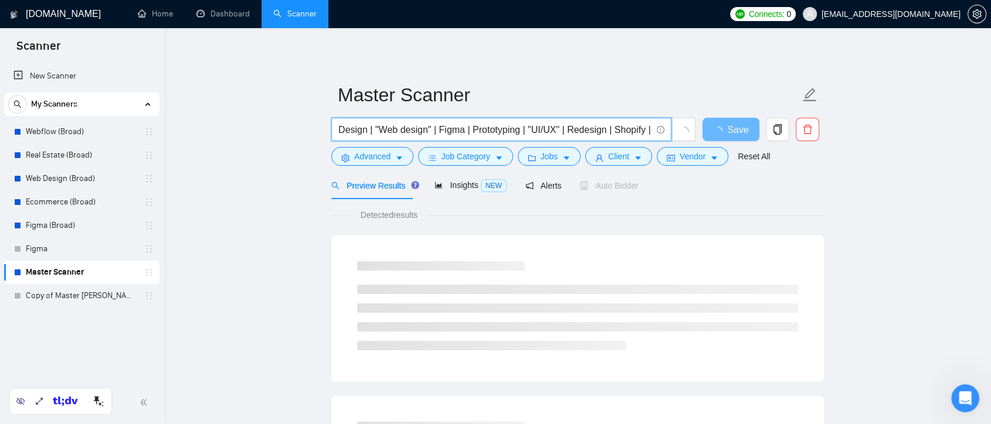
drag, startPoint x: 527, startPoint y: 128, endPoint x: 558, endPoint y: 134, distance: 31.6
click at [558, 134] on input "Design | "Web design" | Figma | Prototyping | "UI/UX" | Redesign | Shopify | We…" at bounding box center [494, 129] width 313 height 15
click at [538, 127] on input "Design | "Web design" | Figma | Prototyping | "UI/UX" | Redesign | Shopify | We…" at bounding box center [494, 129] width 313 height 15
click at [96, 301] on link "Copy of Master Scanner" at bounding box center [81, 295] width 111 height 23
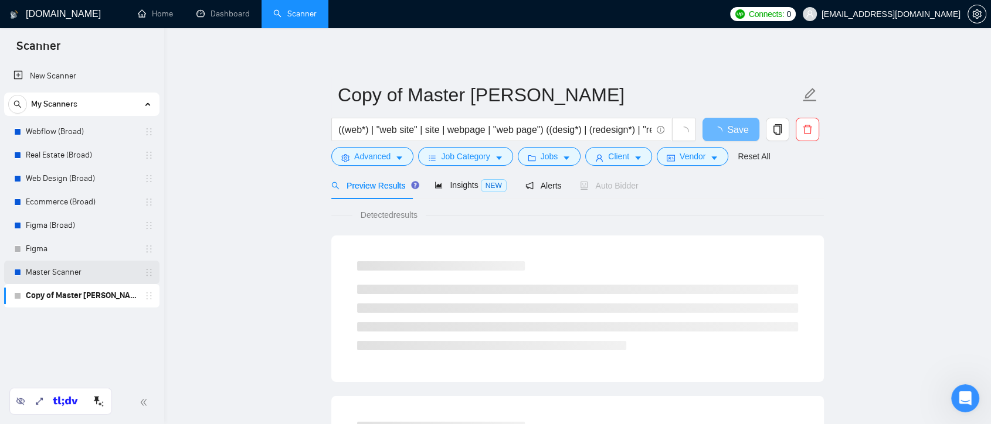
click at [108, 277] on link "Master Scanner" at bounding box center [81, 272] width 111 height 23
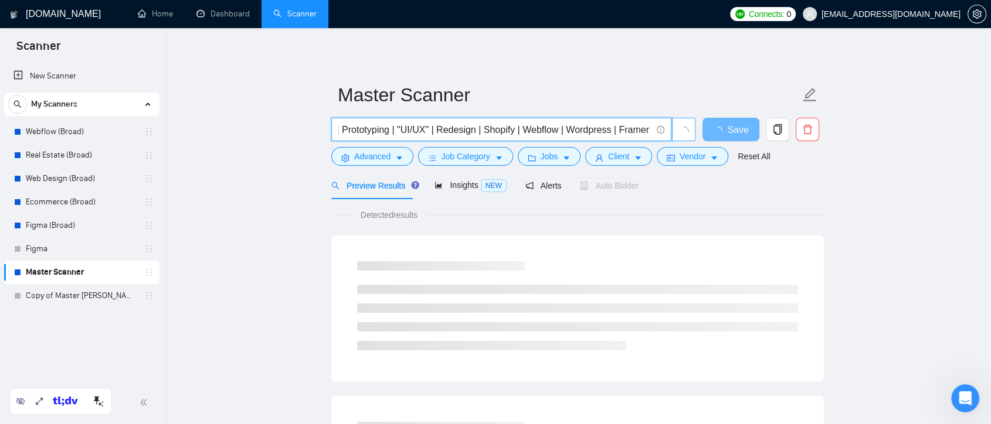
scroll to position [0, 234]
drag, startPoint x: 529, startPoint y: 112, endPoint x: 634, endPoint y: 132, distance: 106.8
click at [634, 132] on input "Design | "Web design" | Figma | Prototyping | "UI/UX" | Redesign | Shopify | We…" at bounding box center [494, 129] width 313 height 15
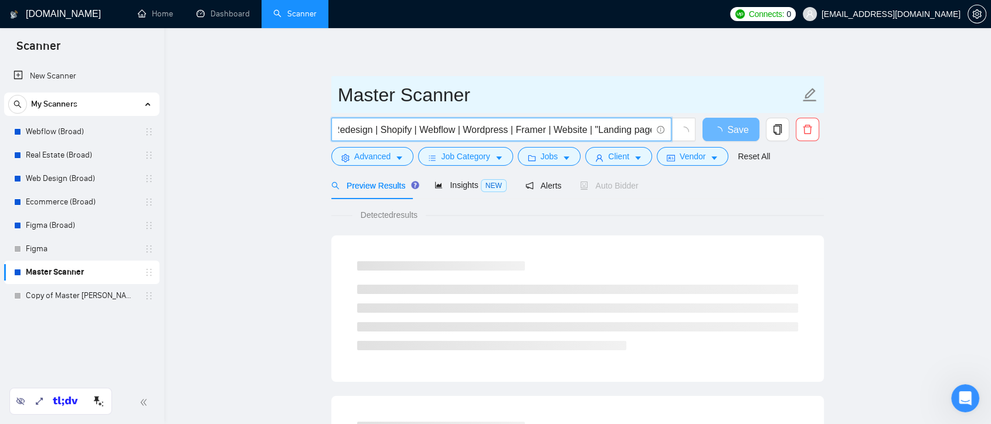
click at [504, 101] on input "Master Scanner" at bounding box center [569, 94] width 462 height 29
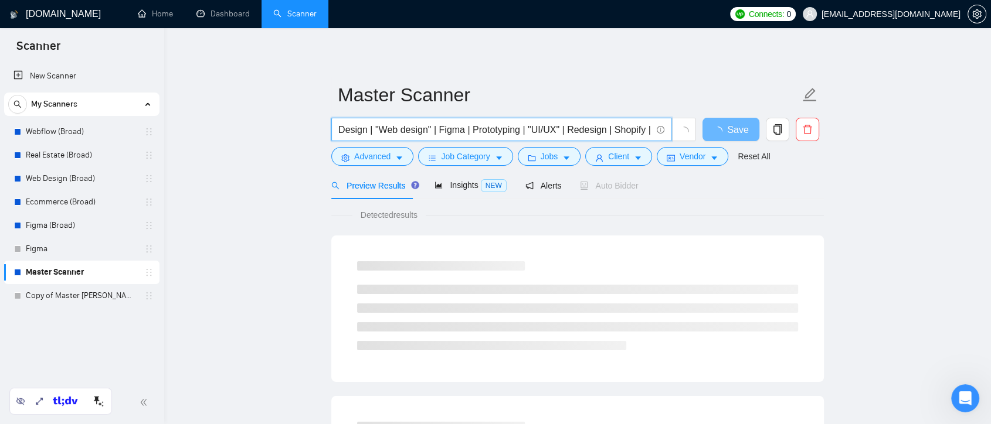
drag, startPoint x: 528, startPoint y: 130, endPoint x: 559, endPoint y: 130, distance: 30.5
click at [559, 130] on input "Design | "Web design" | Figma | Prototyping | "UI/UX" | Redesign | Shopify | We…" at bounding box center [494, 129] width 313 height 15
click at [552, 125] on input "Design | "Web design" | Figma | Prototyping | "UI/UX" | Redesign | Shopify | We…" at bounding box center [494, 129] width 313 height 15
click at [621, 129] on input "Design | "Web design" | Figma | Prototyping | "UI/UX" | Redesign | Shopify | We…" at bounding box center [494, 129] width 313 height 15
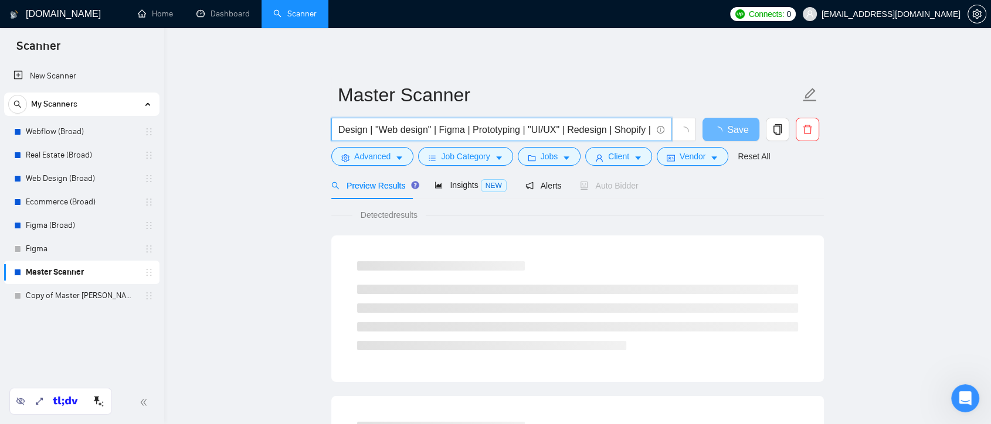
click at [627, 130] on input "Design | "Web design" | Figma | Prototyping | "UI/UX" | Redesign | Shopify | We…" at bounding box center [494, 129] width 313 height 15
drag, startPoint x: 348, startPoint y: 131, endPoint x: 304, endPoint y: 131, distance: 43.4
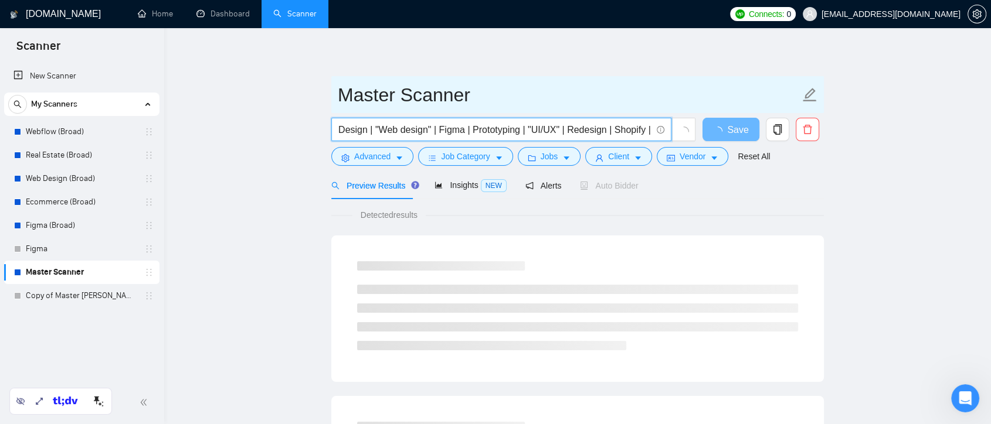
click at [577, 90] on input "Master Scanner" at bounding box center [569, 94] width 462 height 29
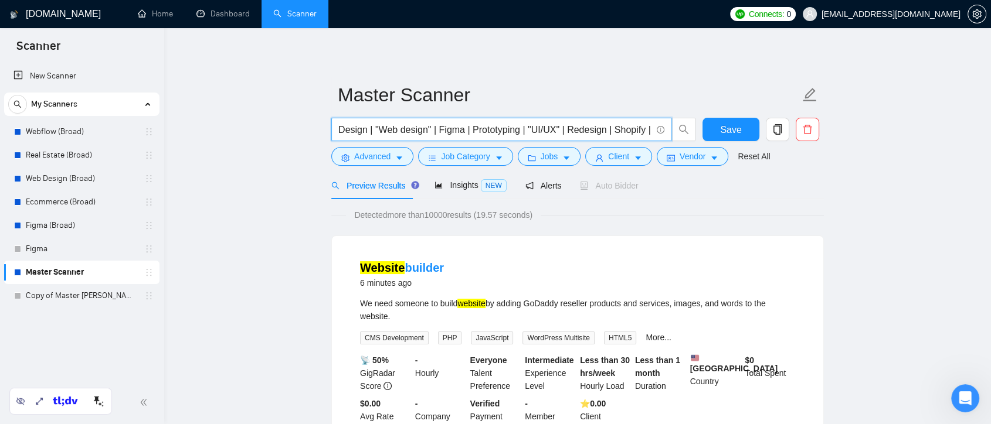
drag, startPoint x: 339, startPoint y: 135, endPoint x: 389, endPoint y: 131, distance: 50.6
click at [376, 137] on span "Design | "Web design" | Figma | Prototyping | "UI/UX" | Redesign | Shopify | We…" at bounding box center [501, 129] width 340 height 23
click at [57, 288] on link "Copy of Master Scanner" at bounding box center [81, 295] width 111 height 23
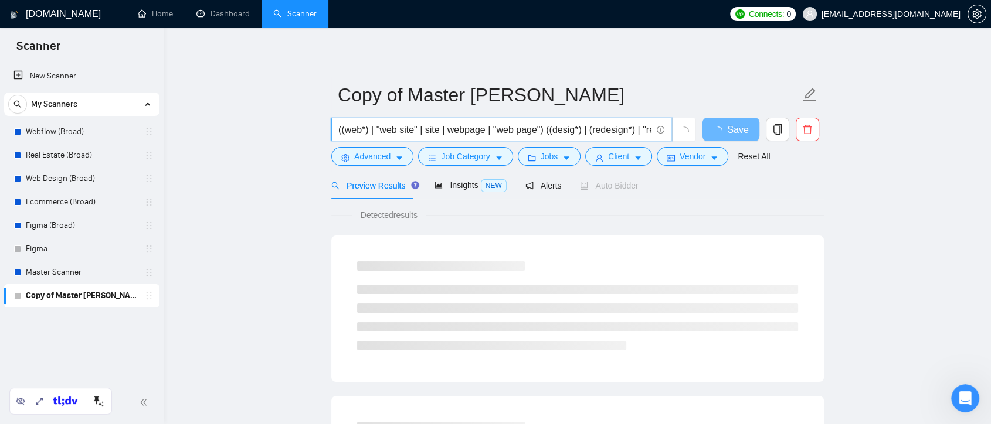
click at [543, 132] on input "((web*) | "web site" | site | webpage | "web page") ((desig*) | (redesign*) | "…" at bounding box center [494, 129] width 313 height 15
drag, startPoint x: 546, startPoint y: 133, endPoint x: 686, endPoint y: 132, distance: 140.1
click at [686, 132] on span "((web*) | "web site" | site | webpage | "web page") ((desig*) | (redesign*) | "…" at bounding box center [513, 129] width 365 height 23
click at [492, 132] on input "((web*) | "web site" | site | webpage | "web page") ((desig*) | (redesign*) | "…" at bounding box center [494, 129] width 313 height 15
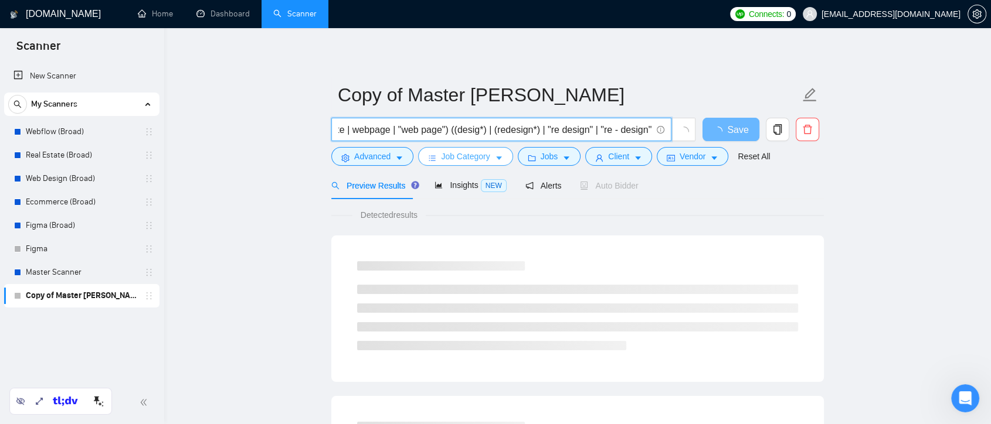
click at [488, 159] on button "Job Category" at bounding box center [465, 156] width 94 height 19
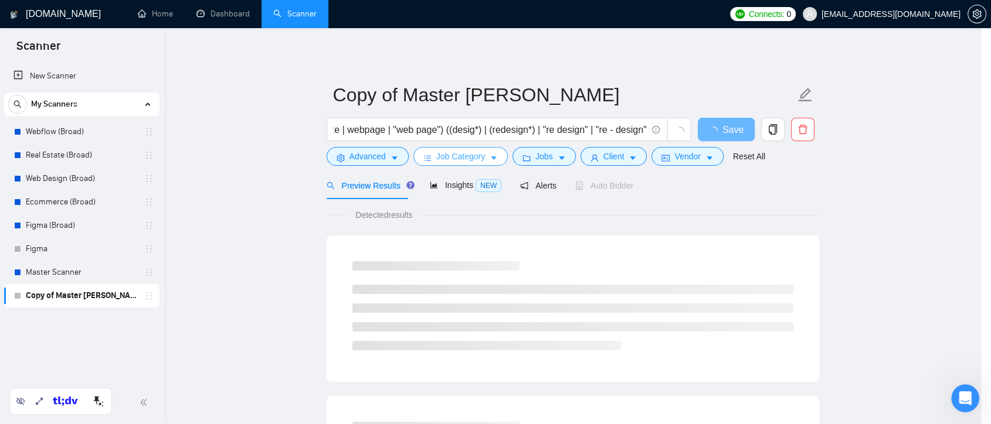
scroll to position [0, 0]
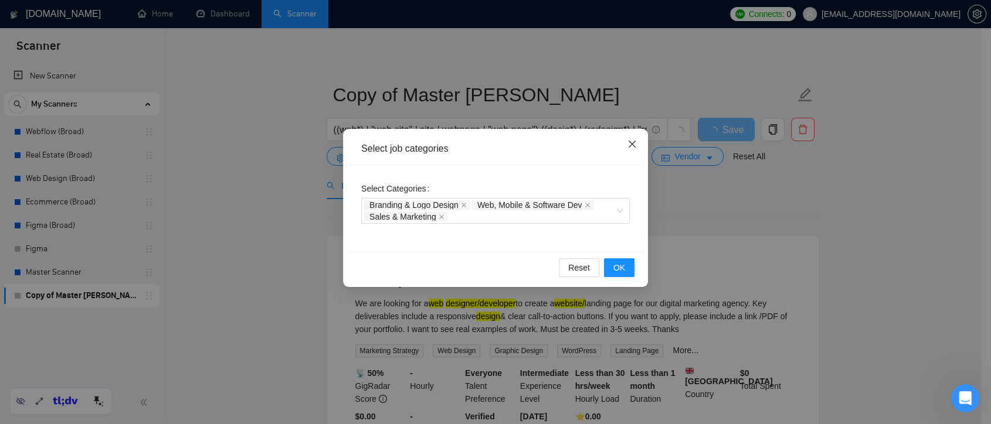
click at [628, 147] on icon "close" at bounding box center [631, 143] width 9 height 9
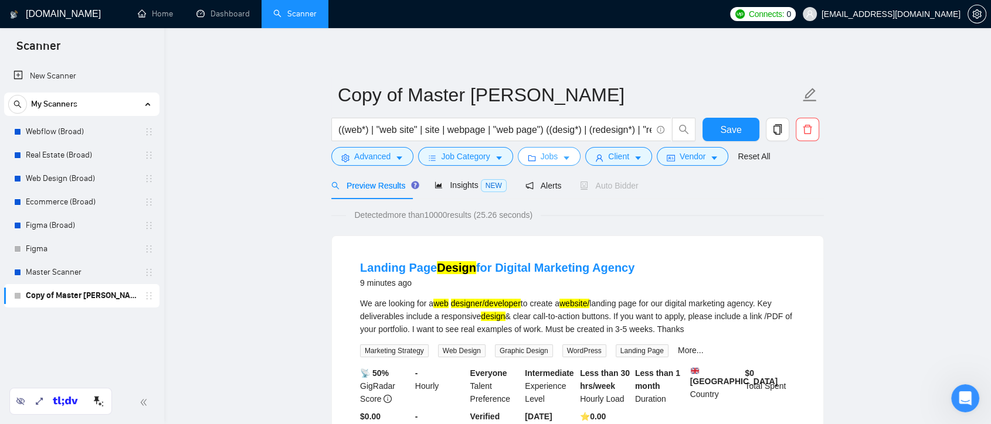
click at [563, 158] on icon "caret-down" at bounding box center [566, 159] width 6 height 4
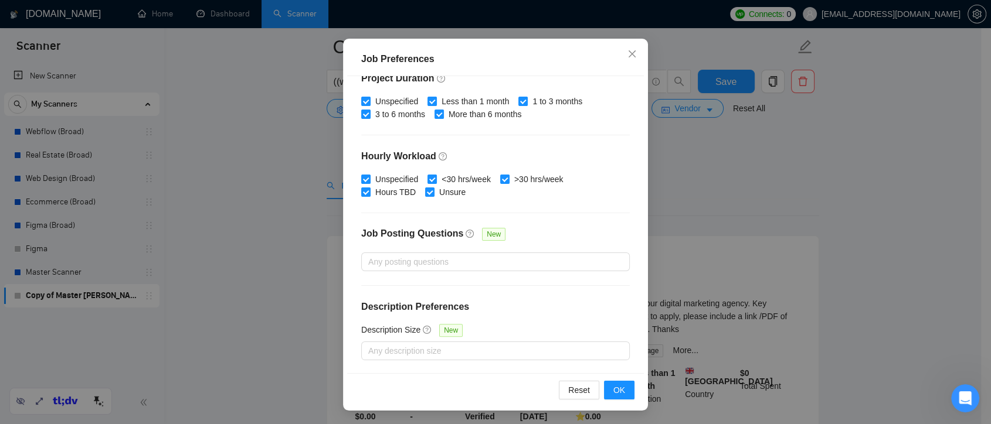
scroll to position [260, 0]
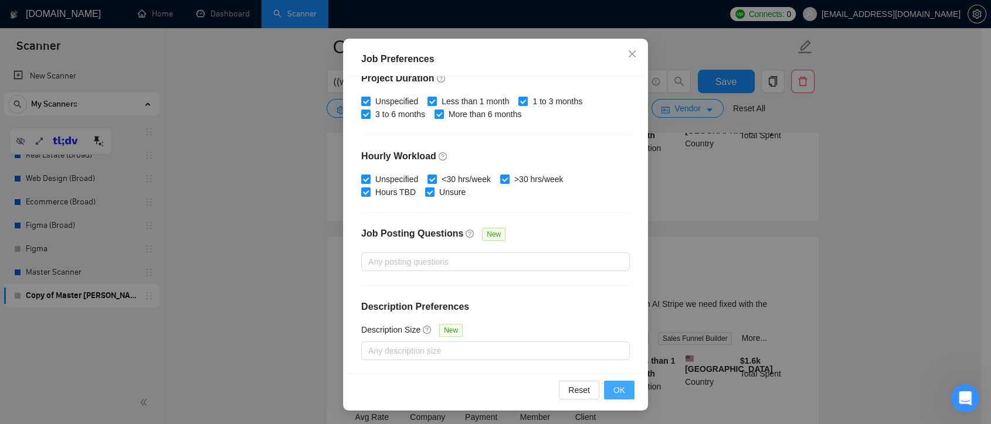
click at [618, 389] on span "OK" at bounding box center [619, 390] width 12 height 13
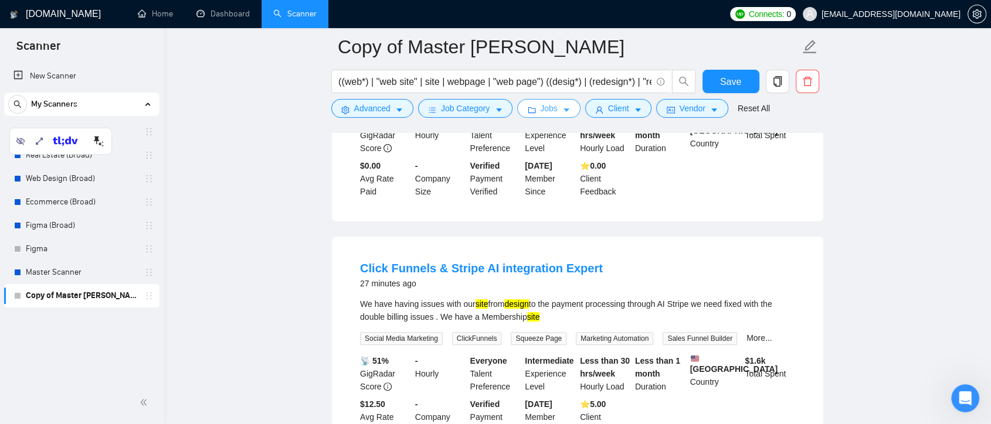
scroll to position [195, 0]
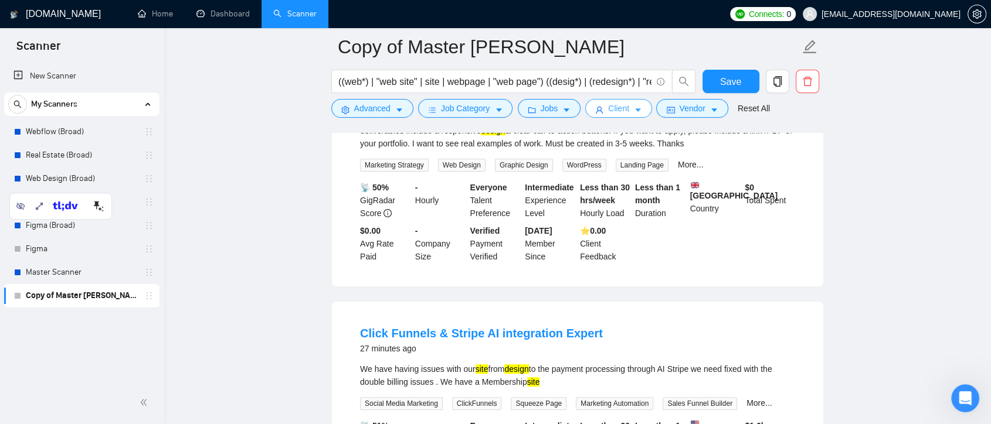
click at [628, 113] on button "Client" at bounding box center [618, 108] width 67 height 19
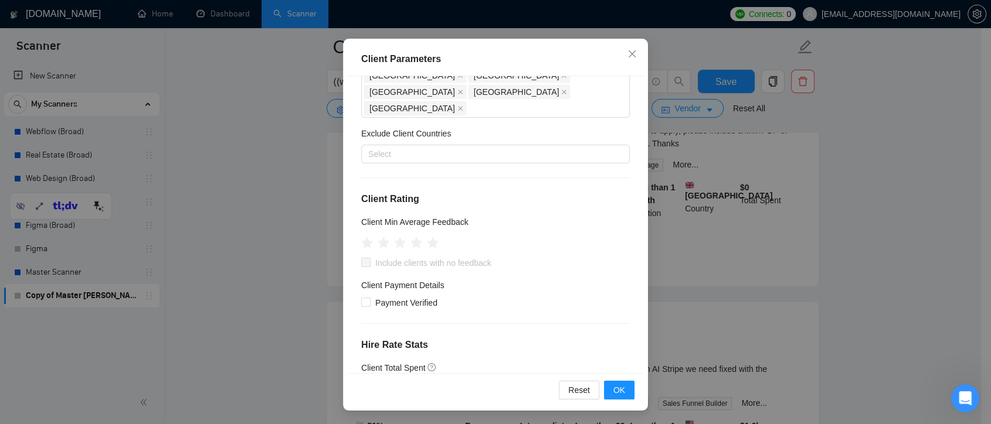
scroll to position [130, 0]
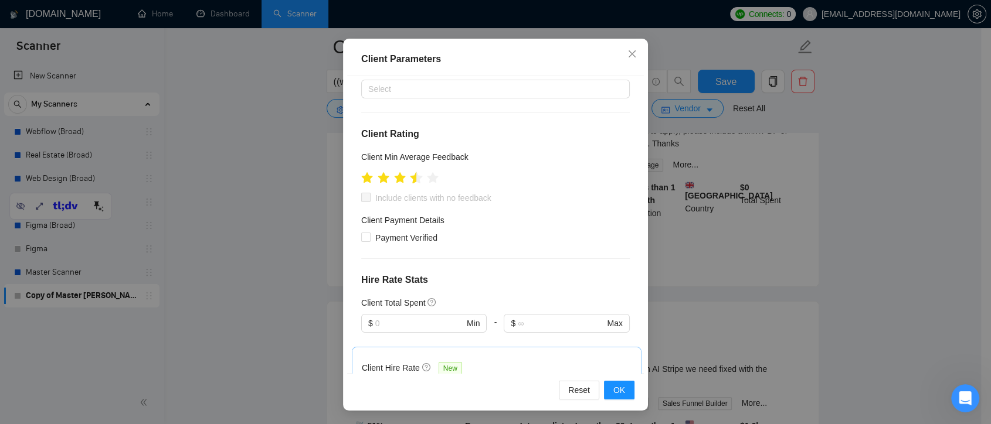
click at [410, 172] on icon "star" at bounding box center [416, 178] width 12 height 12
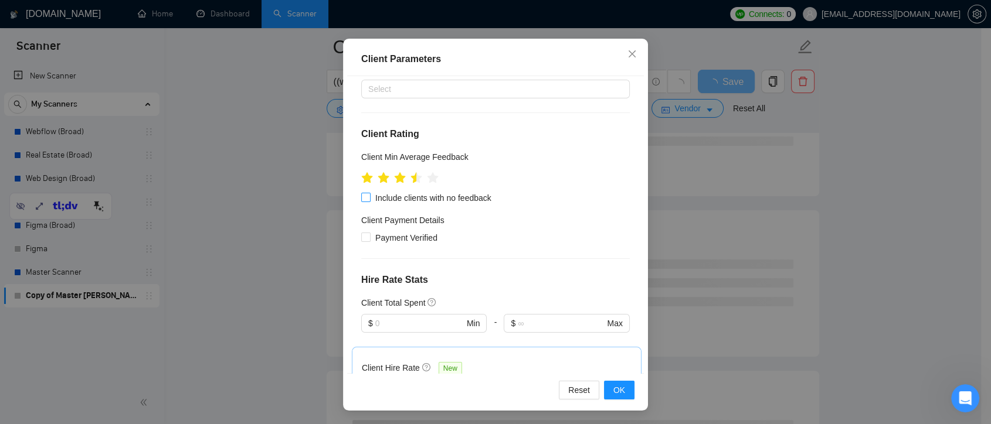
click at [361, 193] on input "Include clients with no feedback" at bounding box center [365, 197] width 8 height 8
checkbox input "true"
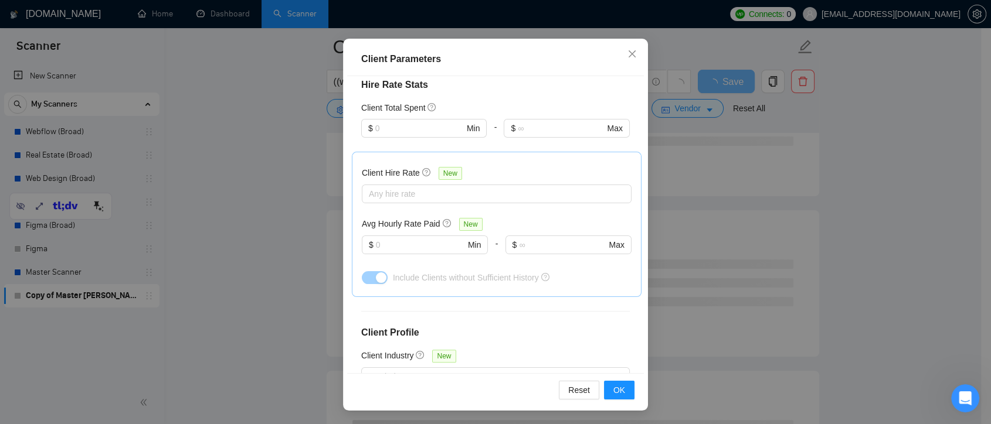
scroll to position [448, 0]
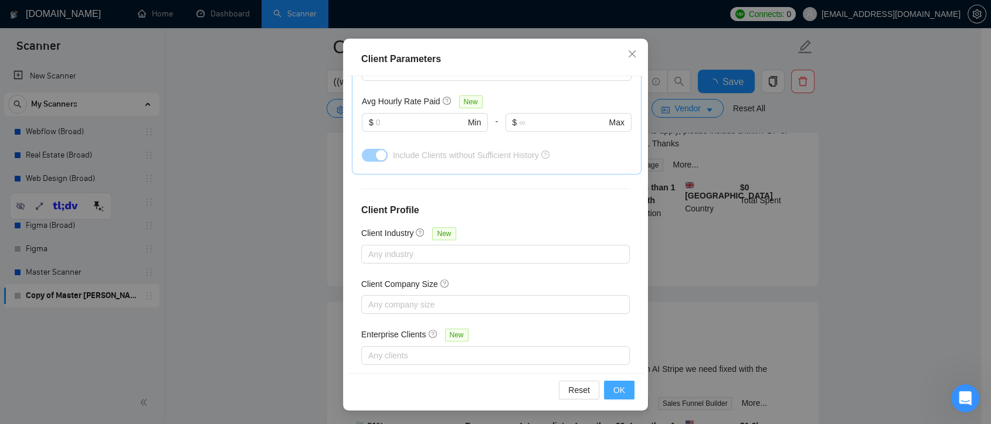
click at [617, 389] on span "OK" at bounding box center [619, 390] width 12 height 13
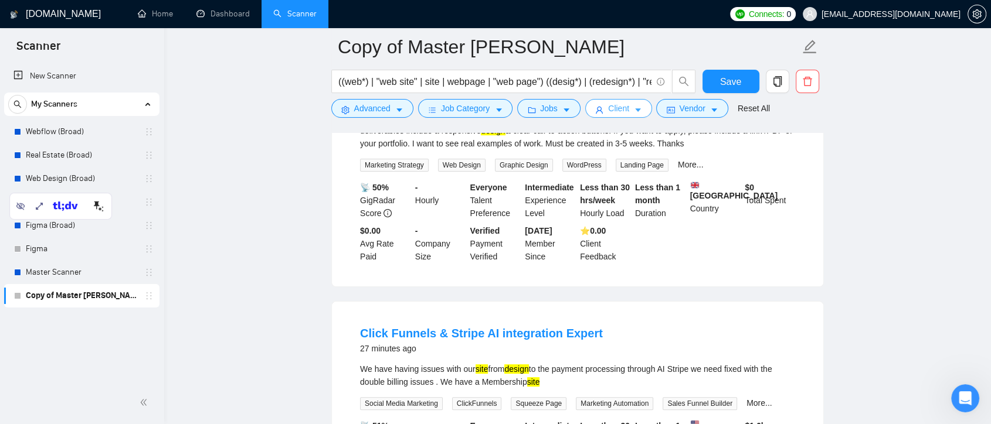
scroll to position [0, 0]
click at [704, 109] on button "Vendor" at bounding box center [692, 108] width 72 height 19
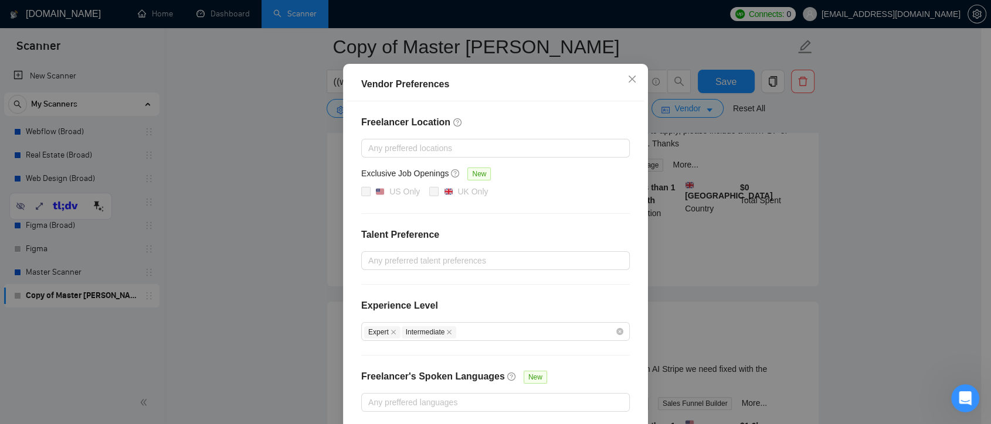
scroll to position [117, 0]
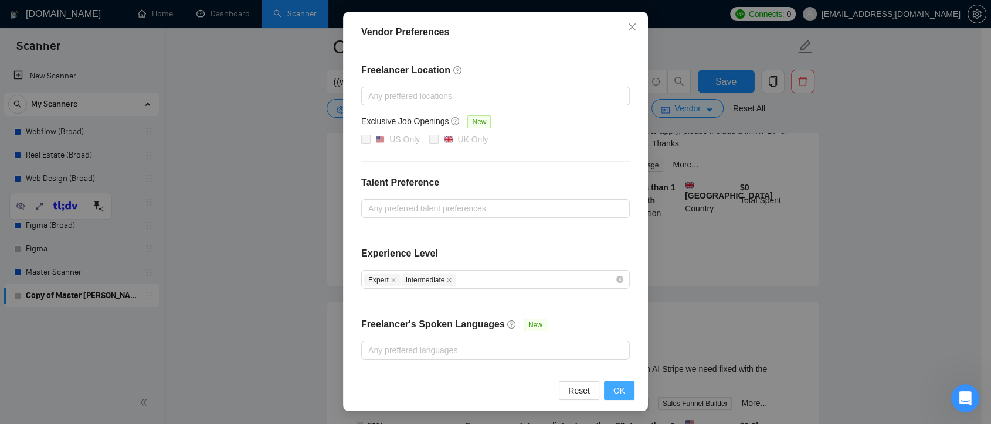
click at [613, 388] on span "OK" at bounding box center [619, 390] width 12 height 13
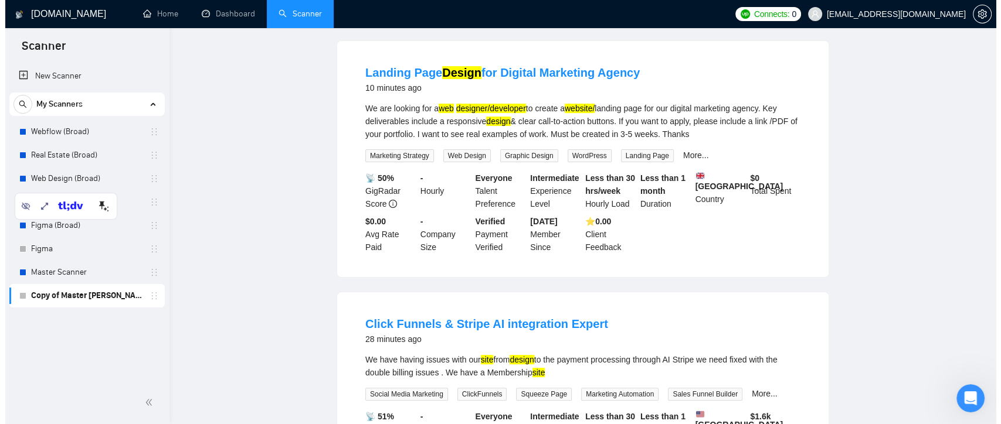
scroll to position [0, 0]
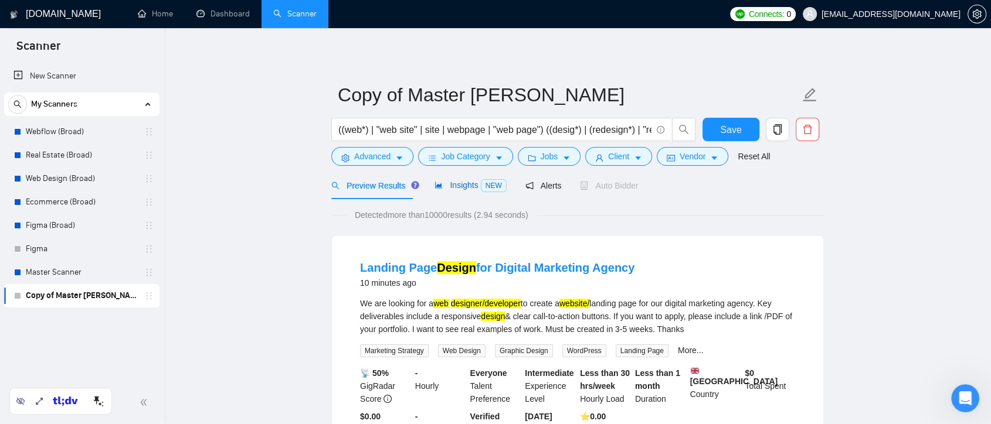
click at [458, 186] on span "Insights NEW" at bounding box center [470, 185] width 72 height 9
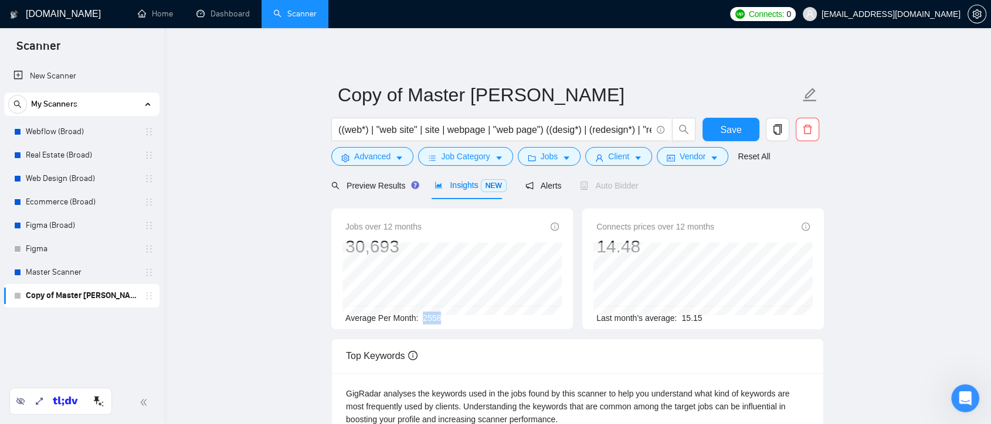
drag, startPoint x: 421, startPoint y: 317, endPoint x: 445, endPoint y: 317, distance: 24.0
click at [445, 317] on div "Average Per Month: 2558" at bounding box center [451, 318] width 213 height 13
drag, startPoint x: 549, startPoint y: 186, endPoint x: 677, endPoint y: 193, distance: 128.6
click at [549, 186] on span "Alerts" at bounding box center [543, 185] width 36 height 9
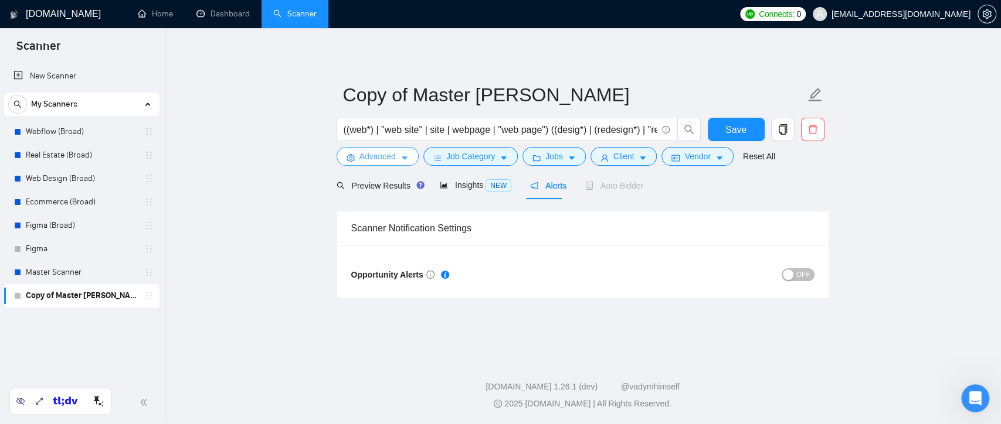
click at [400, 155] on icon "caret-down" at bounding box center [404, 158] width 8 height 8
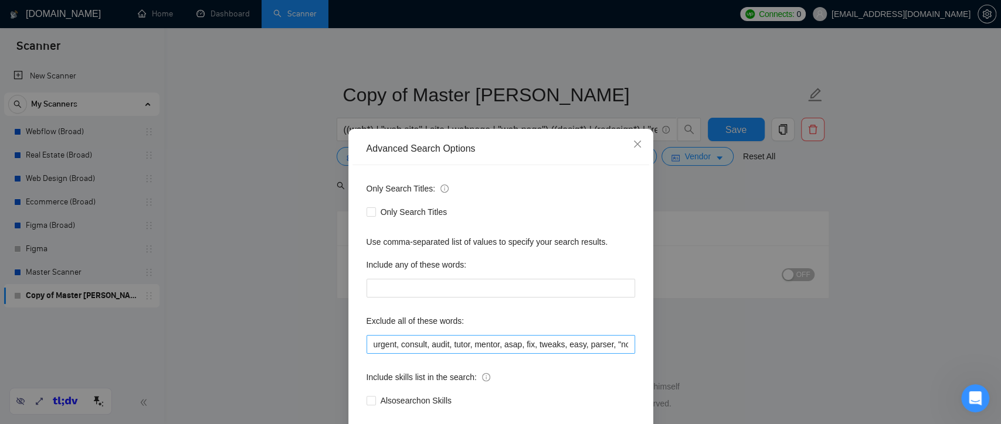
scroll to position [63, 0]
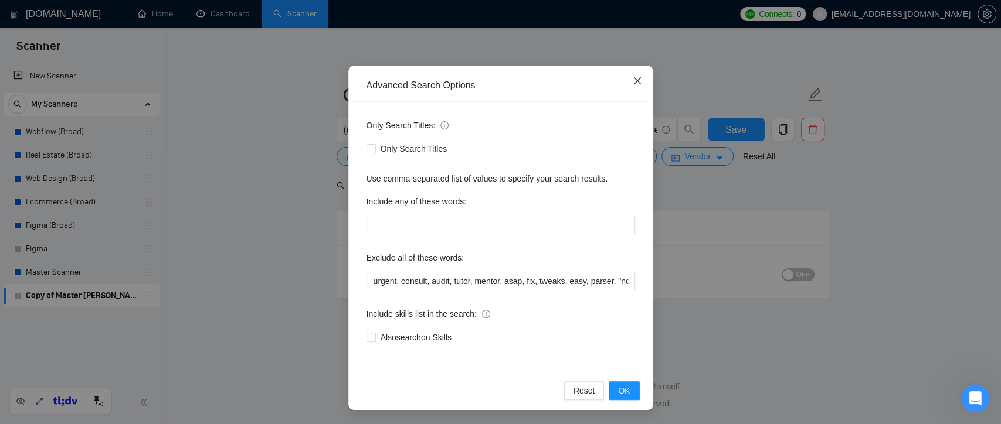
click at [635, 81] on icon "close" at bounding box center [636, 80] width 9 height 9
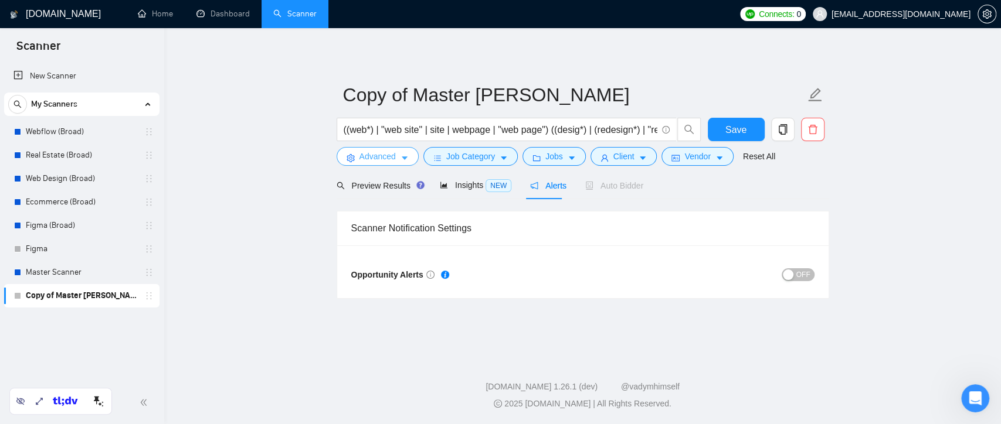
scroll to position [0, 0]
click at [75, 277] on link "Master Scanner" at bounding box center [81, 272] width 111 height 23
click at [737, 130] on span "Save" at bounding box center [735, 129] width 21 height 15
click at [396, 188] on span "Preview Results" at bounding box center [378, 185] width 84 height 9
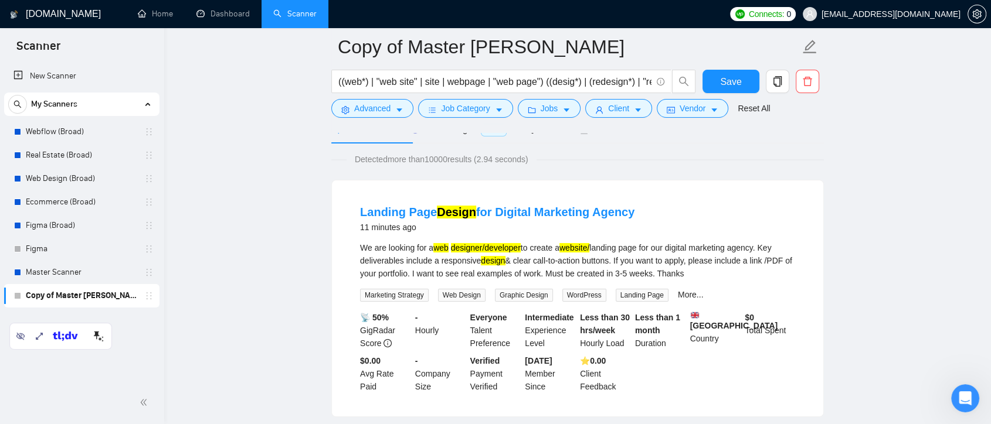
scroll to position [130, 0]
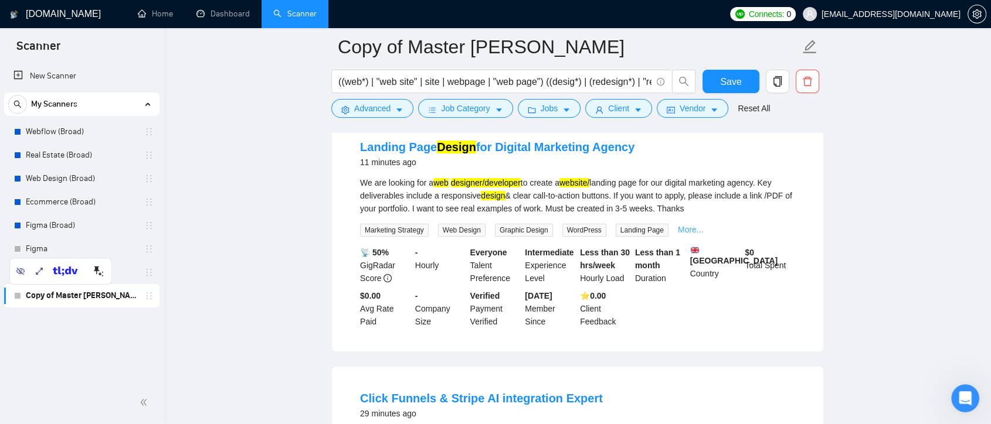
click at [688, 226] on link "More..." at bounding box center [691, 229] width 26 height 9
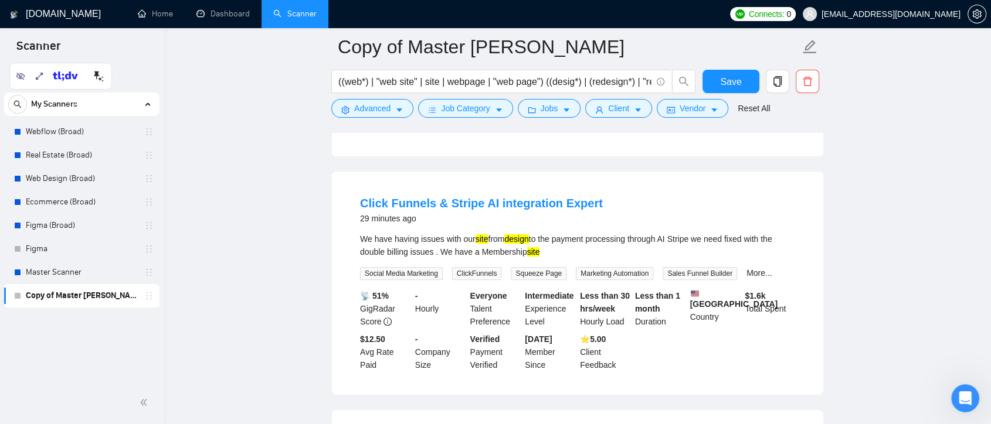
scroll to position [520, 0]
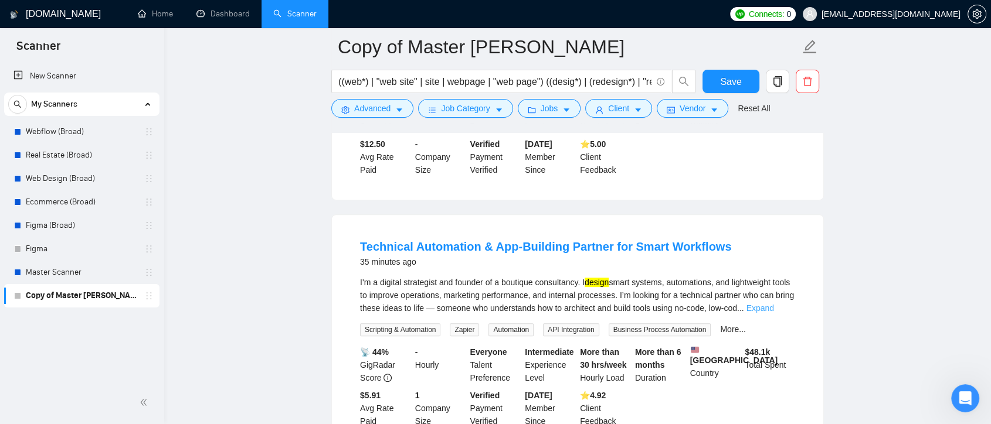
click at [774, 313] on link "Expand" at bounding box center [760, 308] width 28 height 9
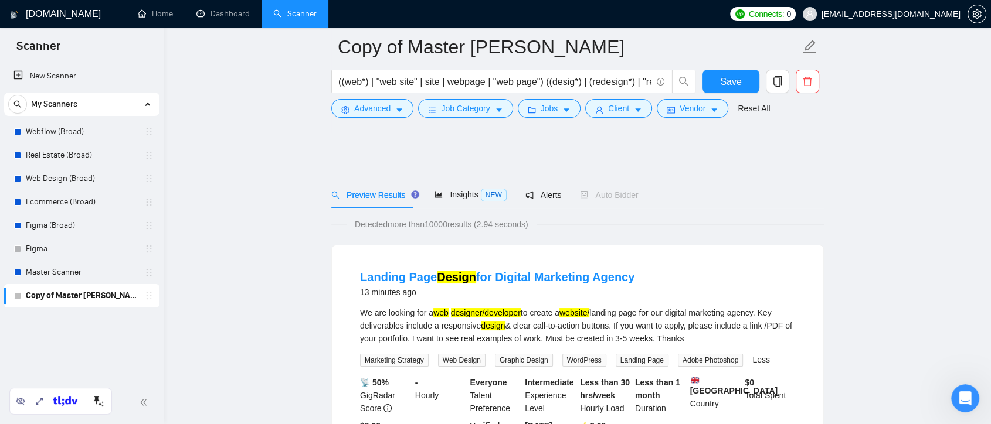
scroll to position [195, 0]
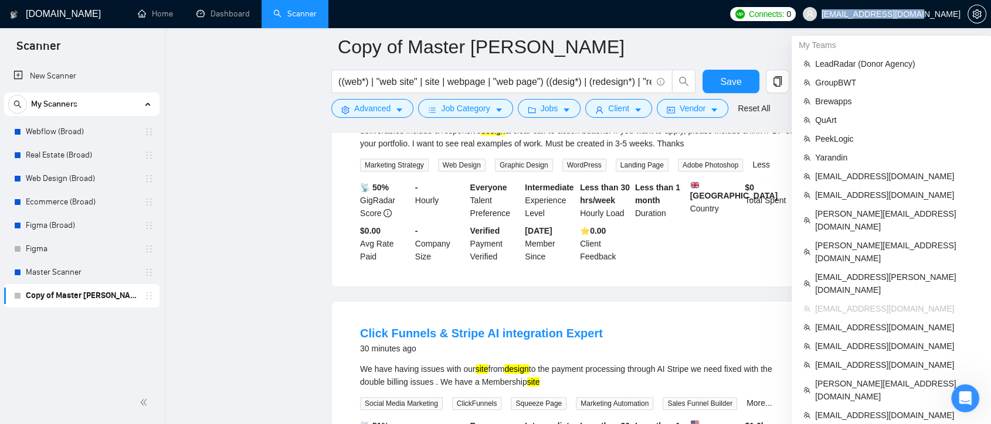
click at [959, 14] on span "info@worksofweb.co.uk" at bounding box center [881, 14] width 172 height 38
copy span "info@worksofweb.co.uk"
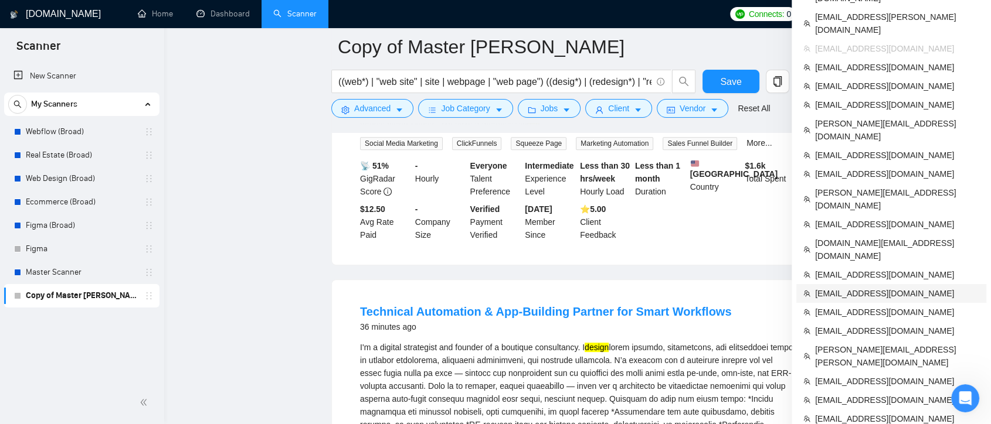
scroll to position [586, 0]
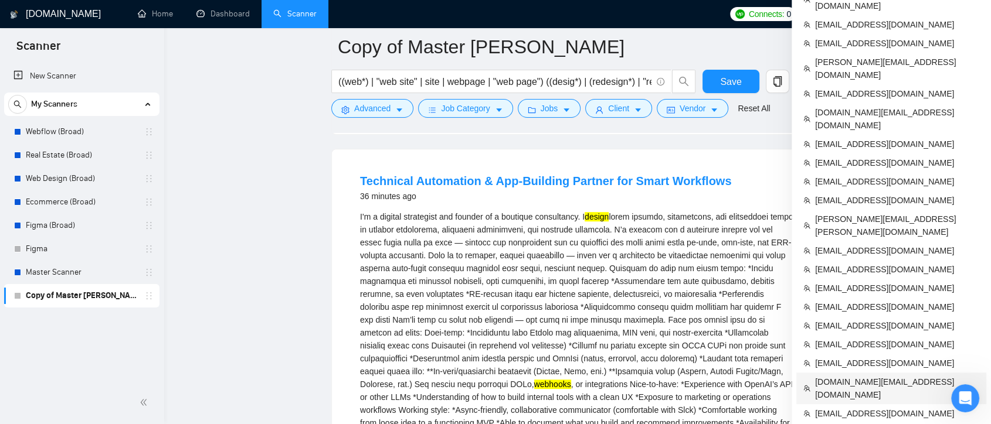
click at [907, 376] on span "[DOMAIN_NAME][EMAIL_ADDRESS][DOMAIN_NAME]" at bounding box center [897, 389] width 164 height 26
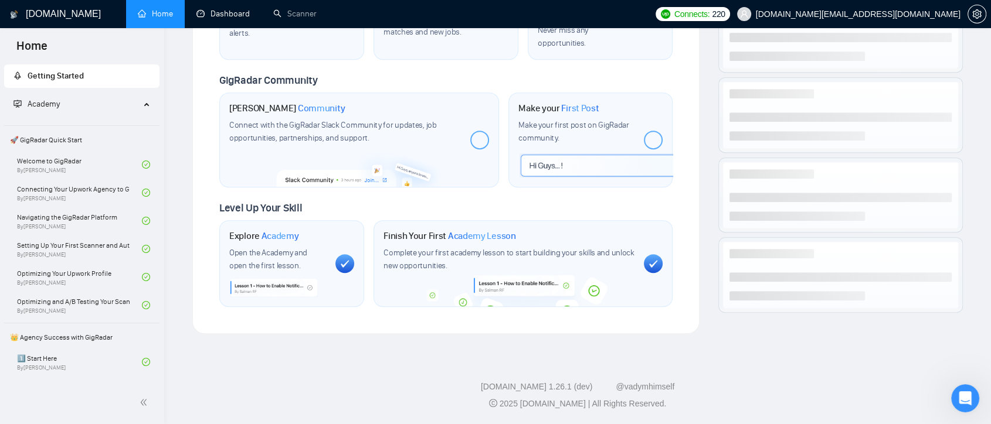
click at [232, 17] on link "Dashboard" at bounding box center [222, 14] width 53 height 10
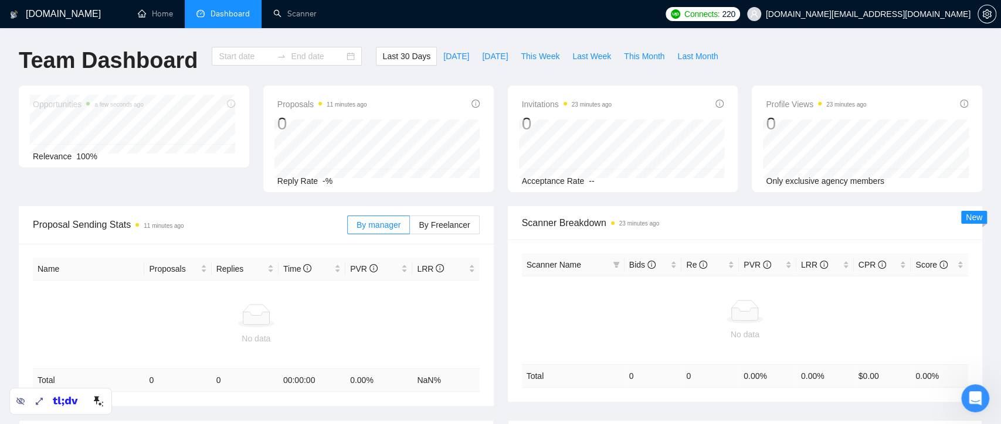
type input "[DATE]"
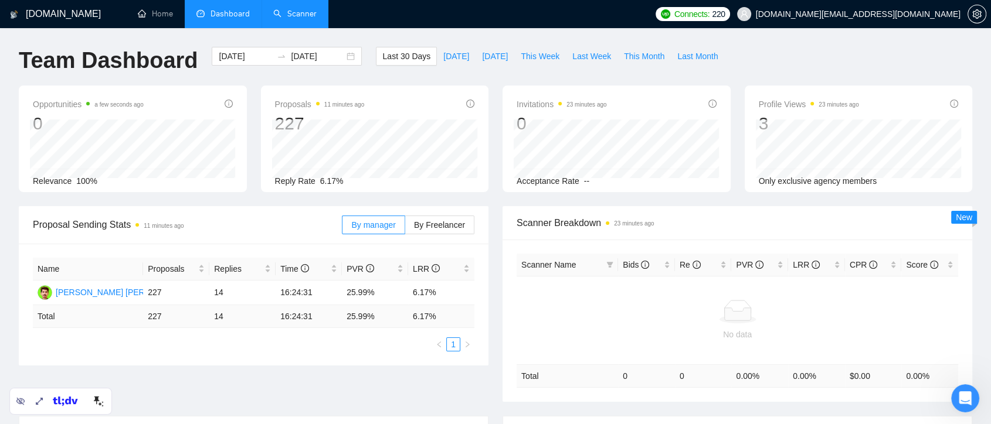
click at [300, 17] on link "Scanner" at bounding box center [294, 14] width 43 height 10
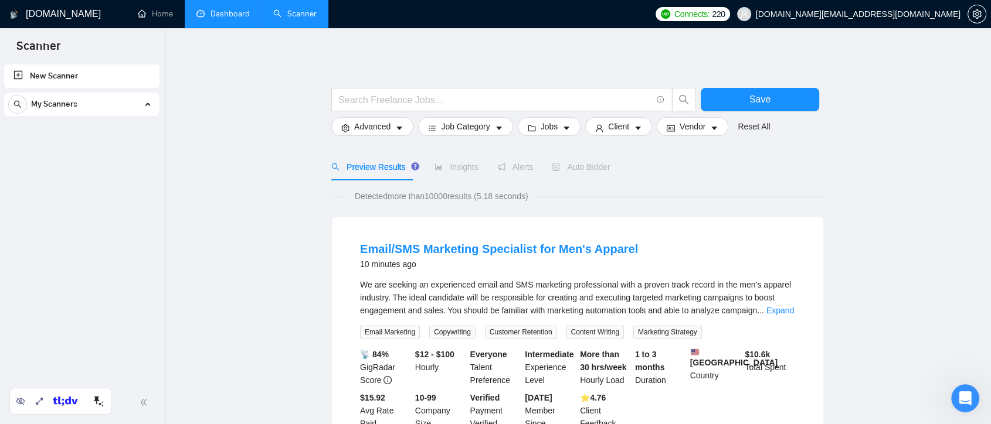
click at [218, 14] on link "Dashboard" at bounding box center [222, 14] width 53 height 10
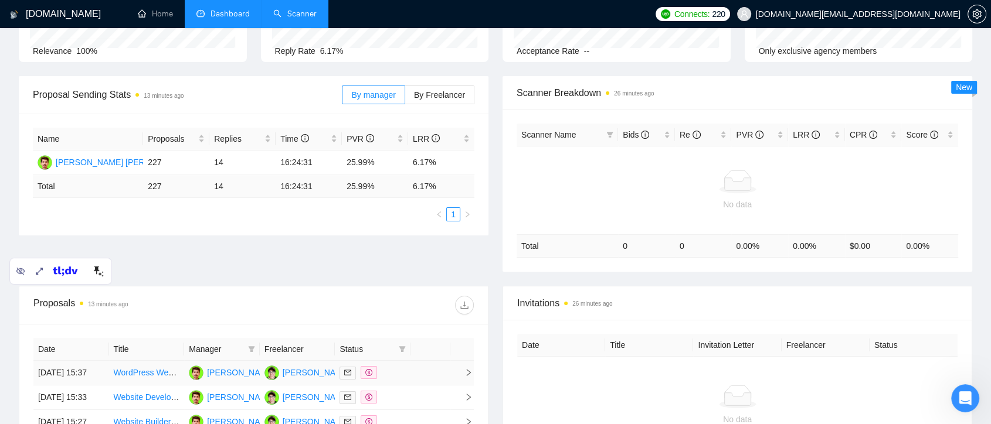
scroll to position [325, 0]
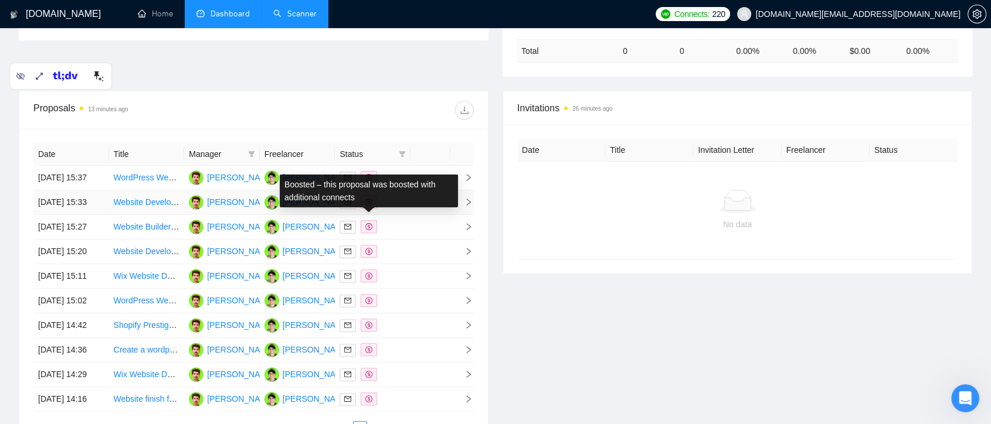
click at [386, 209] on div at bounding box center [372, 202] width 66 height 13
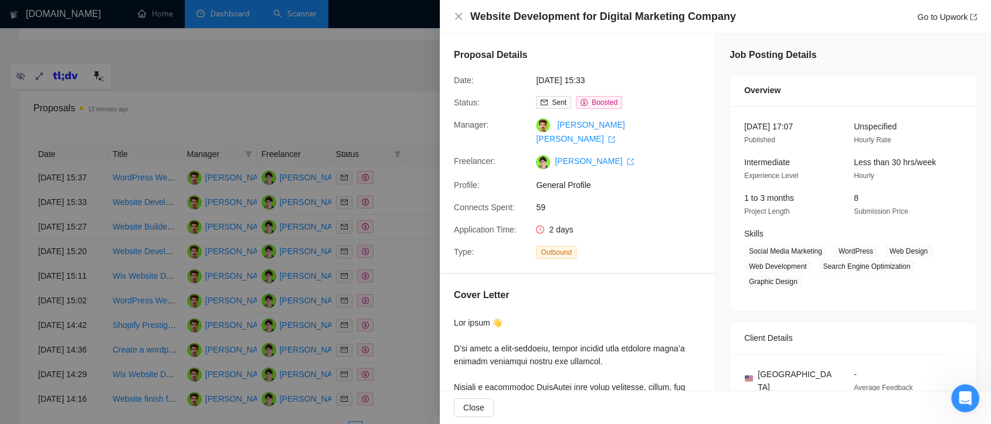
scroll to position [260, 0]
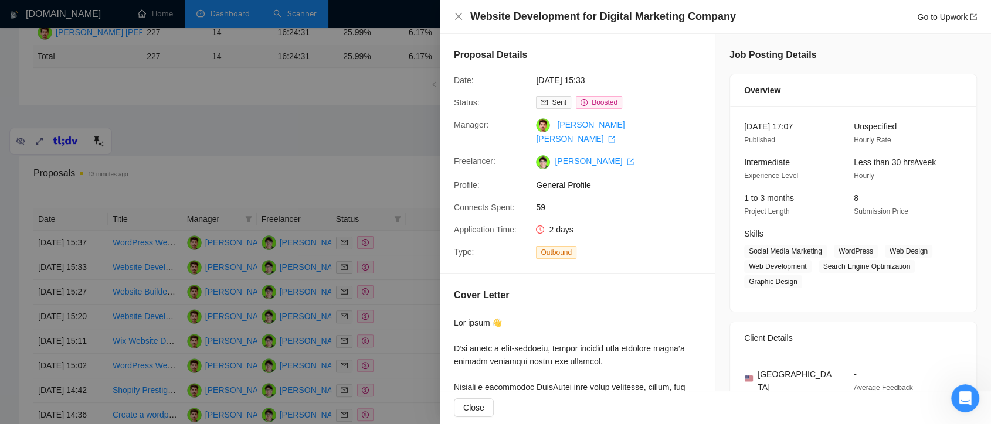
click at [337, 148] on div at bounding box center [495, 212] width 991 height 424
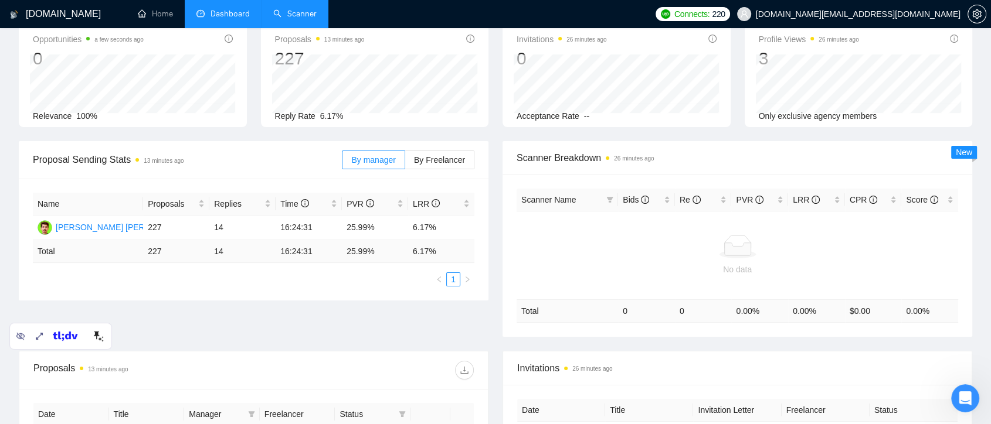
scroll to position [130, 0]
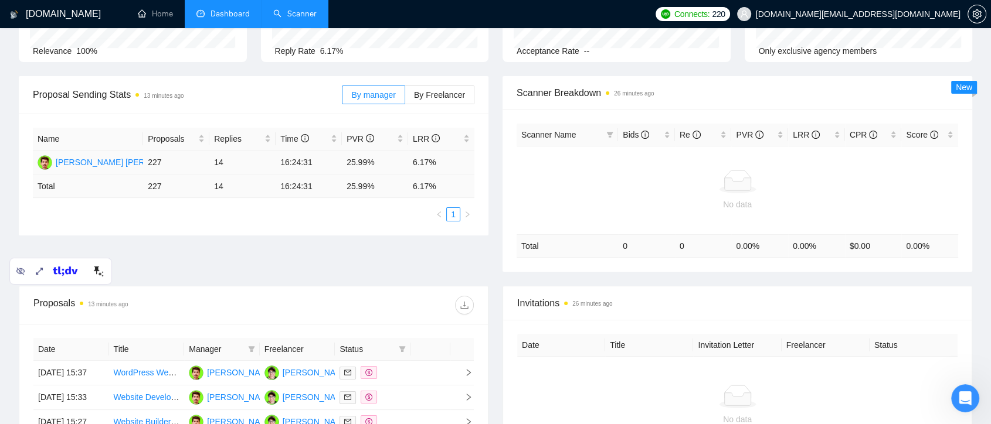
click at [321, 166] on td "16:24:31" at bounding box center [308, 163] width 66 height 25
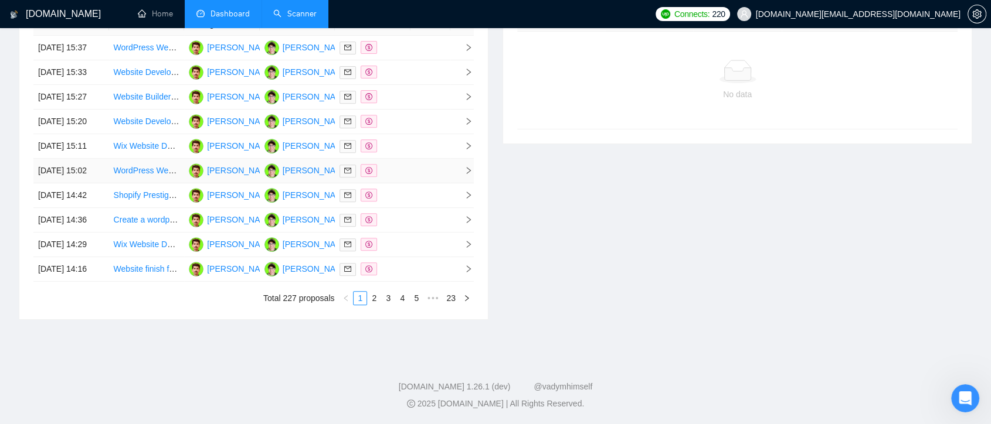
click at [396, 178] on div at bounding box center [372, 170] width 66 height 13
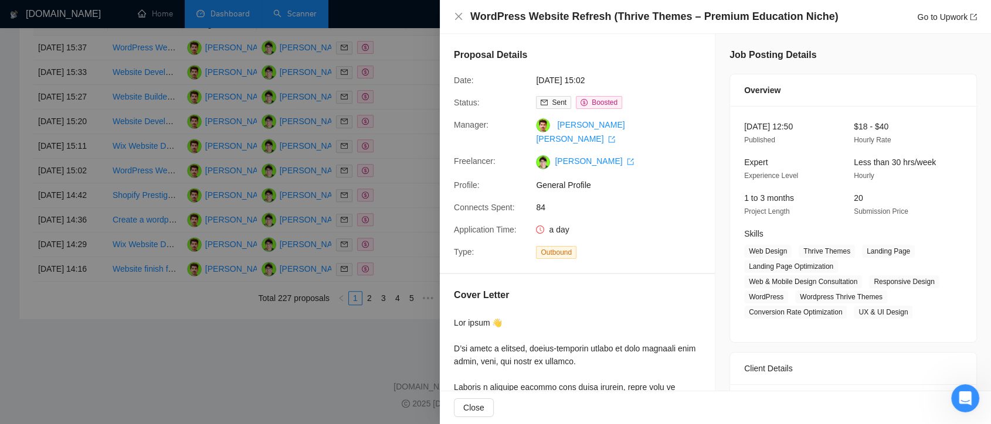
click at [379, 307] on div at bounding box center [495, 212] width 991 height 424
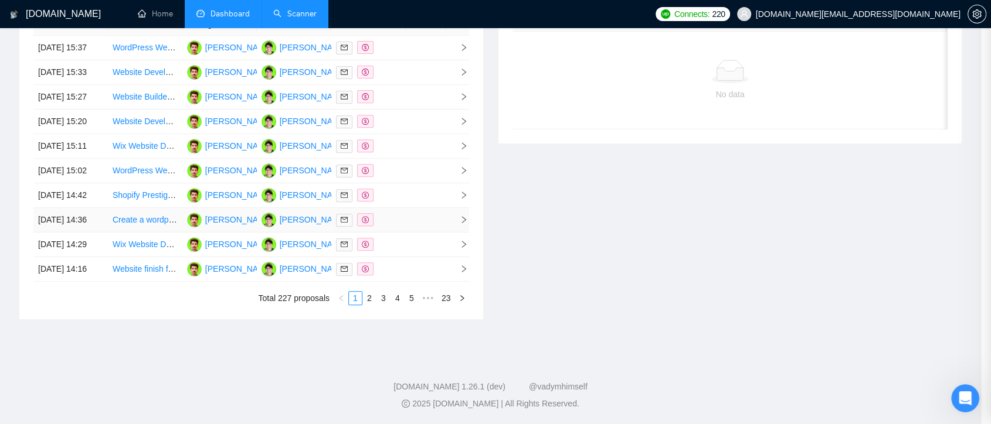
click at [379, 227] on div at bounding box center [368, 219] width 65 height 13
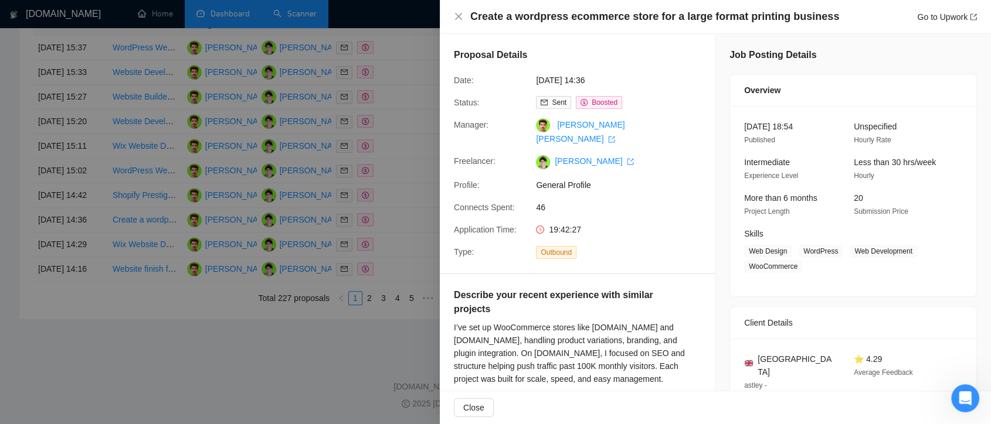
click at [384, 372] on div at bounding box center [495, 212] width 991 height 424
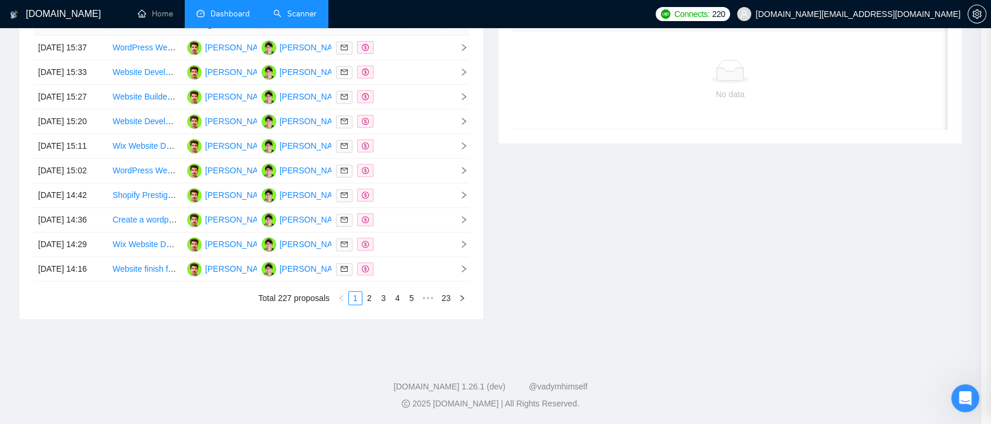
click at [384, 276] on div at bounding box center [368, 269] width 65 height 13
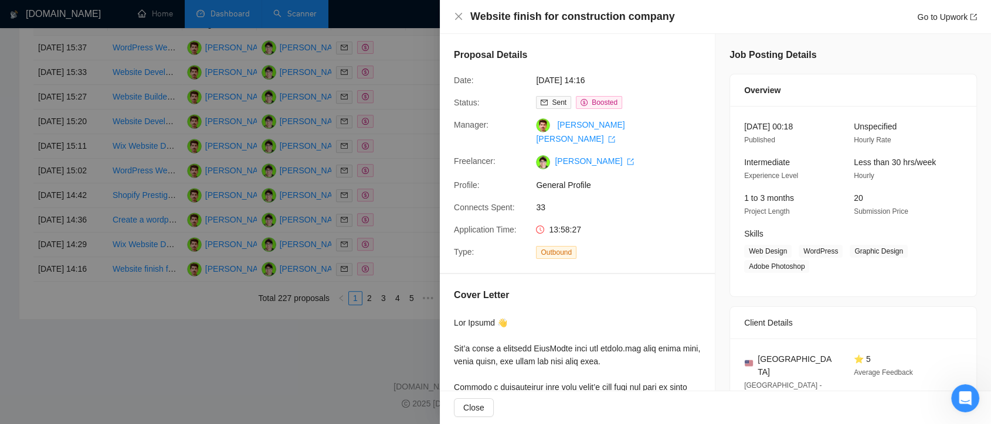
click at [411, 245] on div at bounding box center [495, 212] width 991 height 424
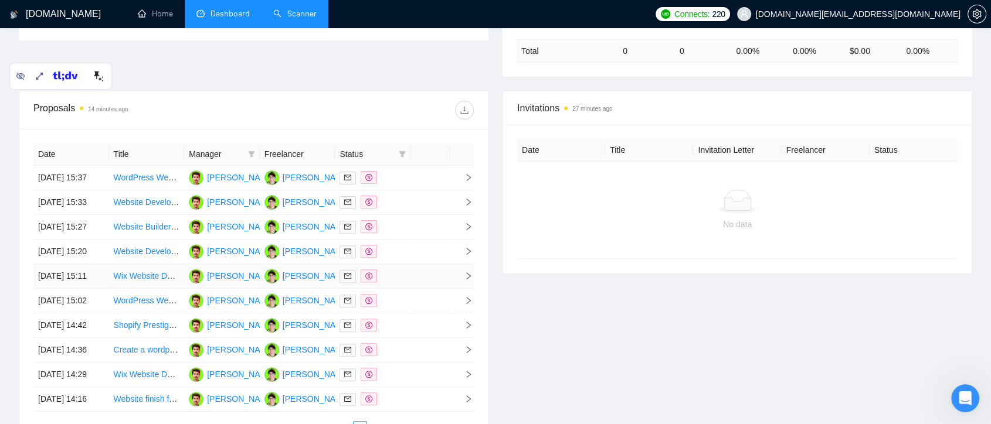
scroll to position [260, 0]
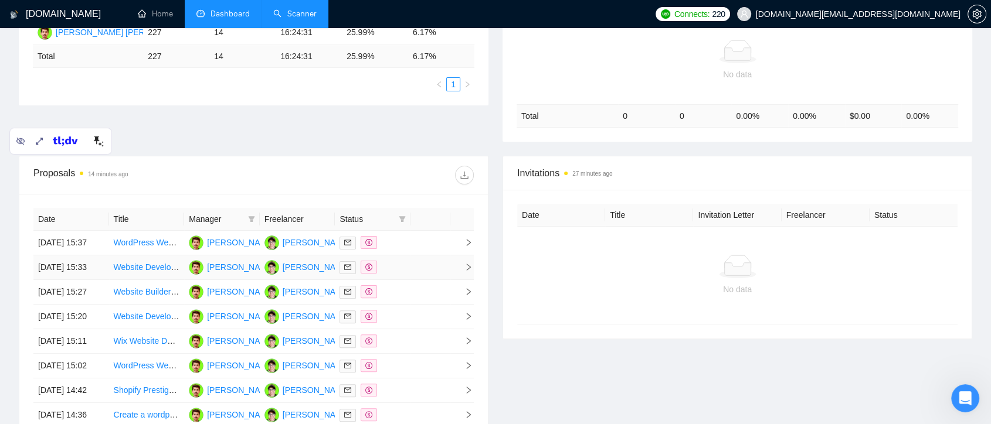
click at [392, 274] on div at bounding box center [372, 267] width 66 height 13
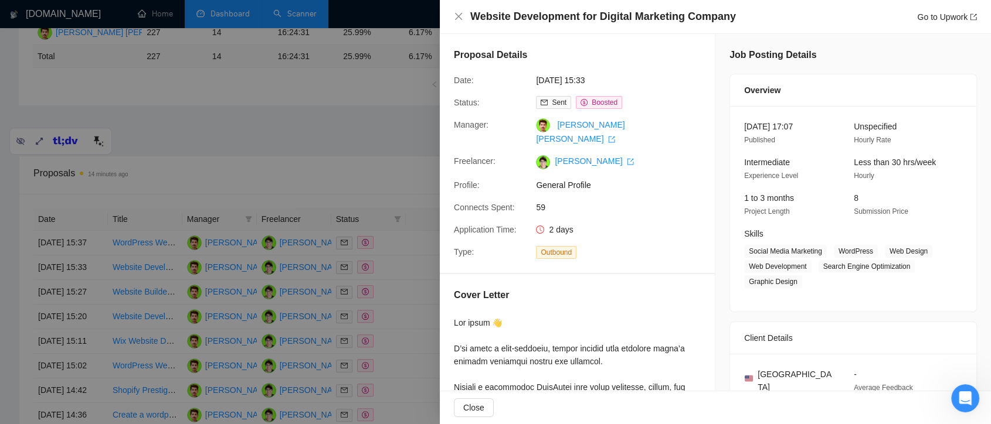
click at [410, 298] on div at bounding box center [495, 212] width 991 height 424
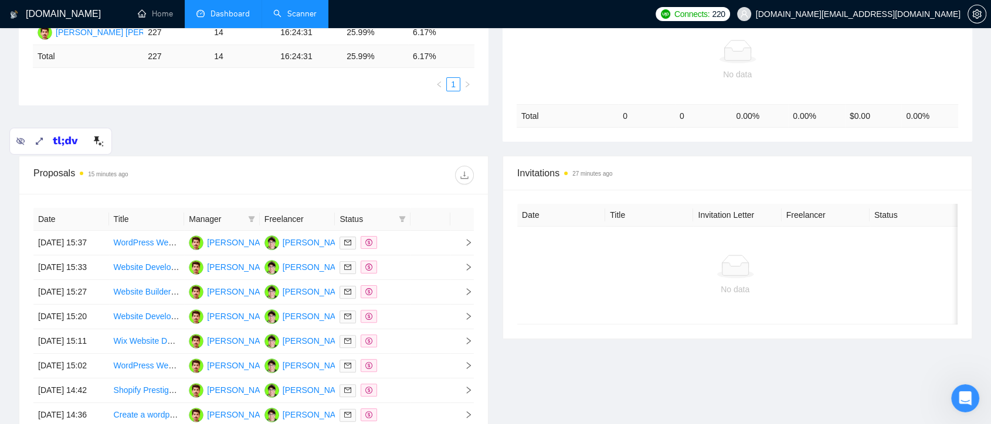
scroll to position [566, 0]
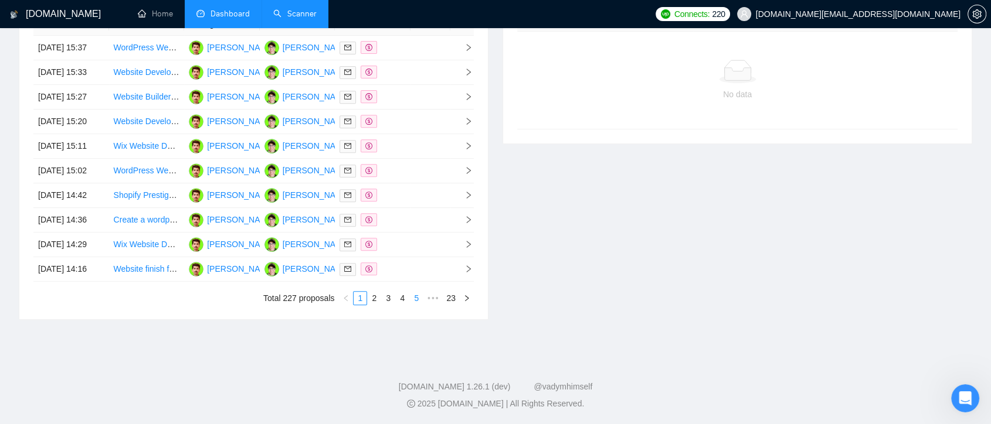
click at [411, 304] on link "5" at bounding box center [416, 298] width 13 height 13
click at [402, 208] on td at bounding box center [373, 195] width 76 height 25
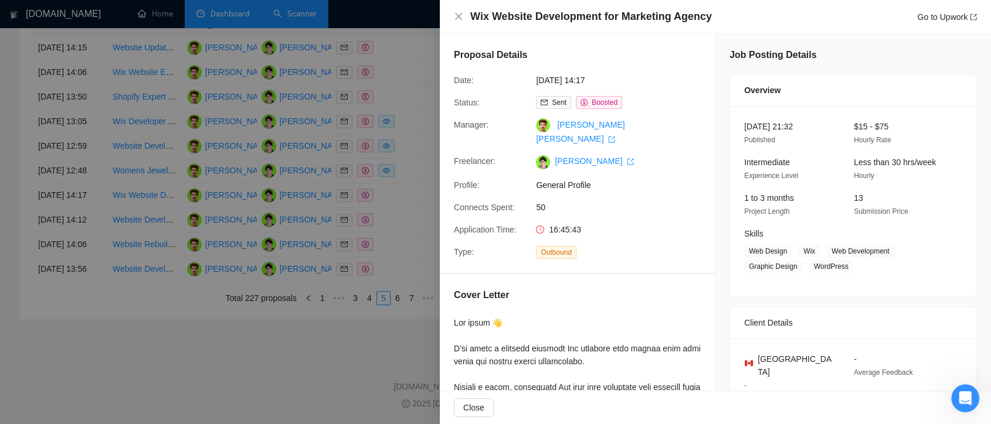
click at [392, 299] on div at bounding box center [495, 212] width 991 height 424
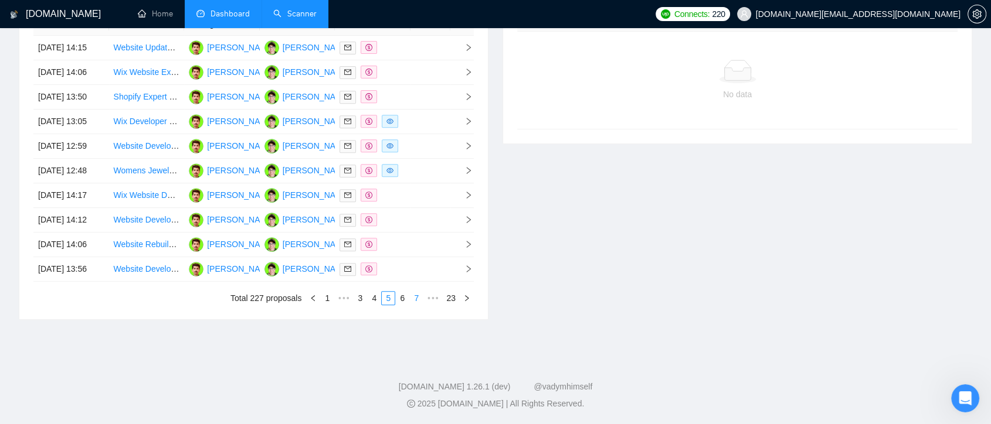
click at [414, 305] on link "7" at bounding box center [416, 298] width 13 height 13
click at [390, 158] on td at bounding box center [373, 146] width 76 height 25
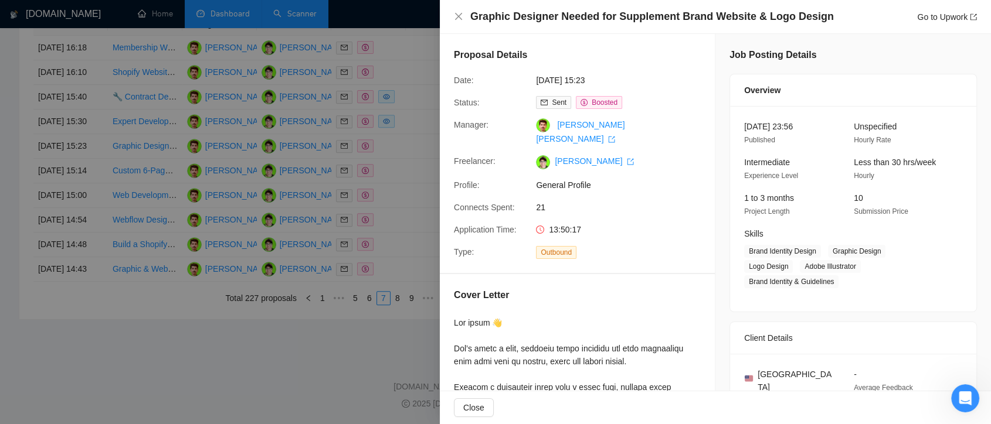
click at [416, 209] on div at bounding box center [495, 212] width 991 height 424
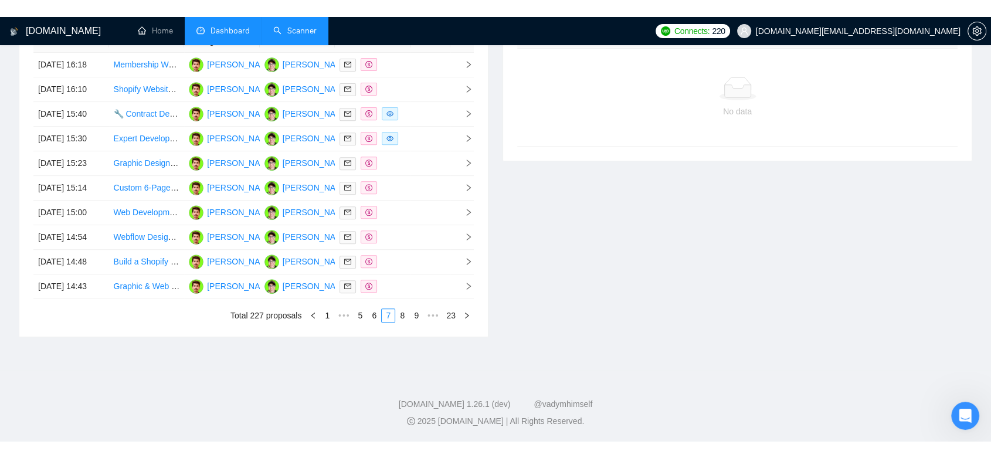
scroll to position [45, 0]
